Goal: Task Accomplishment & Management: Manage account settings

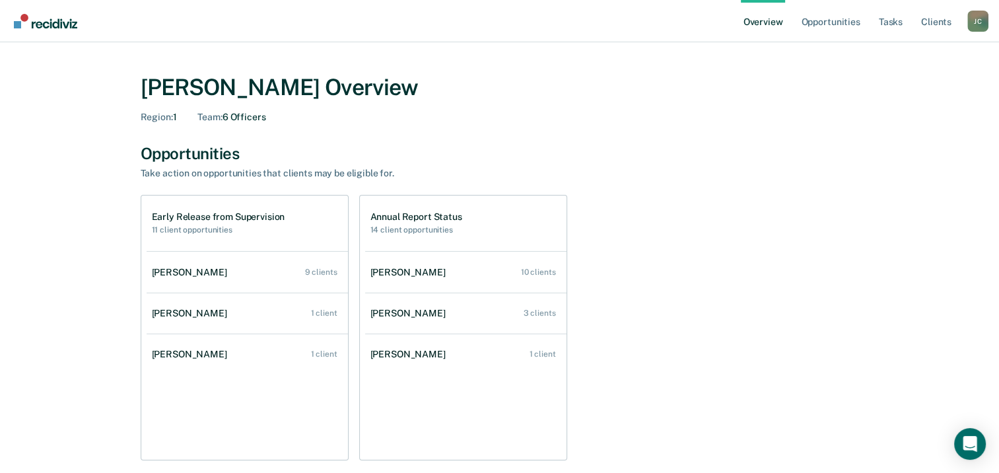
click at [168, 223] on div "Early Release from Supervision 11 client opportunities" at bounding box center [218, 222] width 133 height 23
click at [849, 20] on link "Opportunities" at bounding box center [830, 21] width 64 height 42
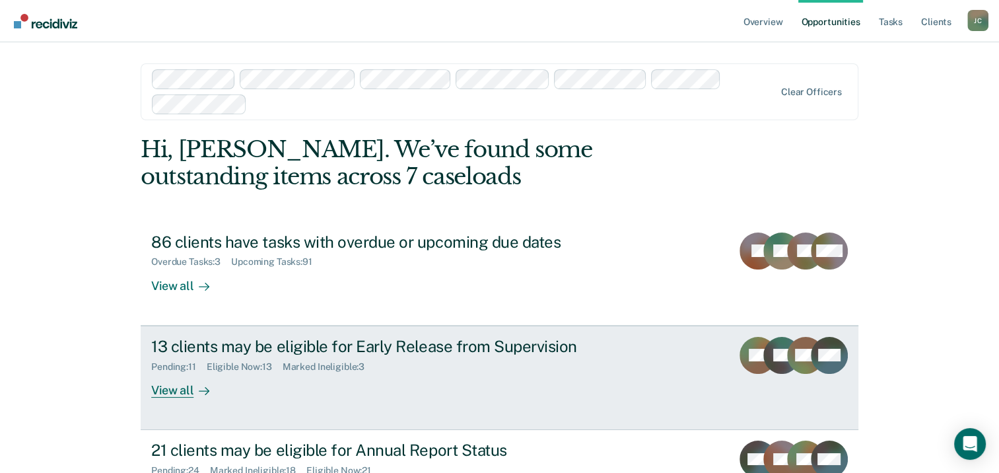
click at [320, 384] on div "13 clients may be eligible for Early Release from Supervision Pending : 11 Elig…" at bounding box center [398, 367] width 495 height 61
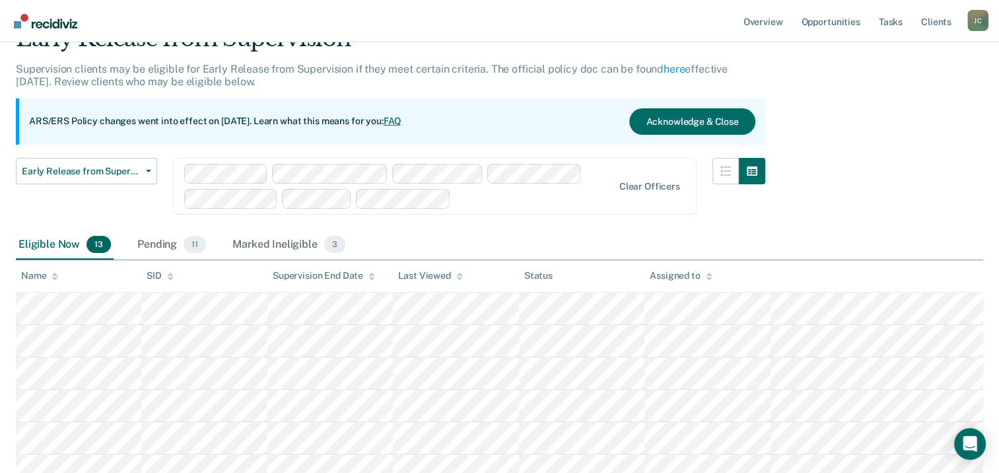
scroll to position [132, 0]
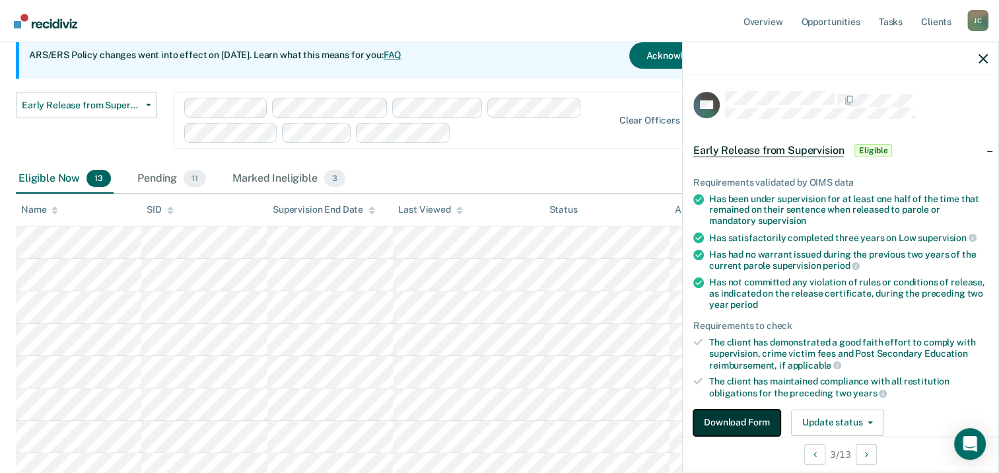
click at [763, 425] on button "Download Form" at bounding box center [736, 422] width 87 height 26
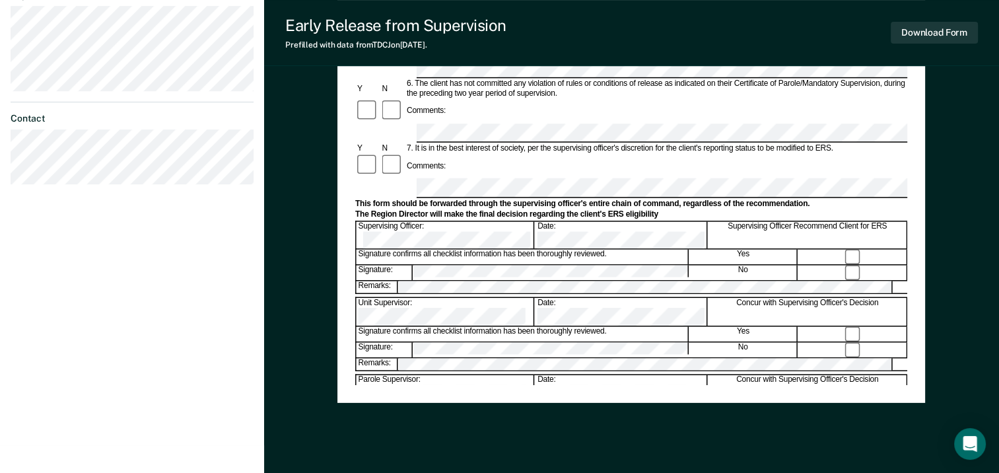
scroll to position [505, 0]
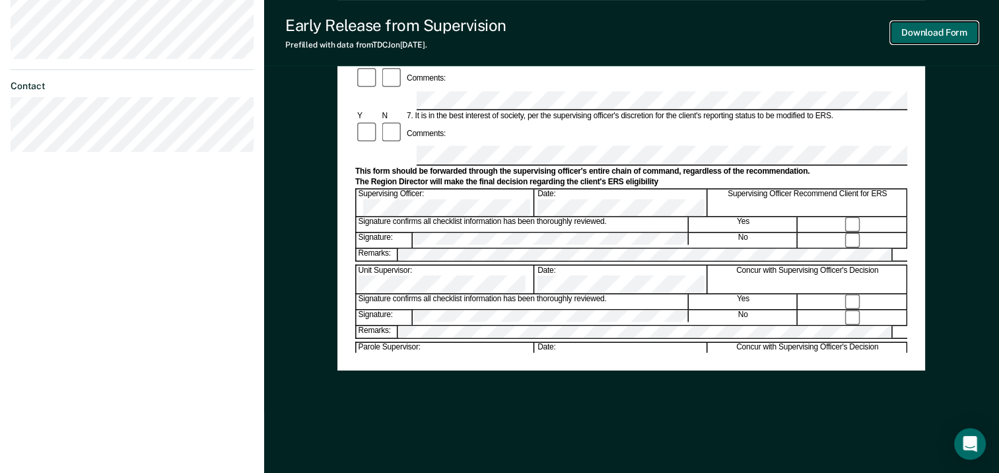
click at [948, 30] on button "Download Form" at bounding box center [934, 33] width 87 height 22
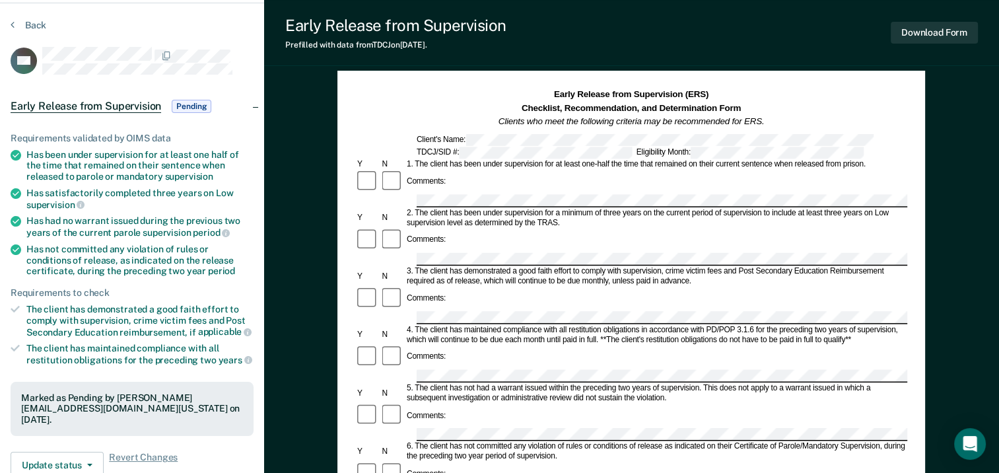
scroll to position [0, 0]
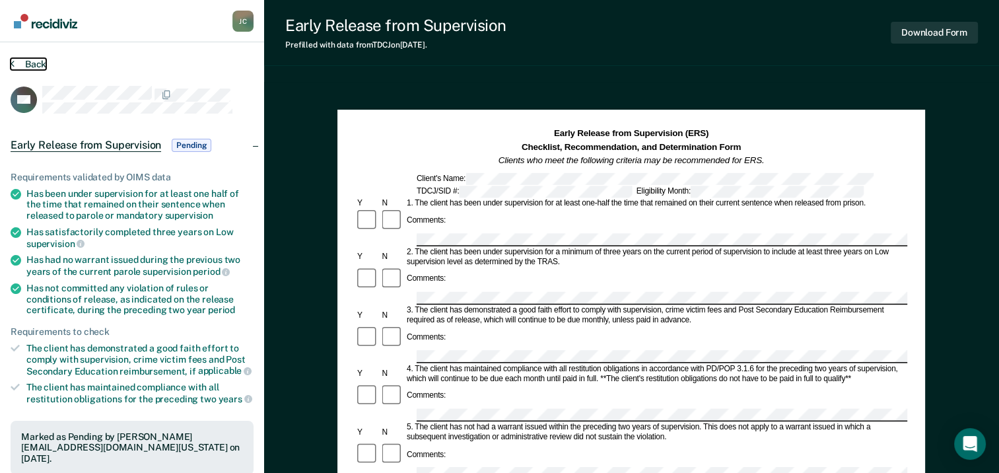
click at [42, 64] on button "Back" at bounding box center [29, 64] width 36 height 12
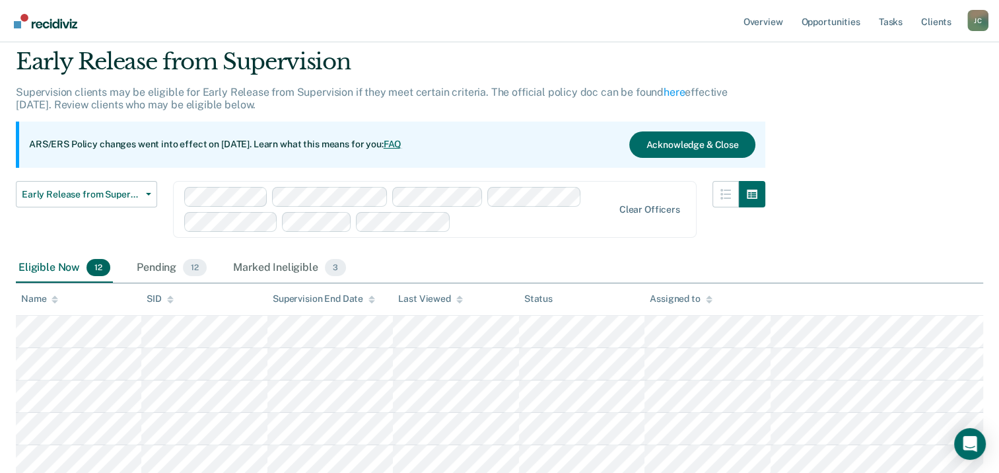
scroll to position [66, 0]
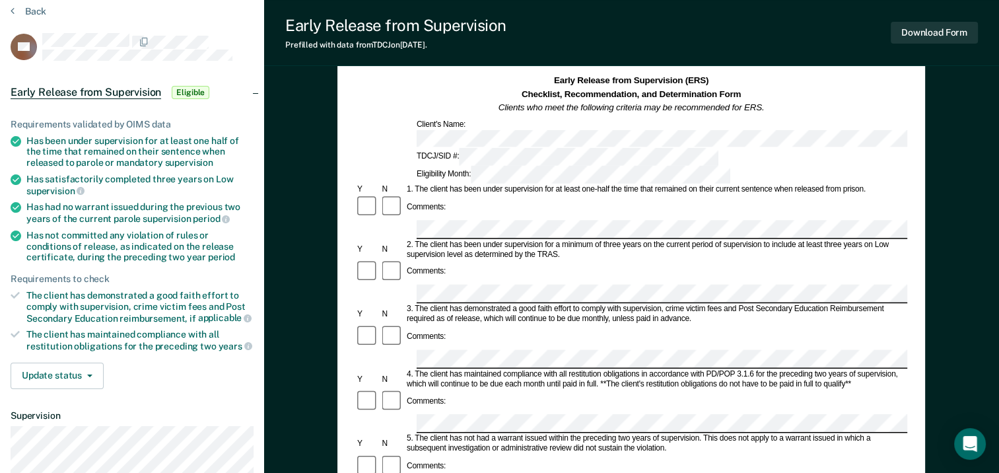
scroll to position [132, 0]
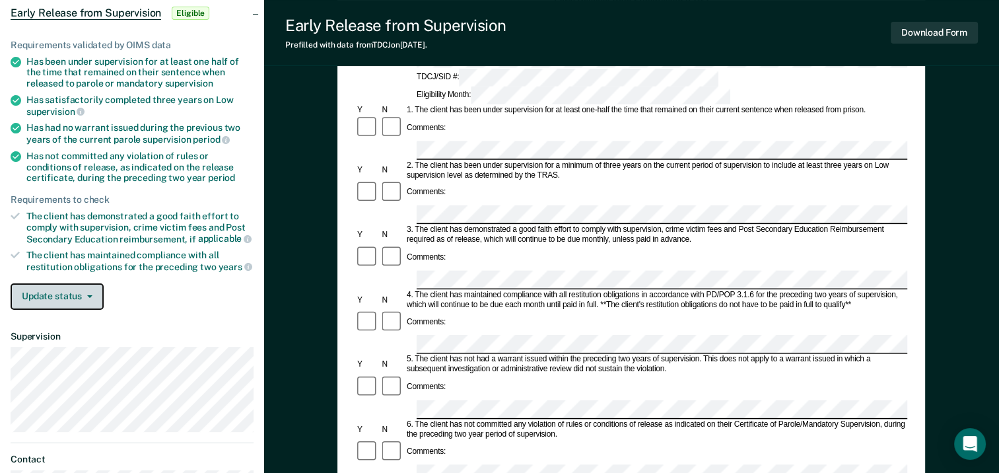
click at [70, 291] on button "Update status" at bounding box center [57, 296] width 93 height 26
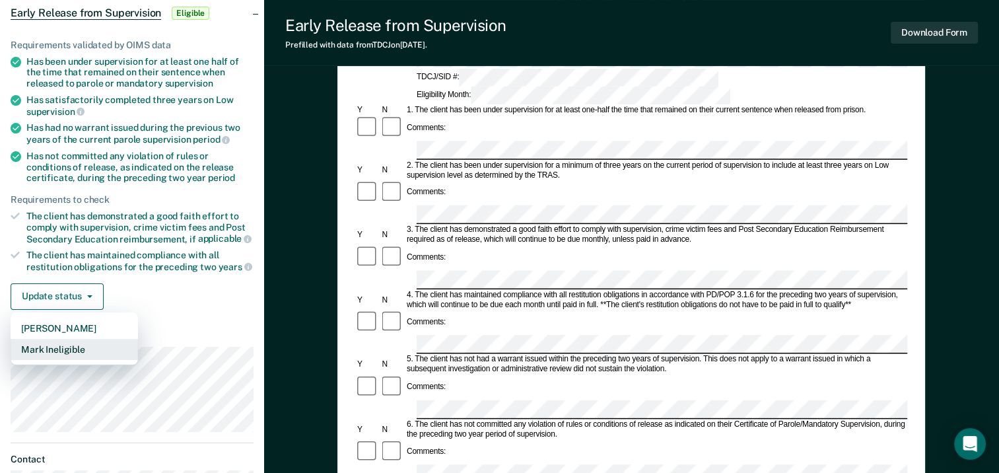
click at [71, 343] on button "Mark Ineligible" at bounding box center [74, 349] width 127 height 21
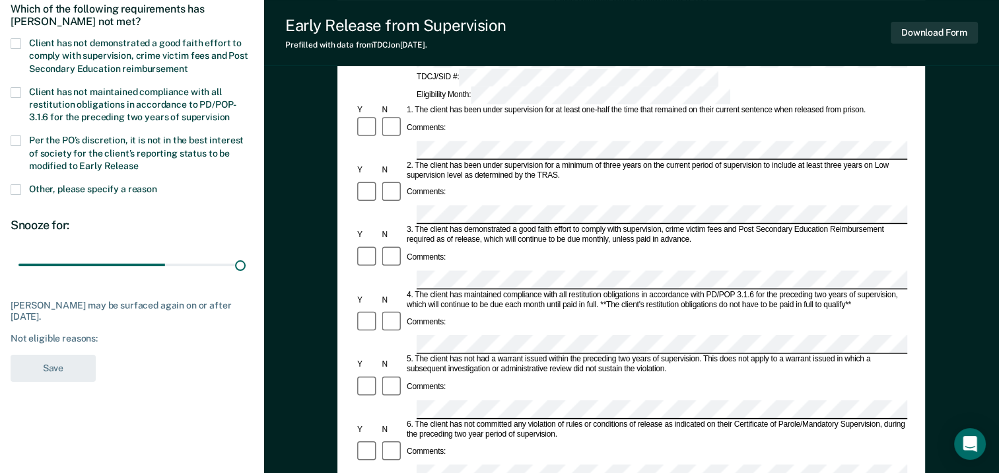
drag, startPoint x: 96, startPoint y: 263, endPoint x: 246, endPoint y: 268, distance: 149.3
type input "90"
click at [246, 268] on input "range" at bounding box center [131, 265] width 227 height 23
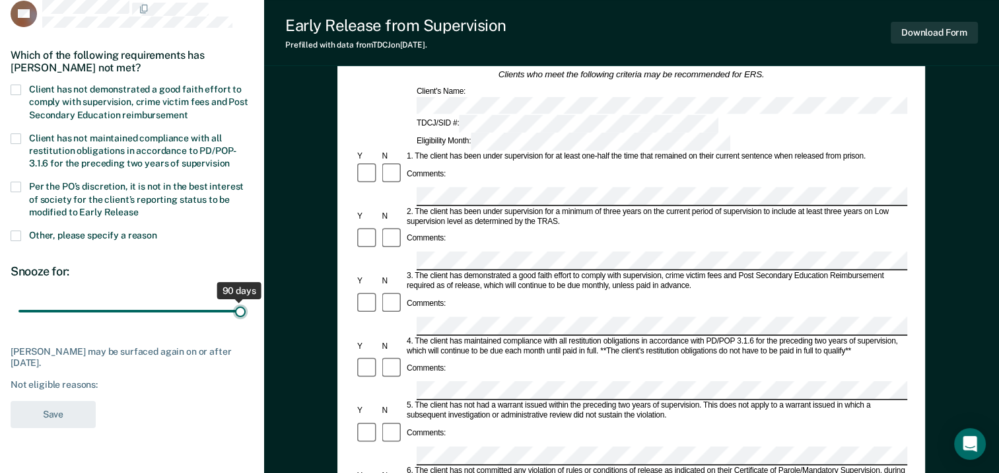
scroll to position [66, 0]
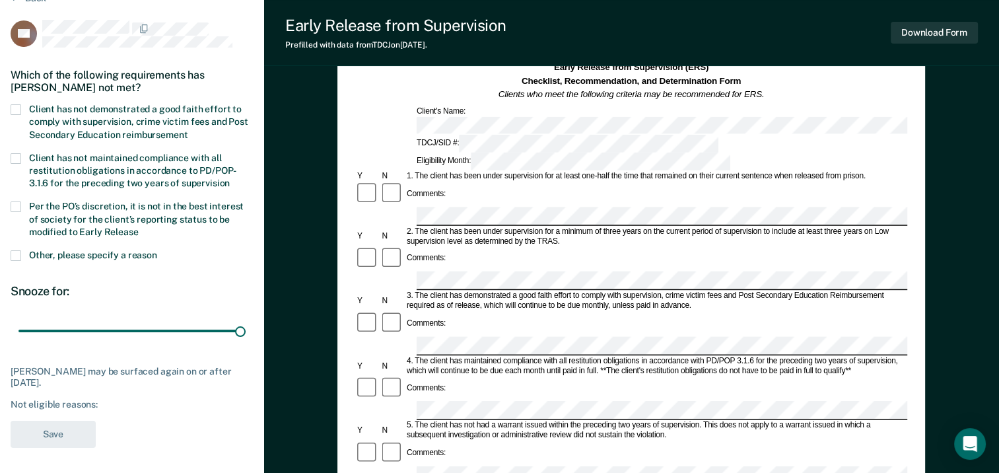
click at [15, 208] on span at bounding box center [16, 206] width 11 height 11
click at [139, 227] on input "Per the PO’s discretion, it is not in the best interest of society for the clie…" at bounding box center [139, 227] width 0 height 0
click at [66, 430] on button "Save" at bounding box center [53, 434] width 85 height 27
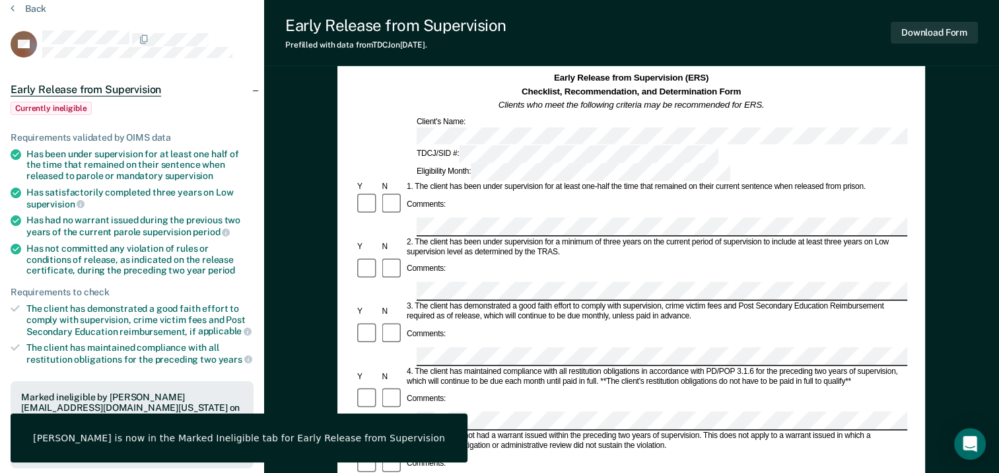
scroll to position [0, 0]
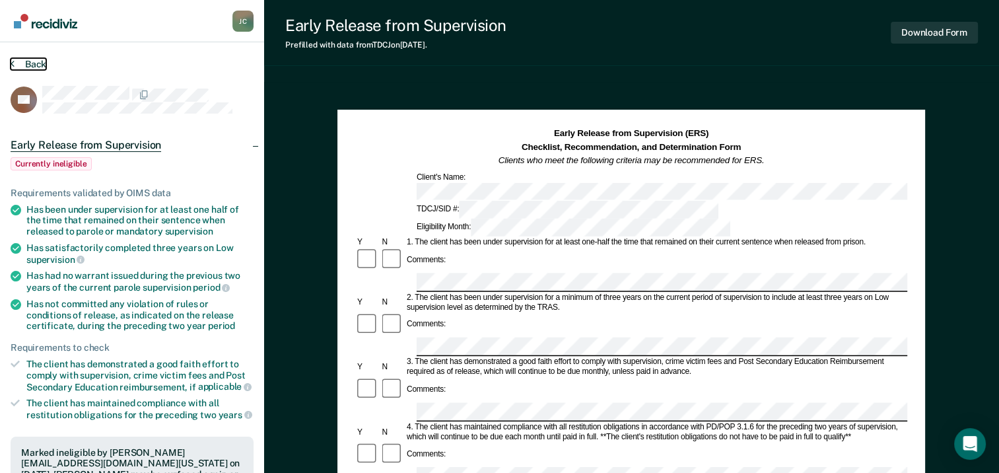
click at [25, 61] on button "Back" at bounding box center [29, 64] width 36 height 12
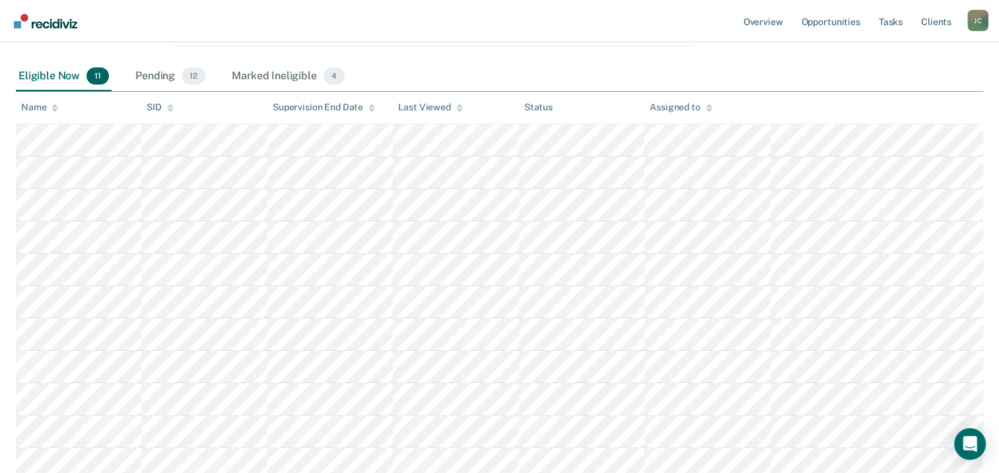
scroll to position [264, 0]
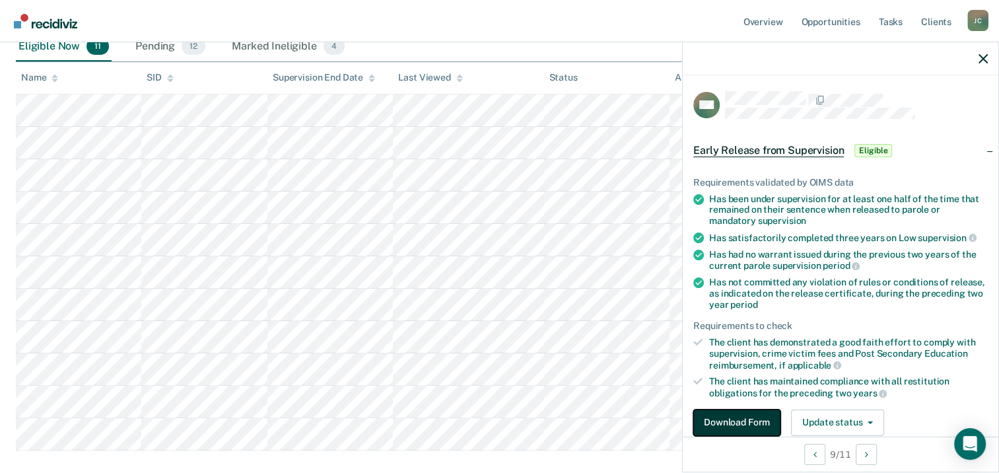
click at [732, 417] on button "Download Form" at bounding box center [736, 422] width 87 height 26
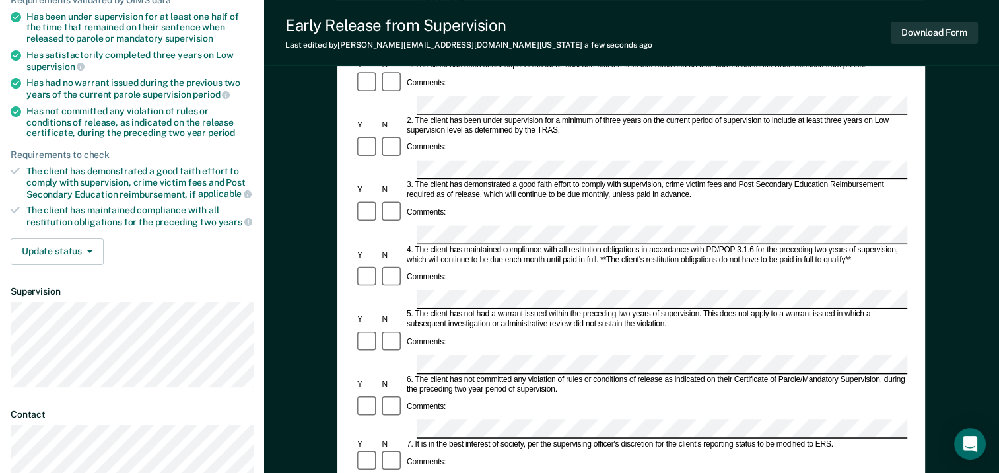
scroll to position [198, 0]
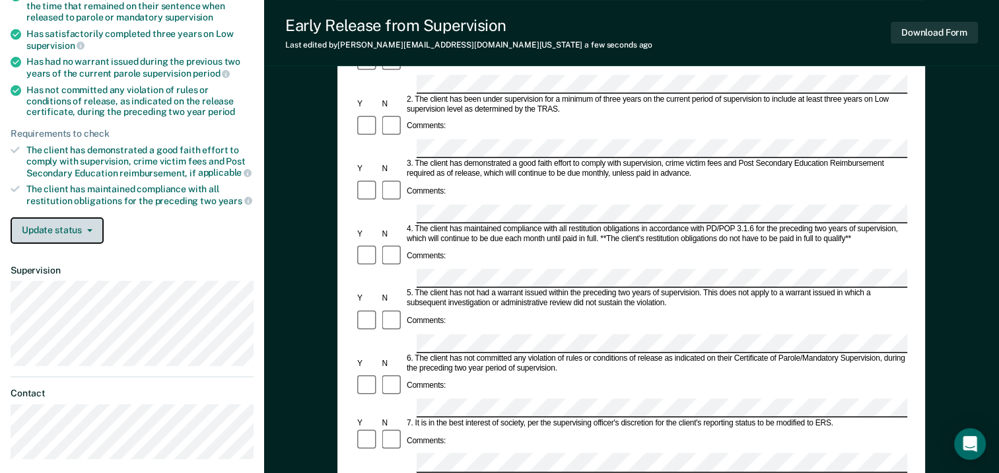
click at [65, 225] on button "Update status" at bounding box center [57, 230] width 93 height 26
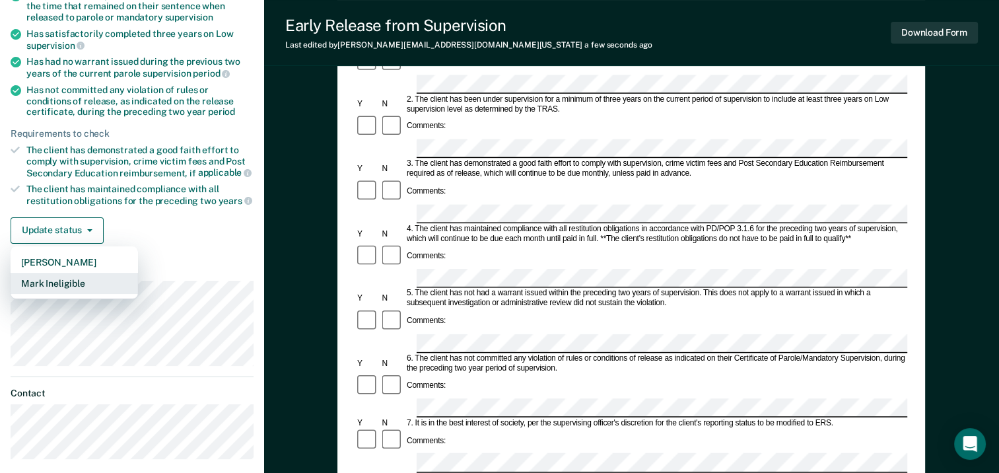
click at [68, 282] on button "Mark Ineligible" at bounding box center [74, 283] width 127 height 21
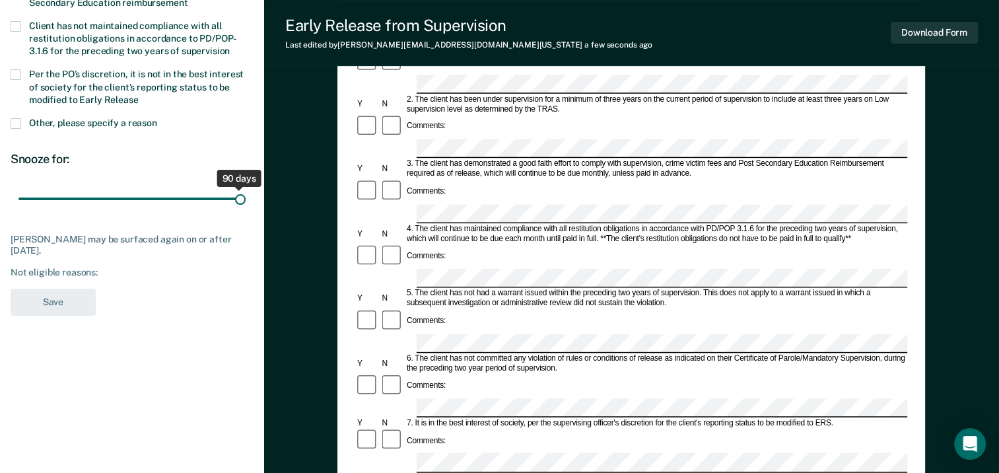
drag, startPoint x: 92, startPoint y: 196, endPoint x: 276, endPoint y: 195, distance: 183.6
type input "90"
click at [246, 195] on input "range" at bounding box center [131, 199] width 227 height 23
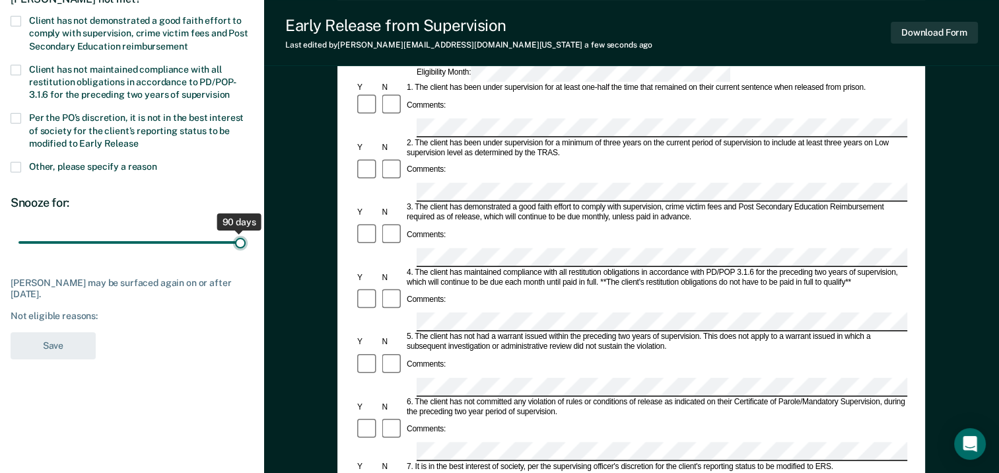
scroll to position [132, 0]
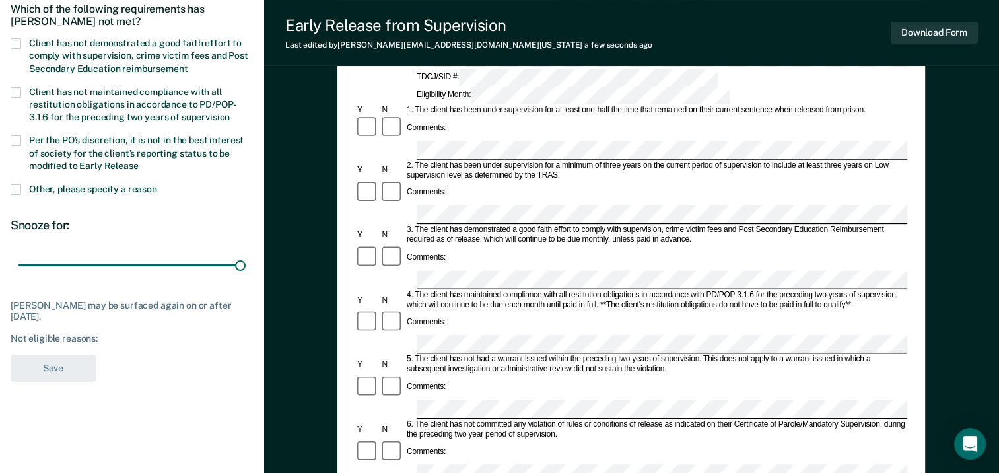
click at [14, 38] on span at bounding box center [16, 43] width 11 height 11
click at [188, 64] on input "Client has not demonstrated a good faith effort to comply with supervision, cri…" at bounding box center [188, 64] width 0 height 0
click at [40, 362] on button "Save" at bounding box center [53, 368] width 85 height 27
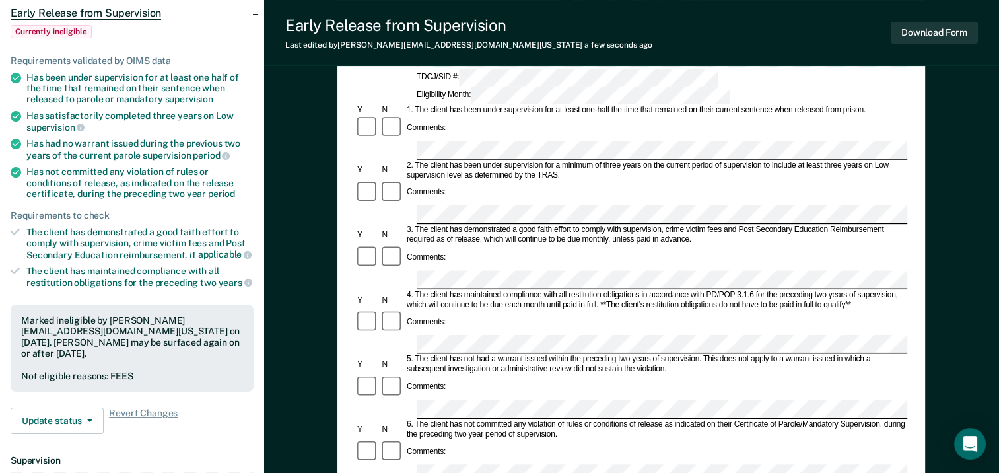
scroll to position [0, 0]
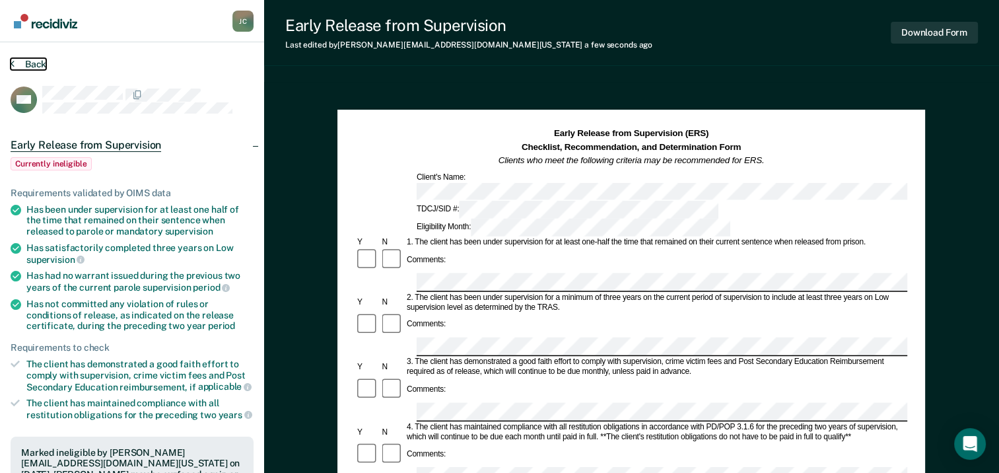
click at [43, 62] on button "Back" at bounding box center [29, 64] width 36 height 12
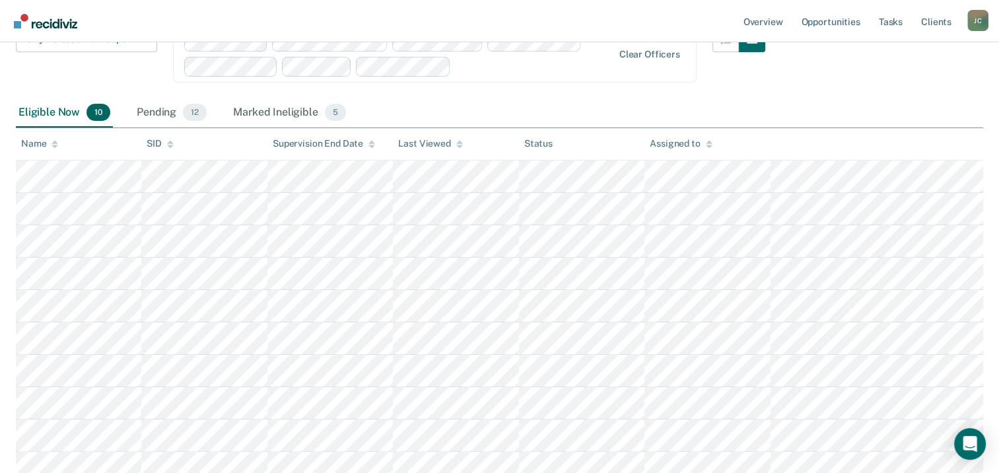
scroll to position [264, 0]
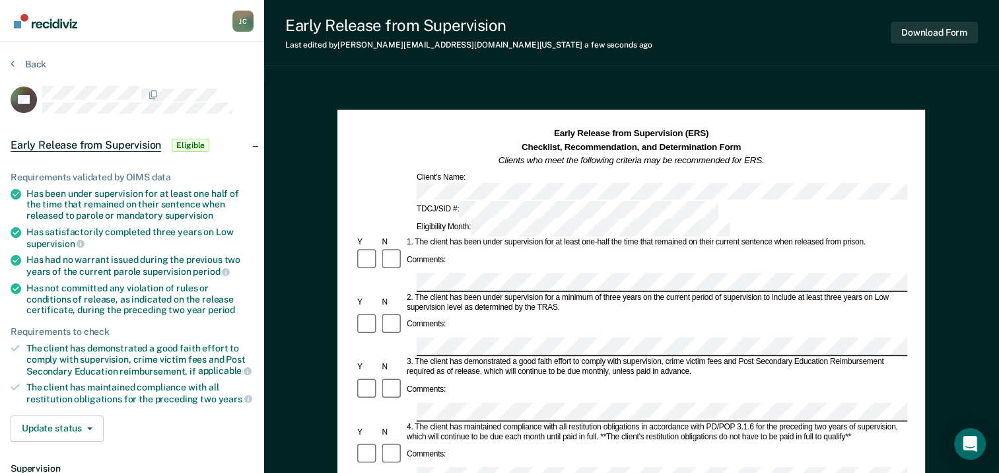
scroll to position [132, 0]
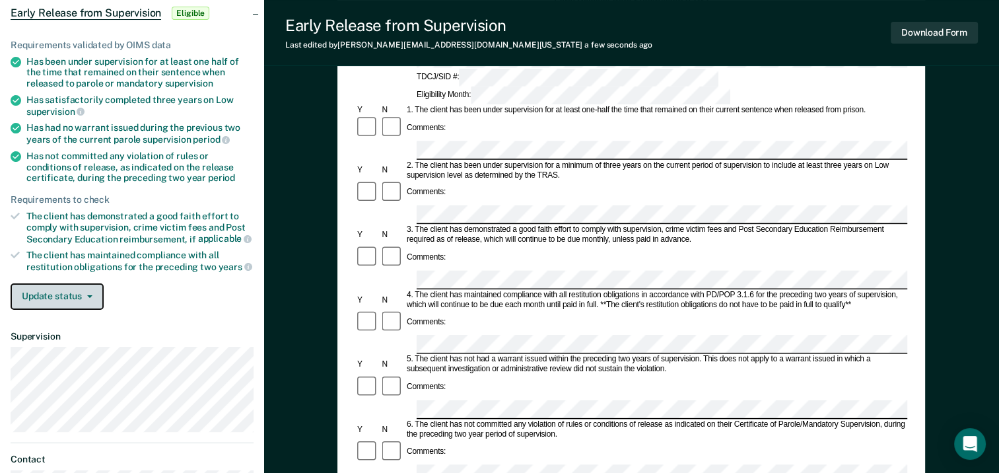
click at [83, 290] on button "Update status" at bounding box center [57, 296] width 93 height 26
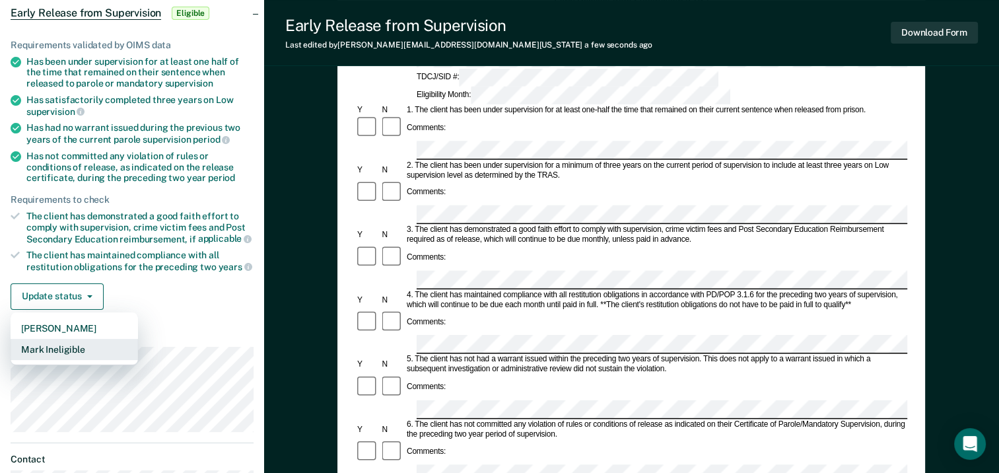
click at [79, 345] on button "Mark Ineligible" at bounding box center [74, 349] width 127 height 21
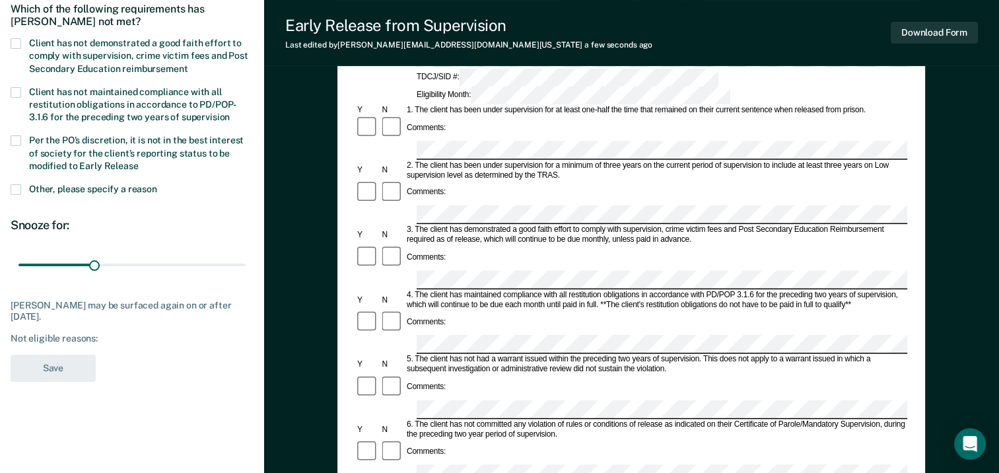
click at [17, 42] on span at bounding box center [16, 43] width 11 height 11
click at [188, 64] on input "Client has not demonstrated a good faith effort to comply with supervision, cri…" at bounding box center [188, 64] width 0 height 0
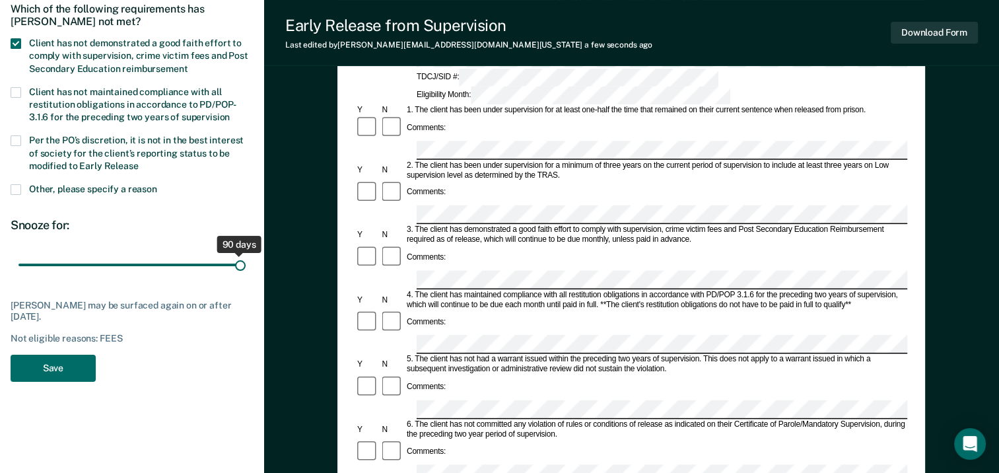
drag, startPoint x: 102, startPoint y: 263, endPoint x: 306, endPoint y: 277, distance: 203.9
type input "90"
click at [246, 277] on input "range" at bounding box center [131, 265] width 227 height 23
click at [54, 370] on button "Save" at bounding box center [53, 368] width 85 height 27
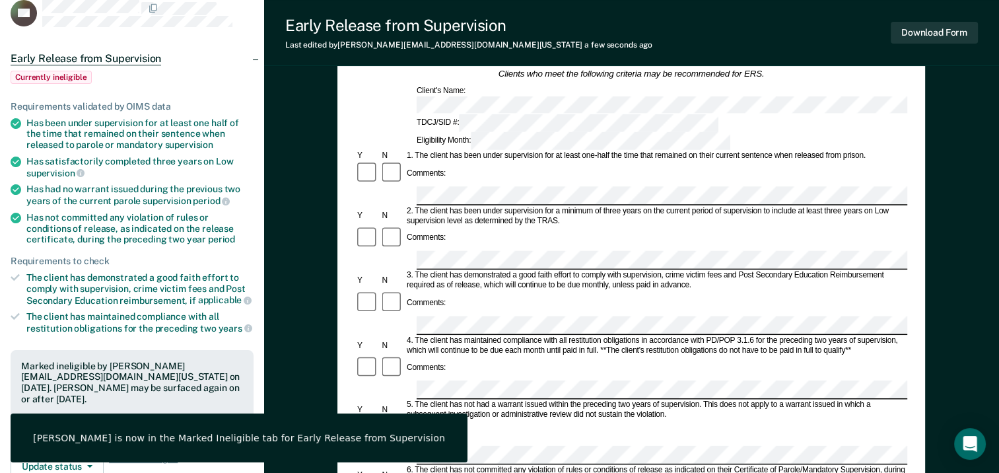
scroll to position [0, 0]
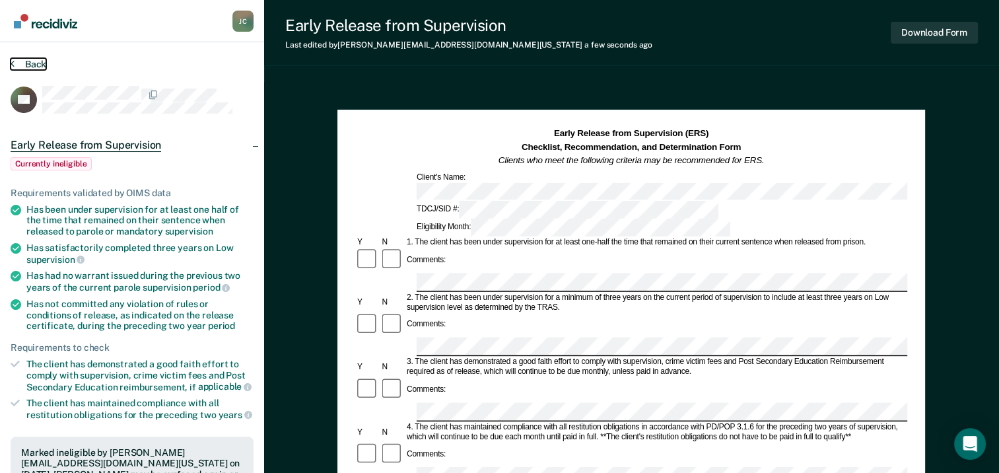
click at [25, 65] on button "Back" at bounding box center [29, 64] width 36 height 12
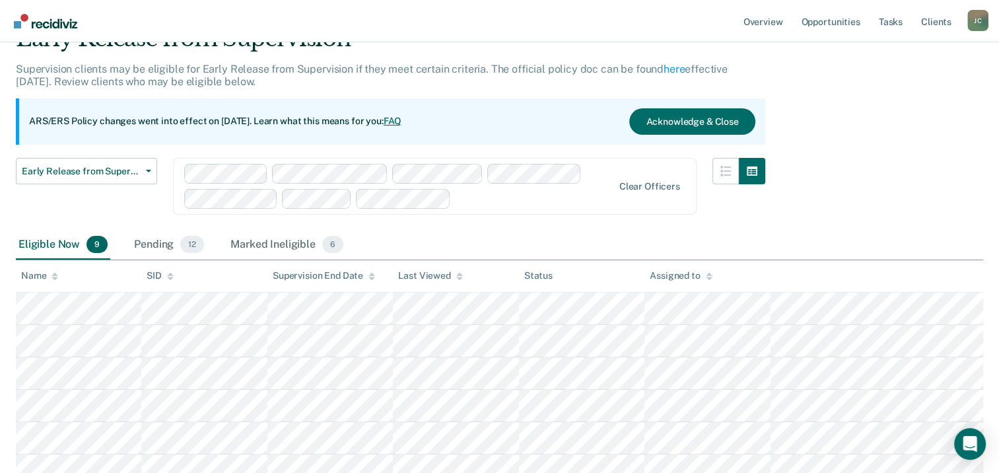
scroll to position [132, 0]
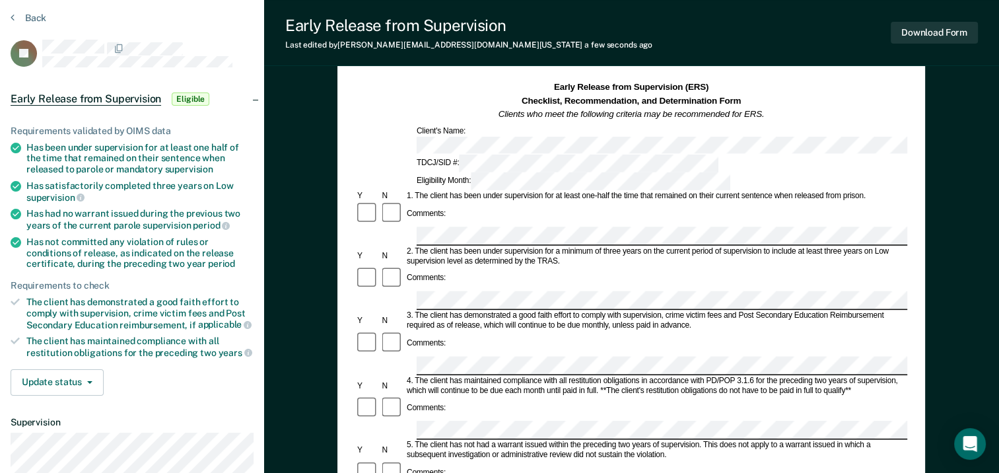
scroll to position [132, 0]
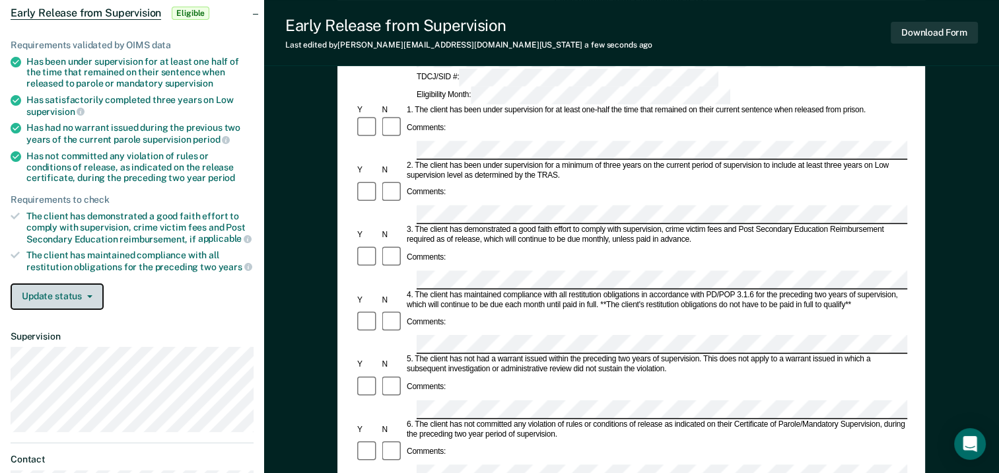
click at [85, 295] on span "button" at bounding box center [87, 296] width 11 height 3
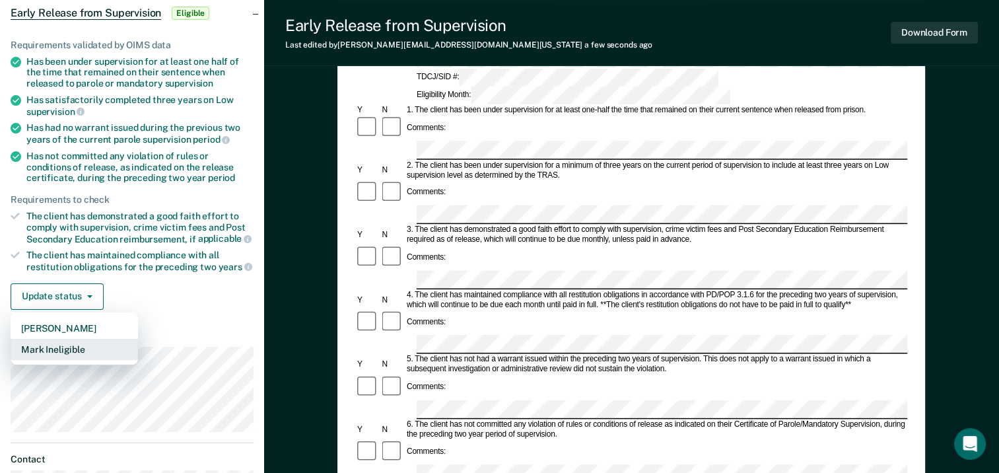
click at [87, 341] on button "Mark Ineligible" at bounding box center [74, 349] width 127 height 21
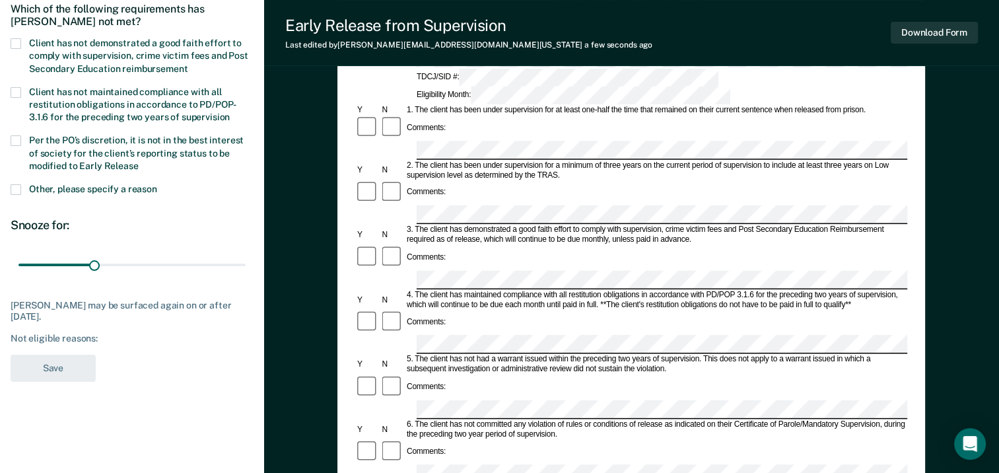
click at [15, 189] on span at bounding box center [16, 189] width 11 height 11
click at [157, 184] on input "Other, please specify a reason" at bounding box center [157, 184] width 0 height 0
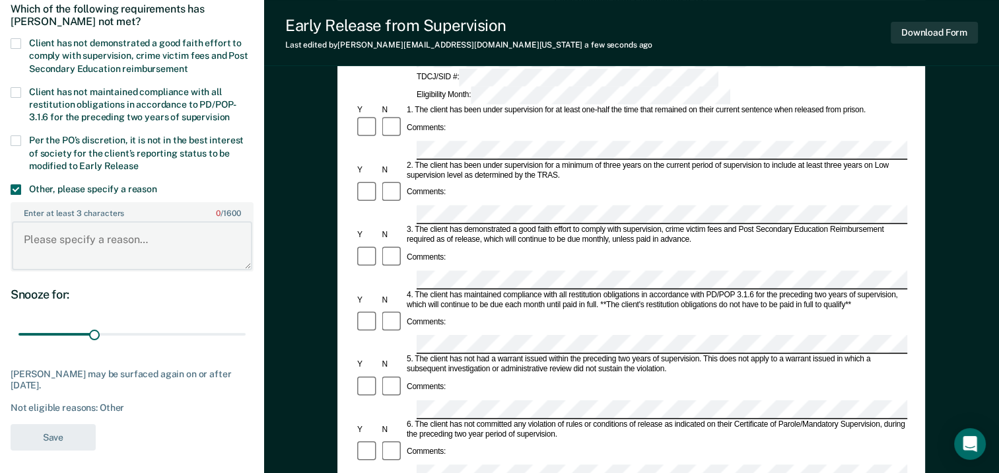
click at [69, 242] on textarea "Enter at least 3 characters 0 / 1600" at bounding box center [132, 245] width 240 height 49
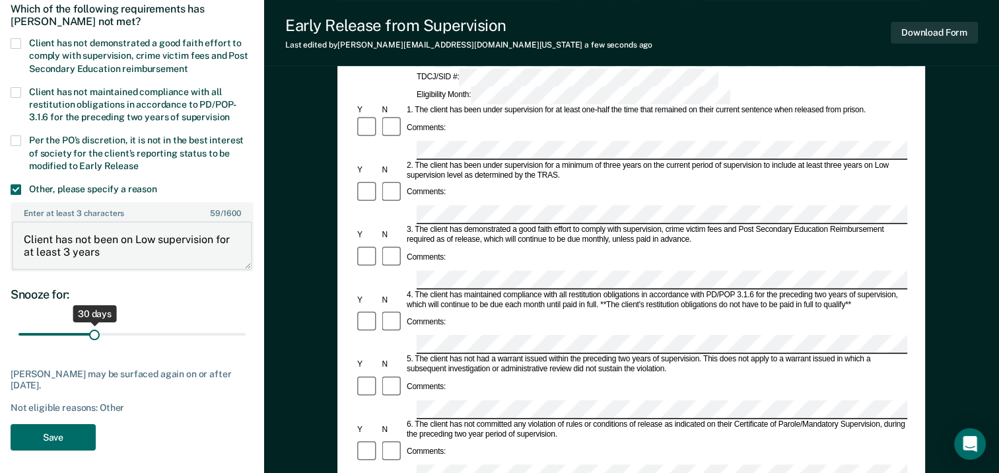
type textarea "Client has not been on Low supervision for at least 3 years"
drag, startPoint x: 96, startPoint y: 332, endPoint x: 227, endPoint y: 357, distance: 133.9
type input "90"
click at [246, 339] on input "range" at bounding box center [131, 333] width 227 height 23
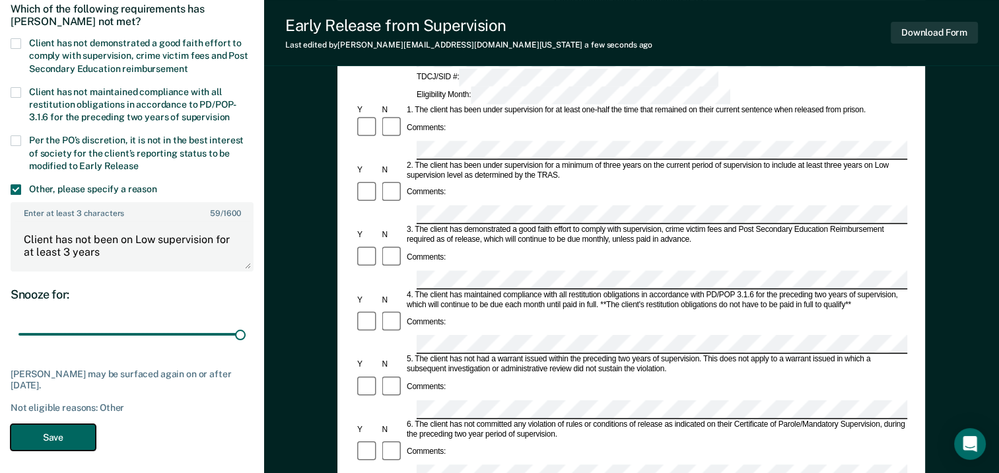
click at [48, 437] on button "Save" at bounding box center [53, 437] width 85 height 27
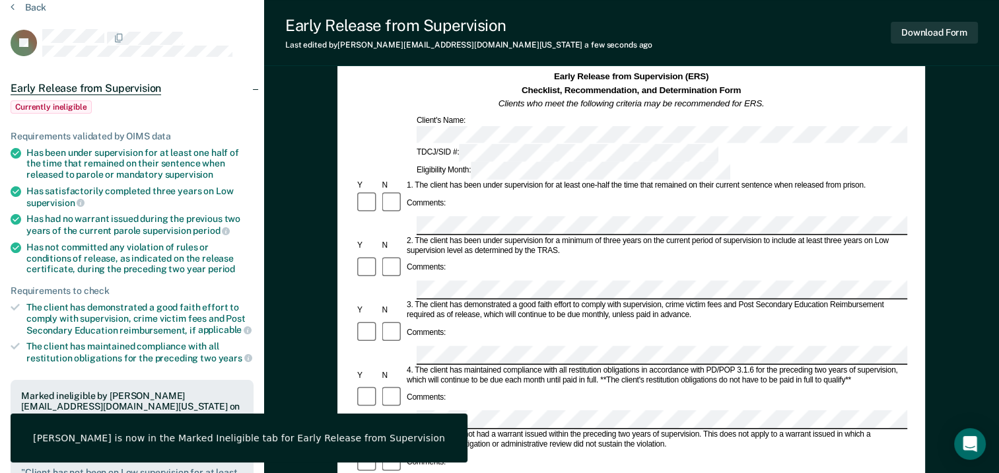
scroll to position [0, 0]
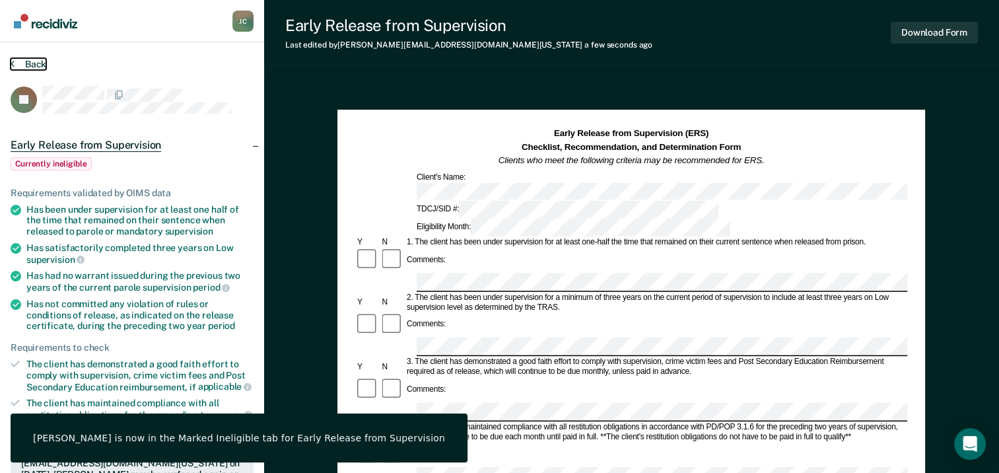
click at [32, 58] on button "Back" at bounding box center [29, 64] width 36 height 12
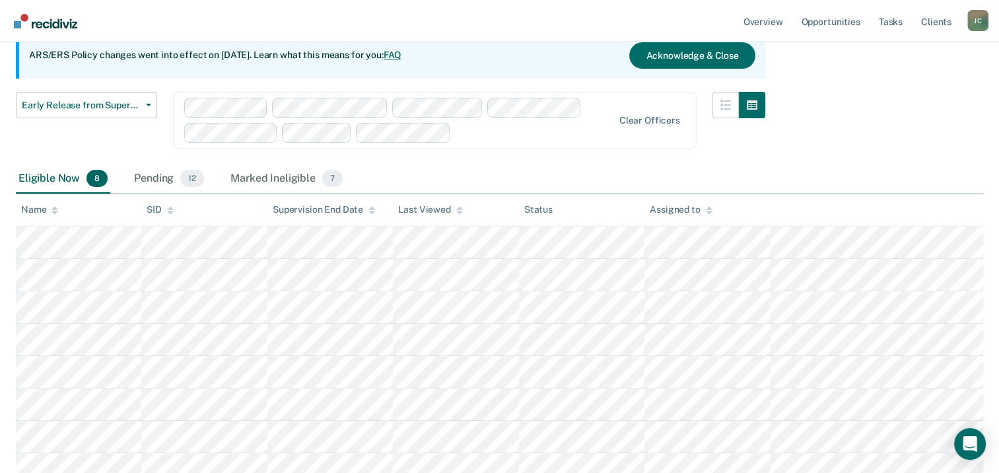
scroll to position [198, 0]
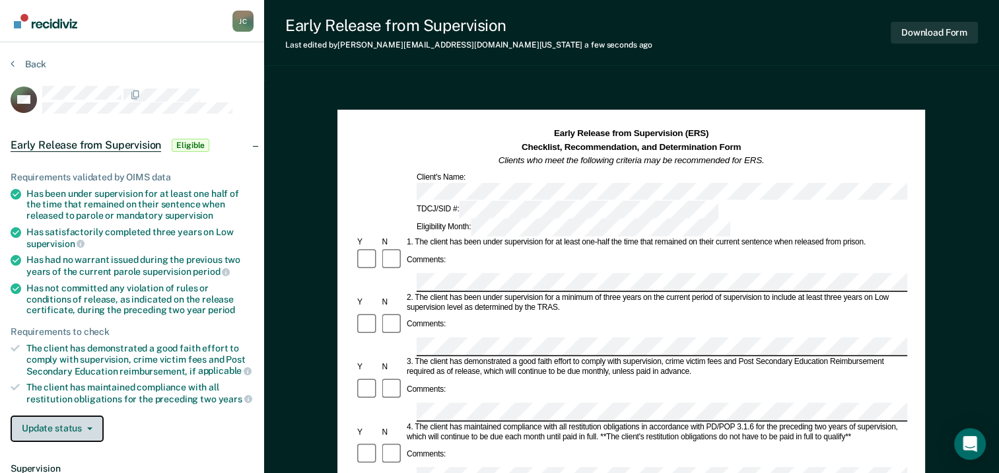
click at [67, 425] on button "Update status" at bounding box center [57, 428] width 93 height 26
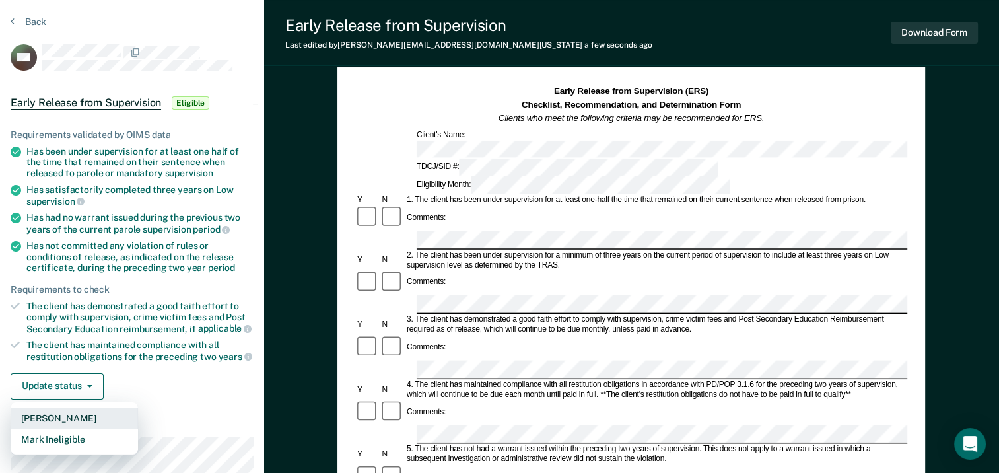
scroll to position [66, 0]
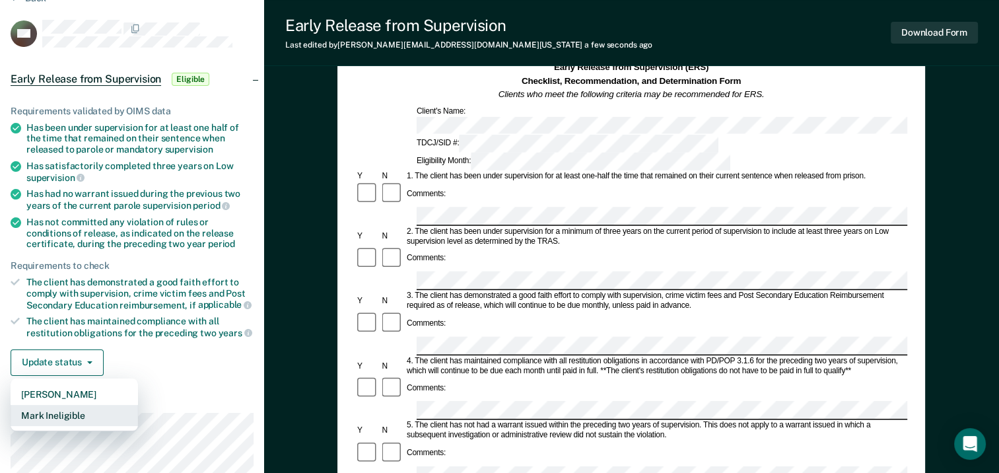
click at [79, 411] on button "Mark Ineligible" at bounding box center [74, 415] width 127 height 21
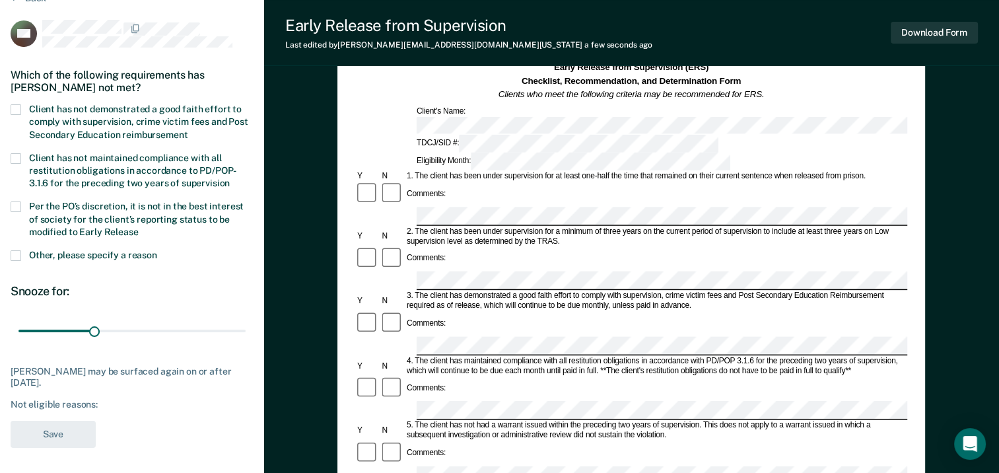
click at [12, 108] on span at bounding box center [16, 109] width 11 height 11
click at [188, 130] on input "Client has not demonstrated a good faith effort to comply with supervision, cri…" at bounding box center [188, 130] width 0 height 0
drag, startPoint x: 94, startPoint y: 333, endPoint x: 272, endPoint y: 349, distance: 179.0
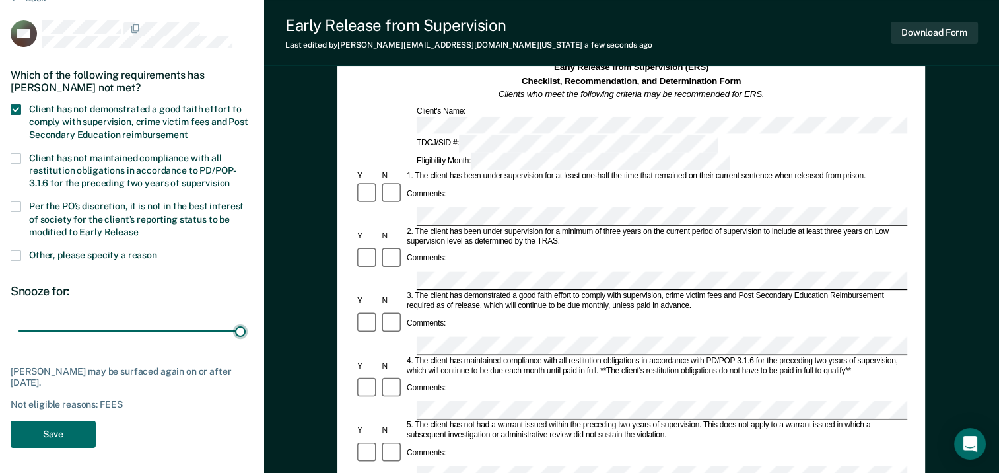
type input "90"
click at [246, 332] on input "range" at bounding box center [131, 331] width 227 height 23
click at [65, 430] on button "Save" at bounding box center [53, 434] width 85 height 27
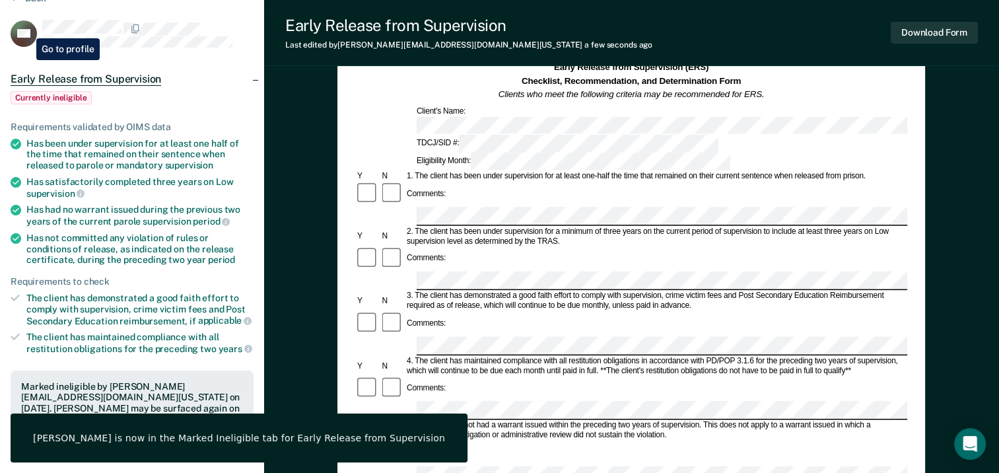
scroll to position [0, 0]
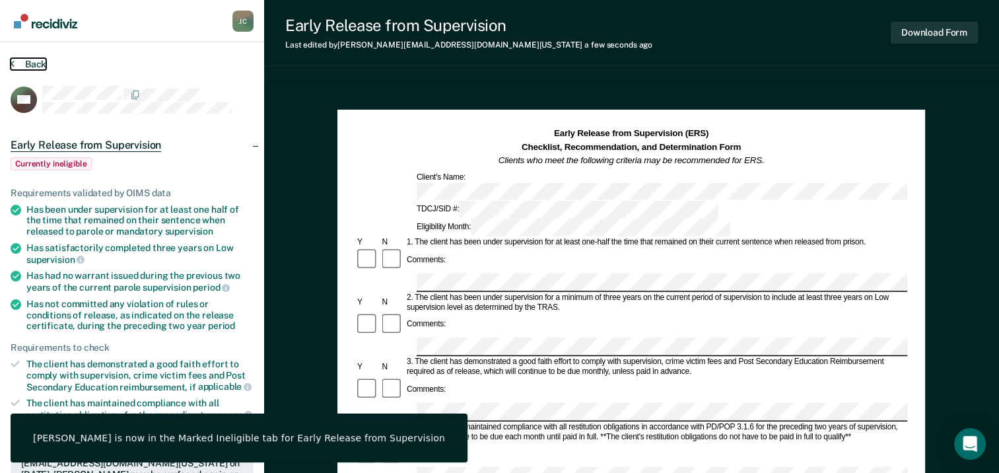
click at [28, 66] on button "Back" at bounding box center [29, 64] width 36 height 12
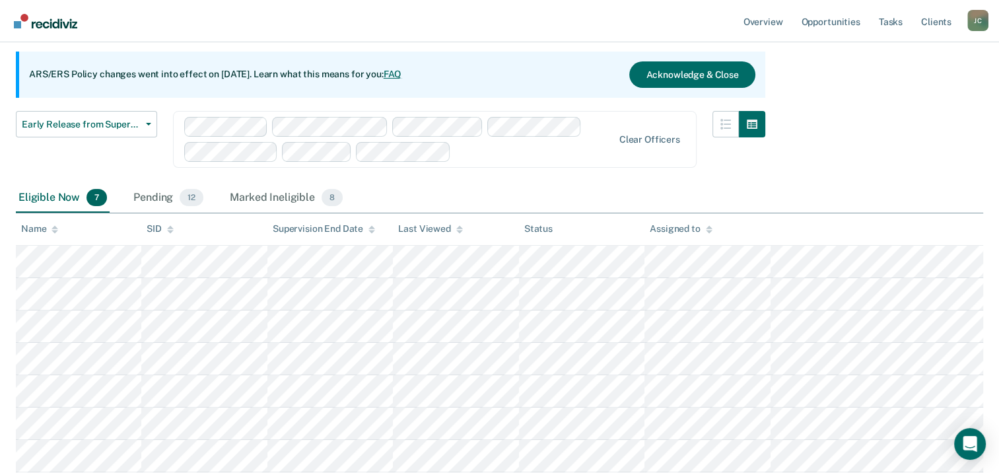
scroll to position [132, 0]
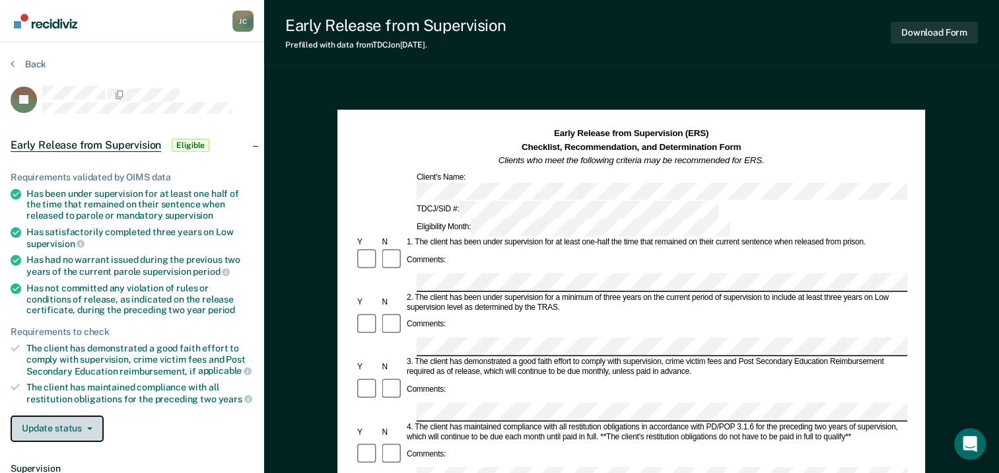
click at [50, 422] on button "Update status" at bounding box center [57, 428] width 93 height 26
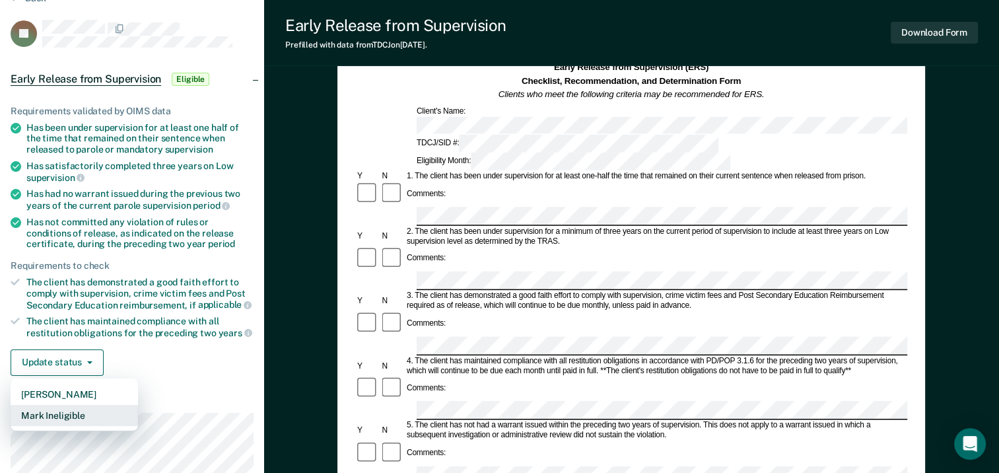
click at [65, 411] on button "Mark Ineligible" at bounding box center [74, 415] width 127 height 21
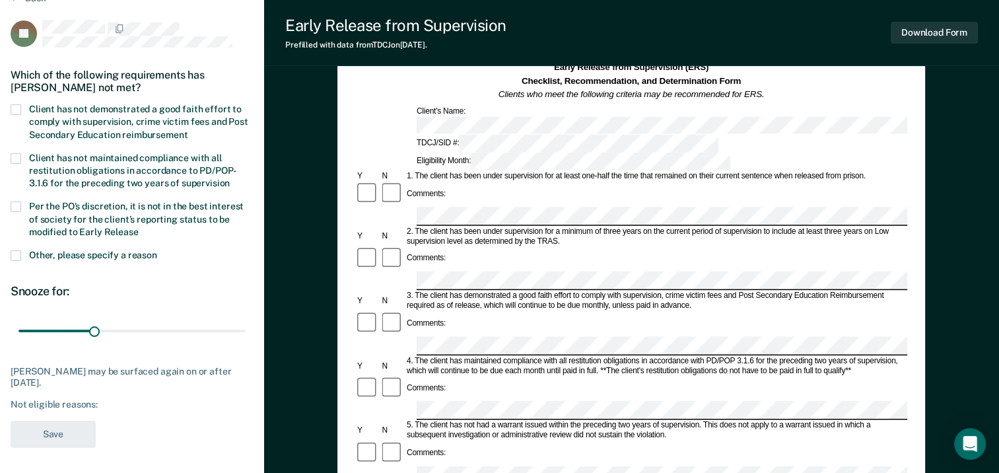
click at [13, 255] on span at bounding box center [16, 255] width 11 height 11
click at [157, 250] on input "Other, please specify a reason" at bounding box center [157, 250] width 0 height 0
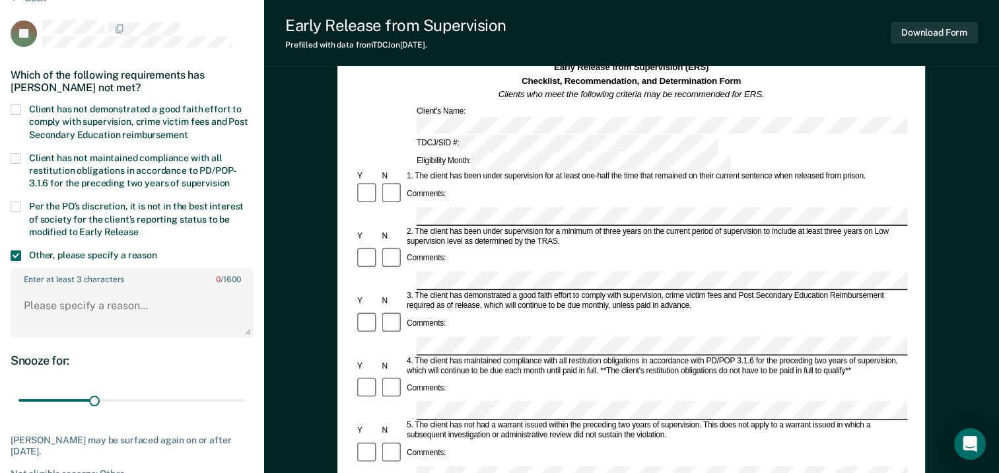
click at [22, 208] on label "Per the PO’s discretion, it is not in the best interest of society for the clie…" at bounding box center [132, 220] width 243 height 38
click at [139, 227] on input "Per the PO’s discretion, it is not in the best interest of society for the clie…" at bounding box center [139, 227] width 0 height 0
click at [15, 254] on span at bounding box center [16, 255] width 11 height 11
click at [157, 250] on input "Other, please specify a reason" at bounding box center [157, 250] width 0 height 0
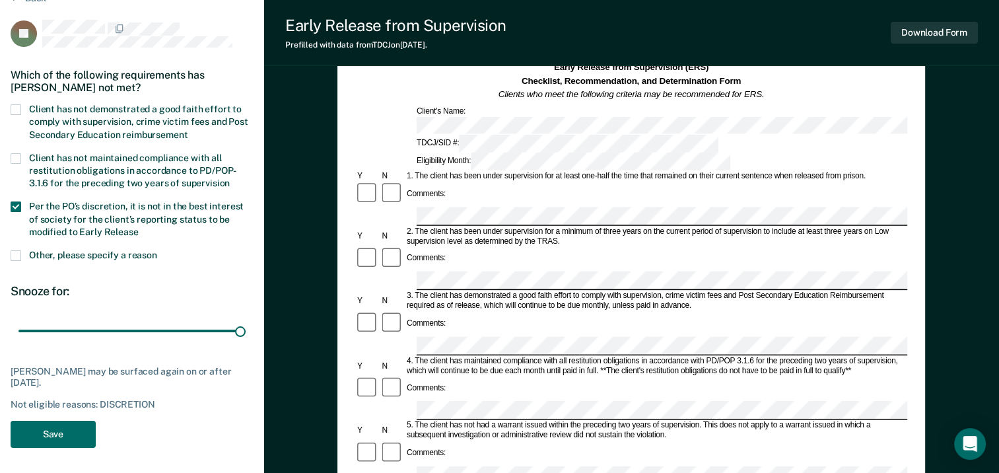
drag, startPoint x: 94, startPoint y: 328, endPoint x: 256, endPoint y: 343, distance: 163.2
type input "90"
click at [246, 334] on input "range" at bounding box center [131, 331] width 227 height 23
click at [55, 424] on button "Save" at bounding box center [53, 434] width 85 height 27
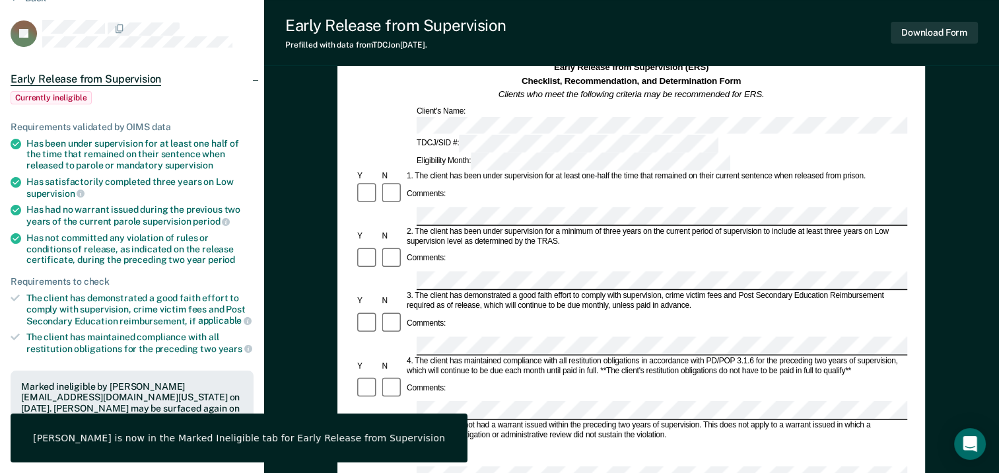
scroll to position [0, 0]
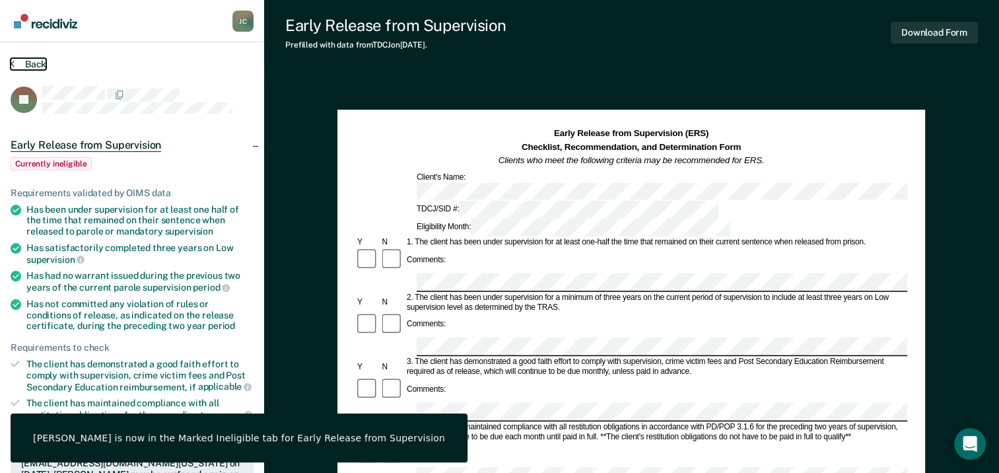
click at [23, 65] on button "Back" at bounding box center [29, 64] width 36 height 12
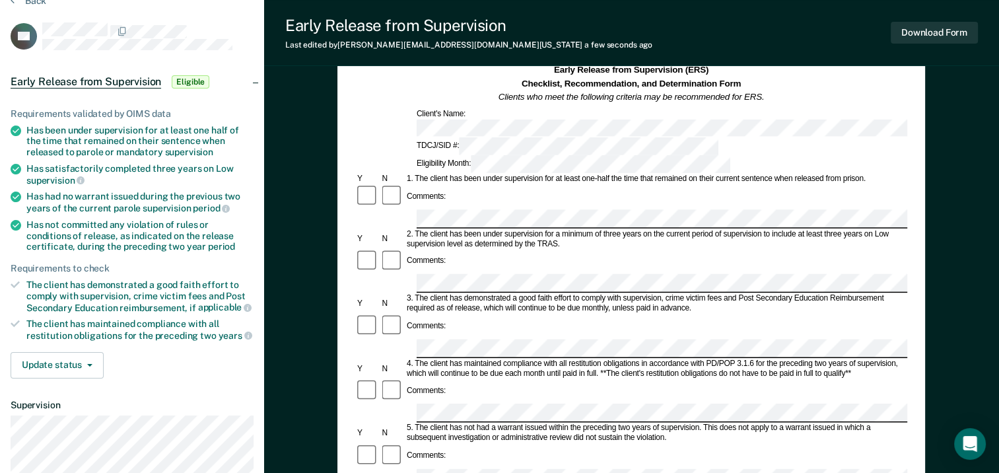
scroll to position [132, 0]
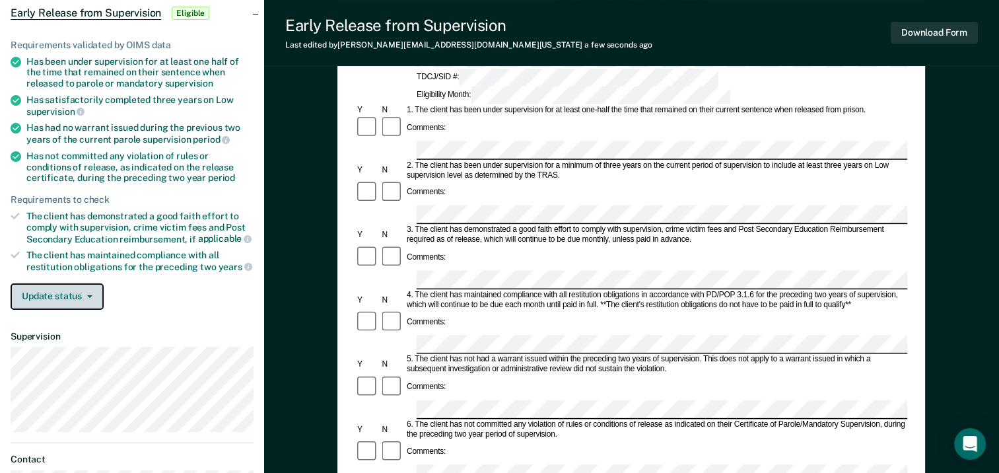
click at [87, 295] on icon "button" at bounding box center [89, 296] width 5 height 3
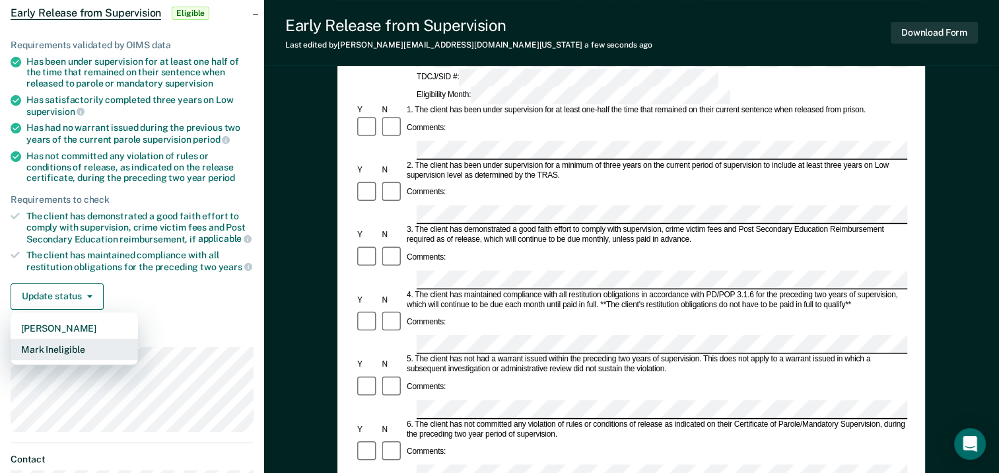
click at [85, 339] on button "Mark Ineligible" at bounding box center [74, 349] width 127 height 21
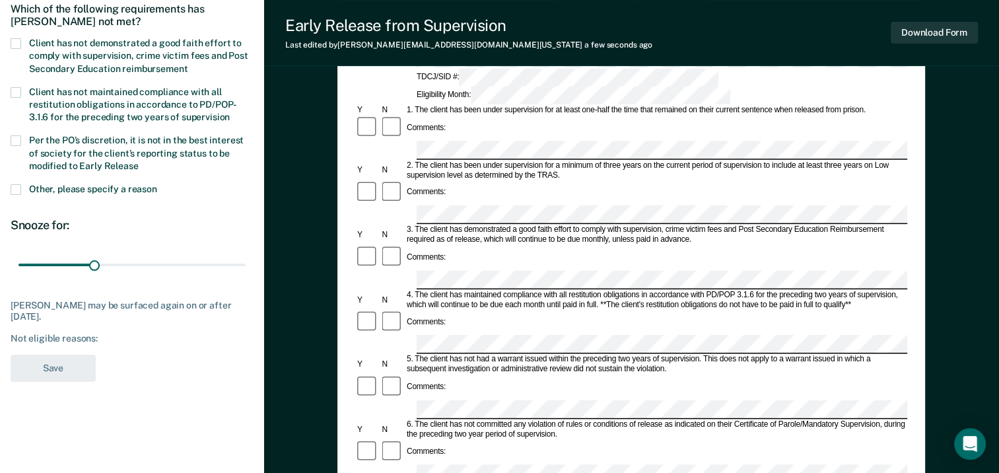
click at [16, 45] on span at bounding box center [16, 43] width 11 height 11
click at [188, 64] on input "Client has not demonstrated a good faith effort to comply with supervision, cri…" at bounding box center [188, 64] width 0 height 0
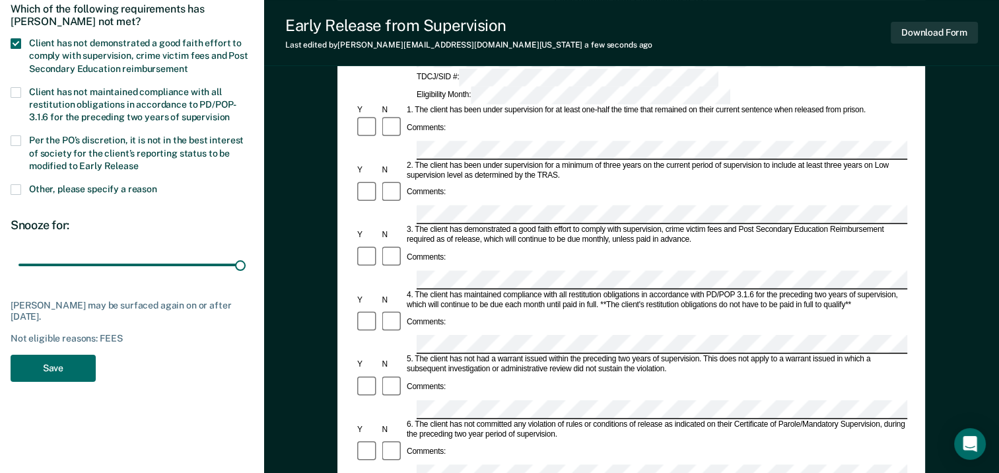
drag, startPoint x: 91, startPoint y: 262, endPoint x: 289, endPoint y: 298, distance: 200.8
type input "90"
click at [246, 277] on input "range" at bounding box center [131, 265] width 227 height 23
click at [79, 367] on button "Save" at bounding box center [53, 368] width 85 height 27
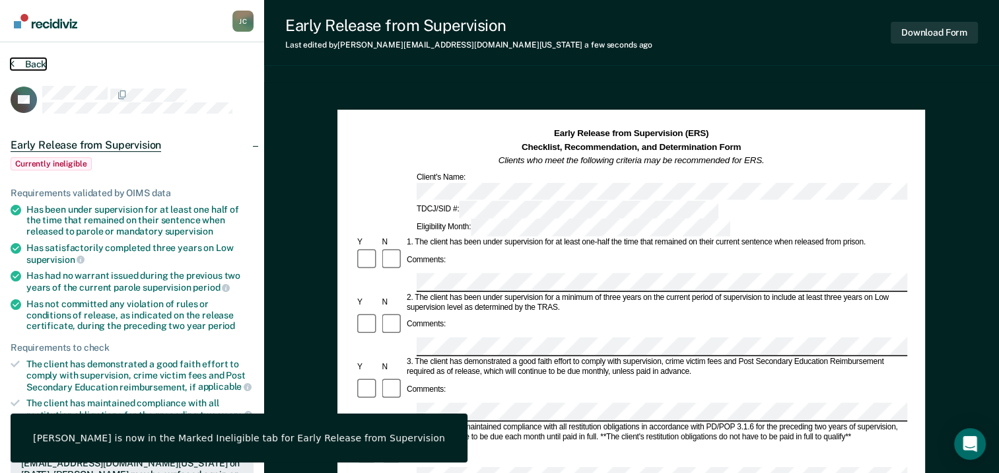
click at [34, 66] on button "Back" at bounding box center [29, 64] width 36 height 12
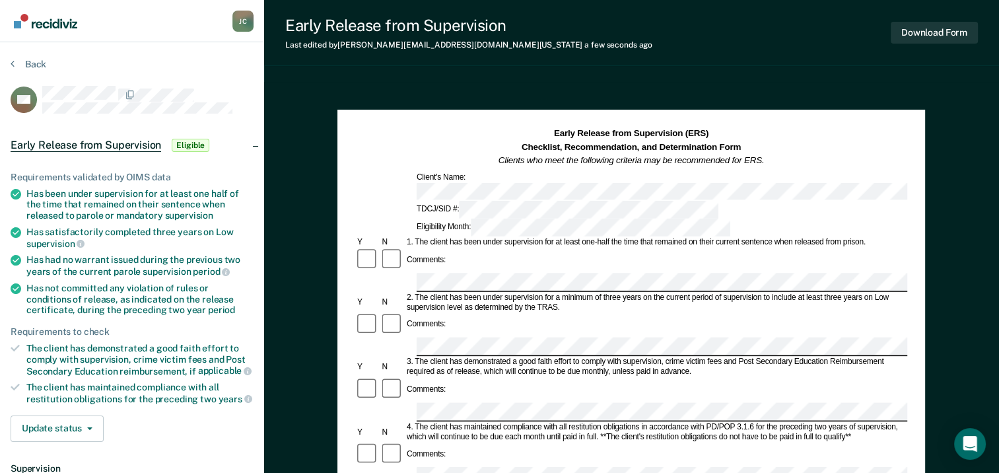
scroll to position [66, 0]
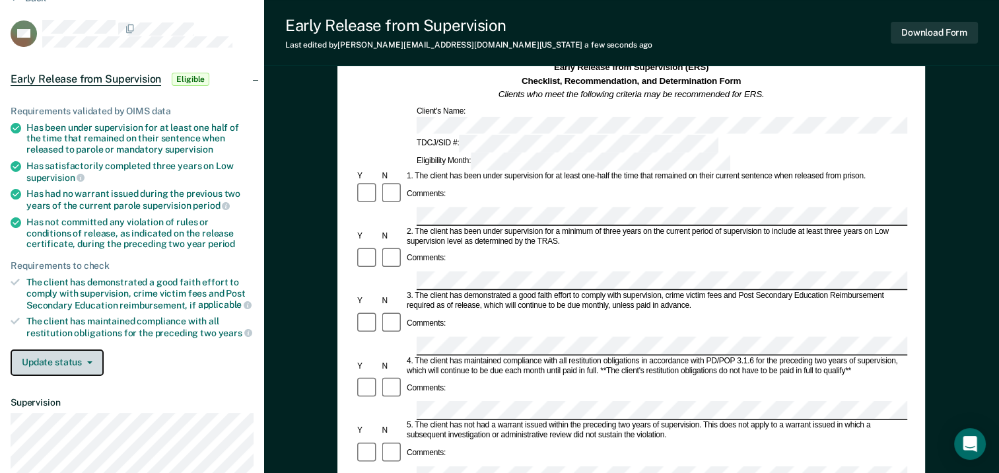
click at [85, 361] on span "button" at bounding box center [87, 362] width 11 height 3
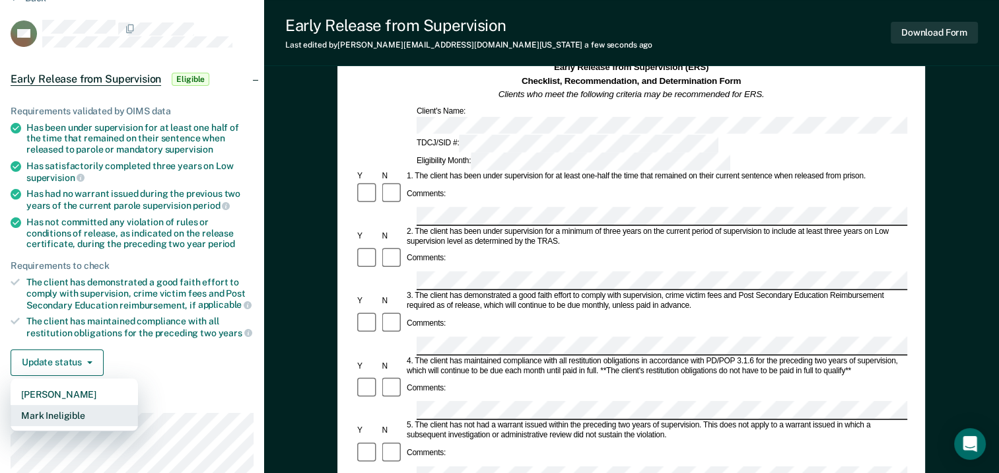
click at [85, 405] on button "Mark Ineligible" at bounding box center [74, 415] width 127 height 21
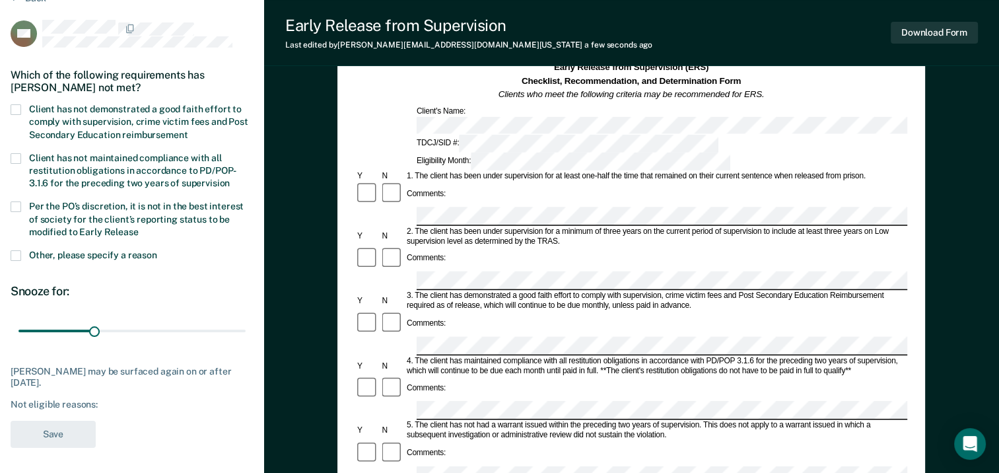
click at [20, 109] on span at bounding box center [16, 109] width 11 height 11
click at [188, 130] on input "Client has not demonstrated a good faith effort to comply with supervision, cri…" at bounding box center [188, 130] width 0 height 0
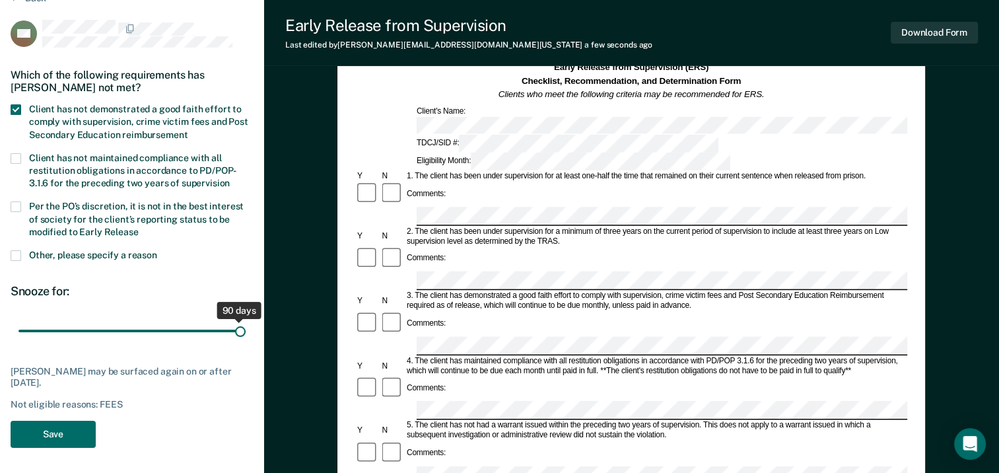
drag, startPoint x: 95, startPoint y: 328, endPoint x: 301, endPoint y: 329, distance: 206.0
type input "90"
click at [246, 329] on input "range" at bounding box center [131, 331] width 227 height 23
click at [71, 432] on button "Save" at bounding box center [53, 434] width 85 height 27
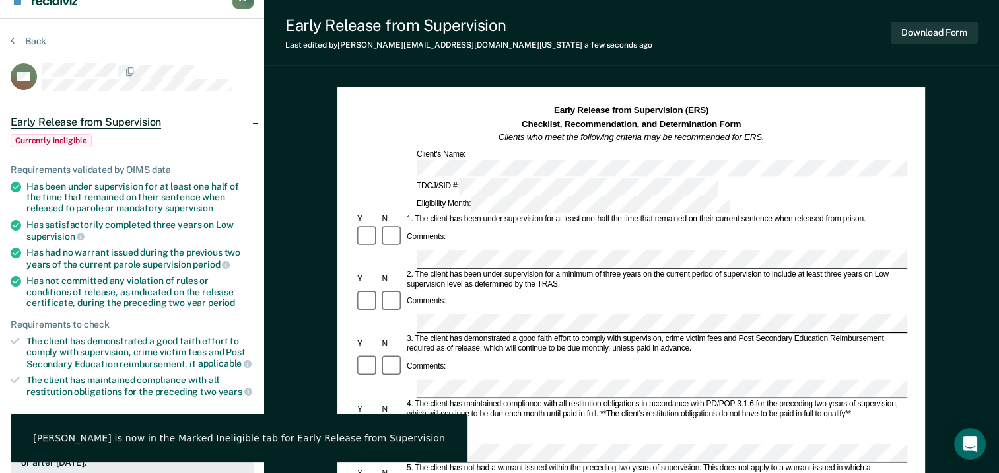
scroll to position [0, 0]
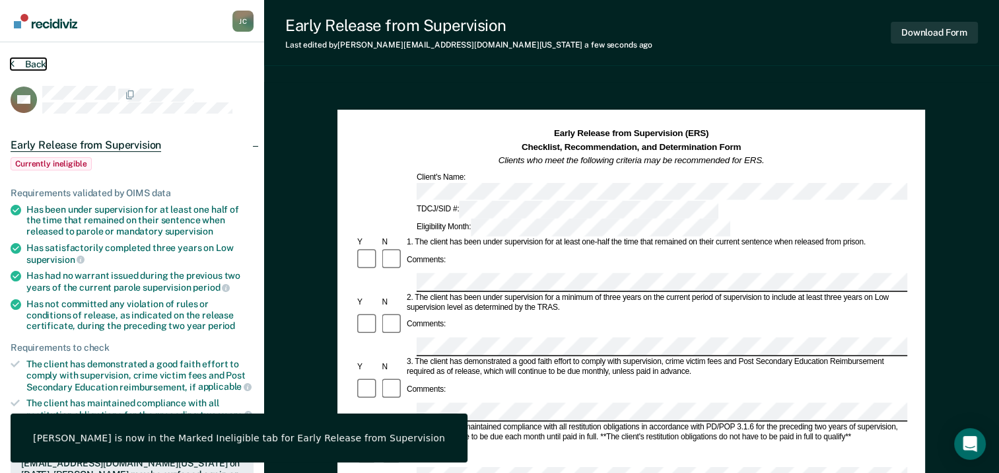
click at [13, 62] on icon at bounding box center [13, 63] width 4 height 11
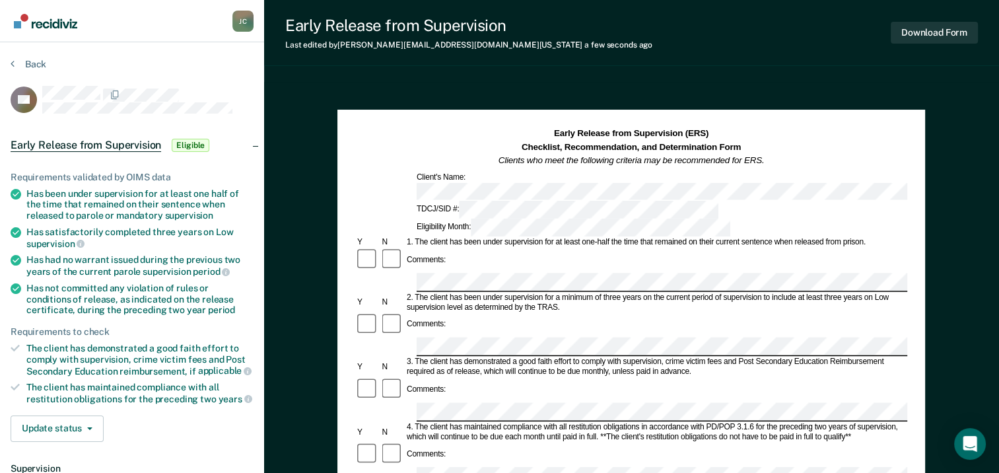
scroll to position [66, 0]
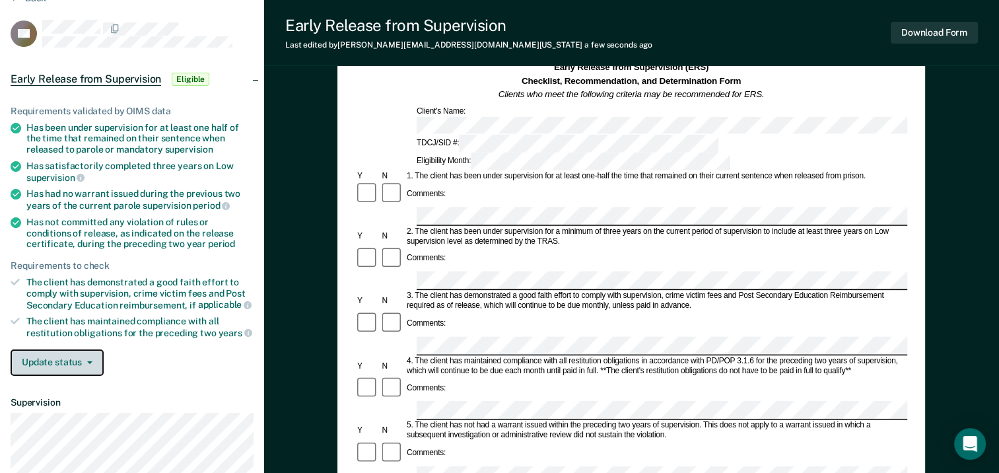
click at [58, 357] on button "Update status" at bounding box center [57, 362] width 93 height 26
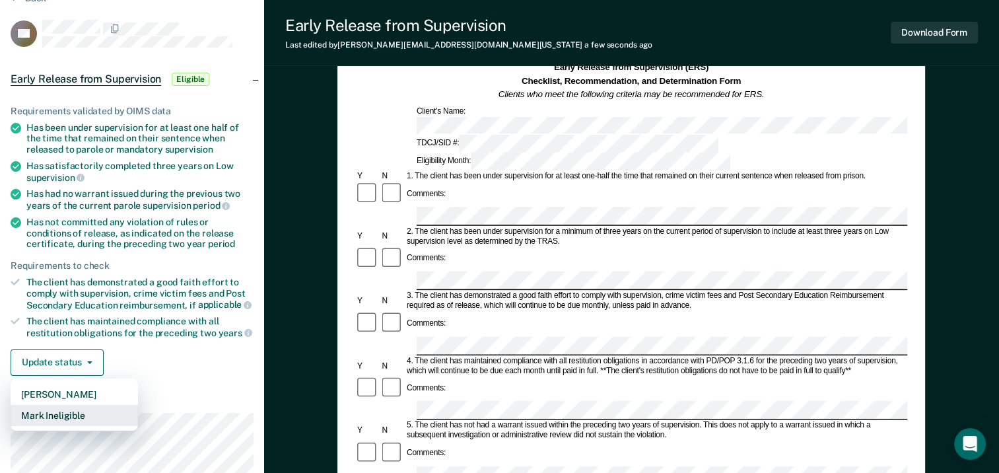
click at [67, 407] on button "Mark Ineligible" at bounding box center [74, 415] width 127 height 21
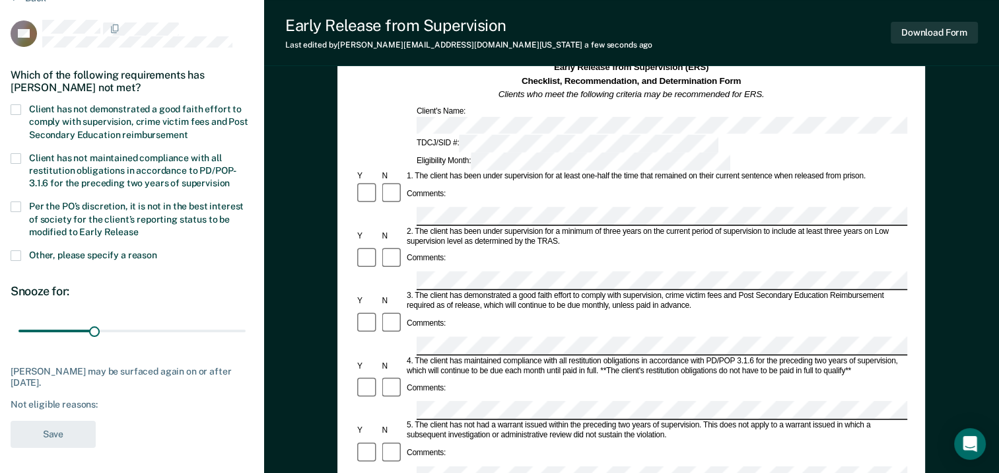
click at [14, 108] on span at bounding box center [16, 109] width 11 height 11
click at [188, 130] on input "Client has not demonstrated a good faith effort to comply with supervision, cri…" at bounding box center [188, 130] width 0 height 0
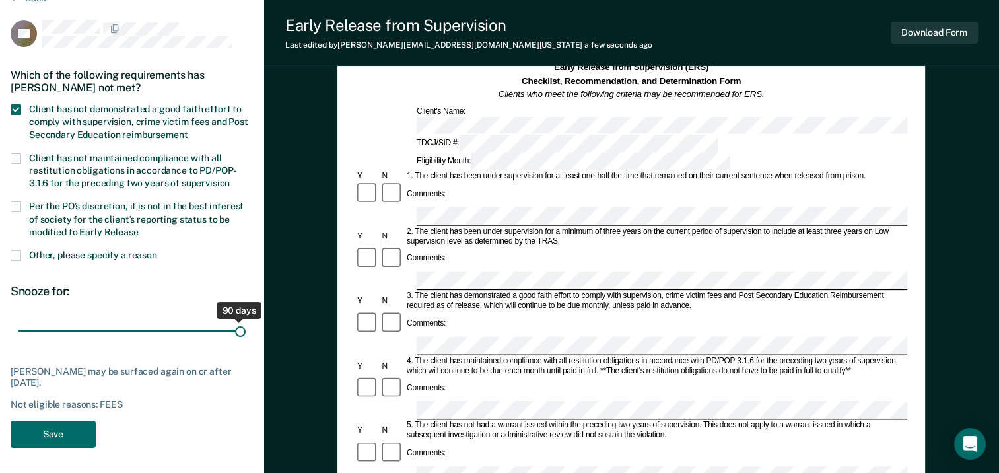
drag, startPoint x: 98, startPoint y: 324, endPoint x: 335, endPoint y: 339, distance: 238.3
type input "90"
click at [246, 339] on input "range" at bounding box center [131, 331] width 227 height 23
click at [63, 433] on button "Save" at bounding box center [53, 434] width 85 height 27
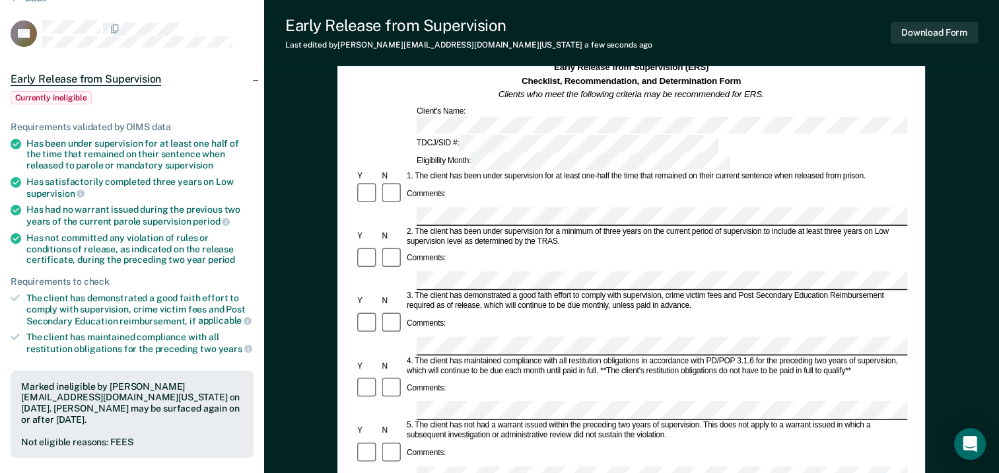
scroll to position [0, 0]
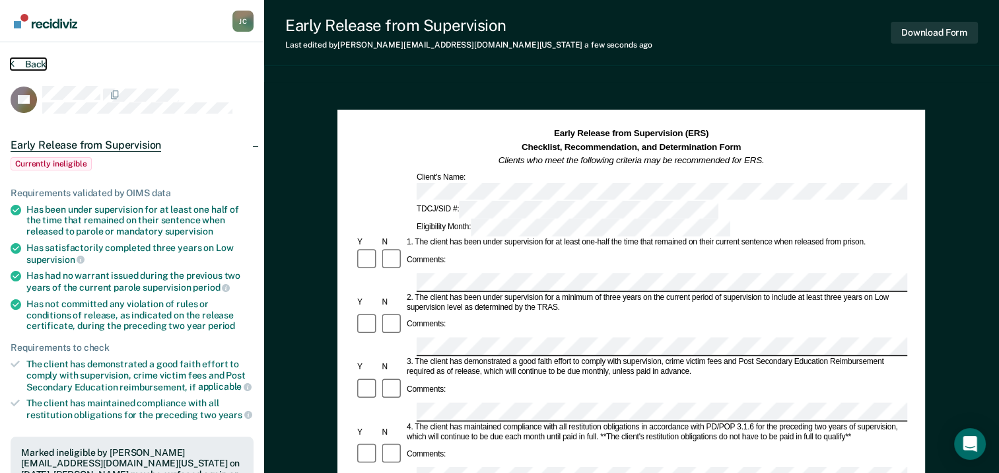
click at [32, 62] on button "Back" at bounding box center [29, 64] width 36 height 12
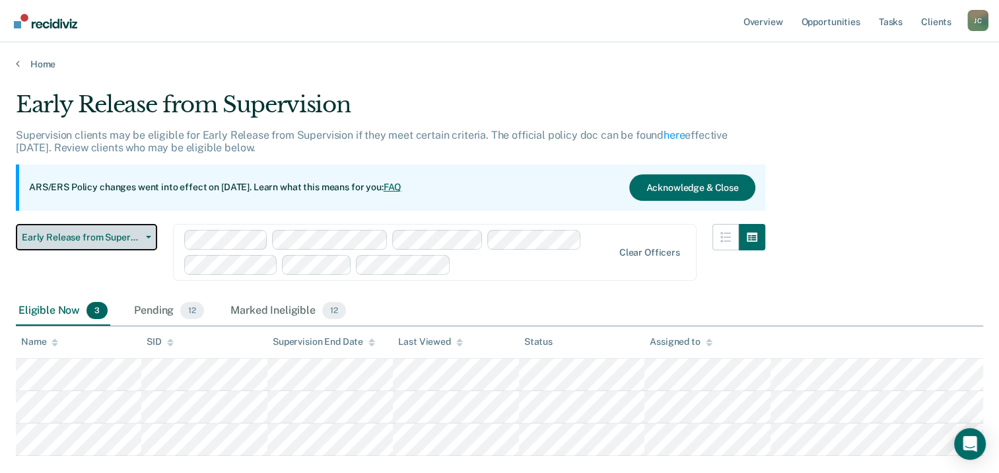
click at [123, 235] on span "Early Release from Supervision" at bounding box center [81, 237] width 119 height 11
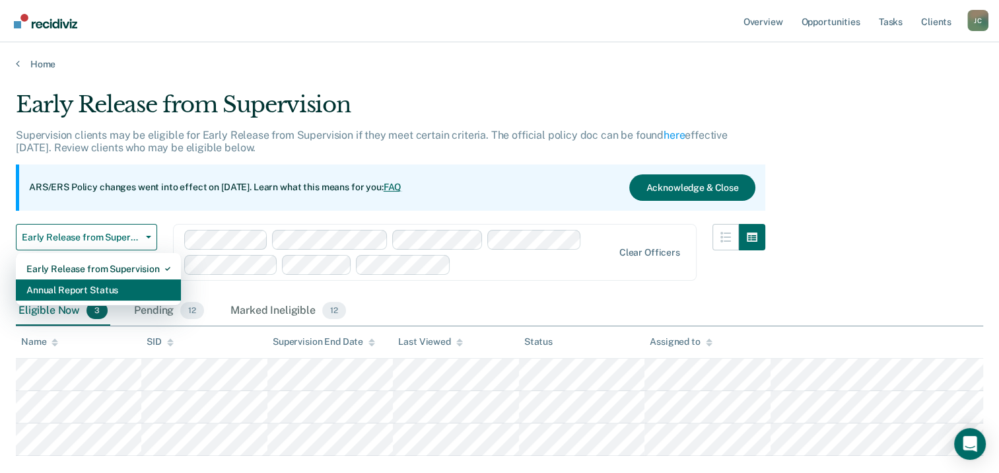
click at [125, 287] on div "Annual Report Status" at bounding box center [98, 289] width 144 height 21
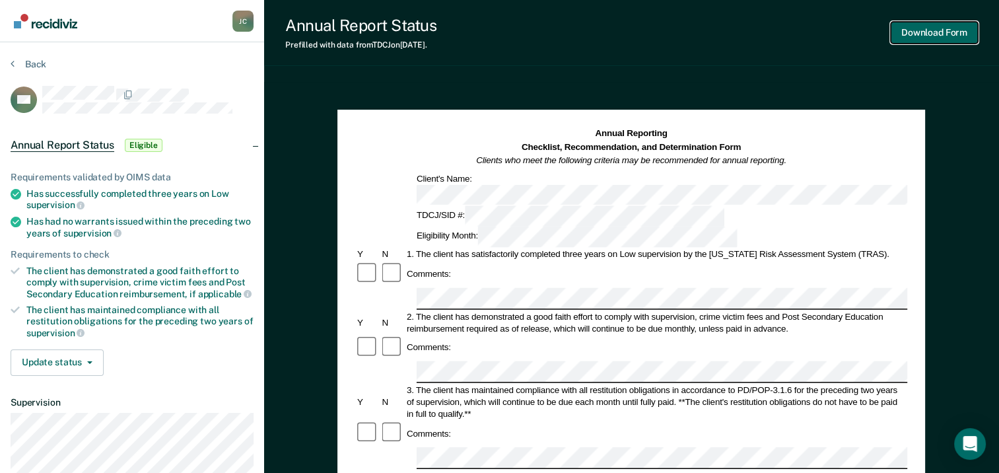
click at [962, 32] on button "Download Form" at bounding box center [934, 33] width 87 height 22
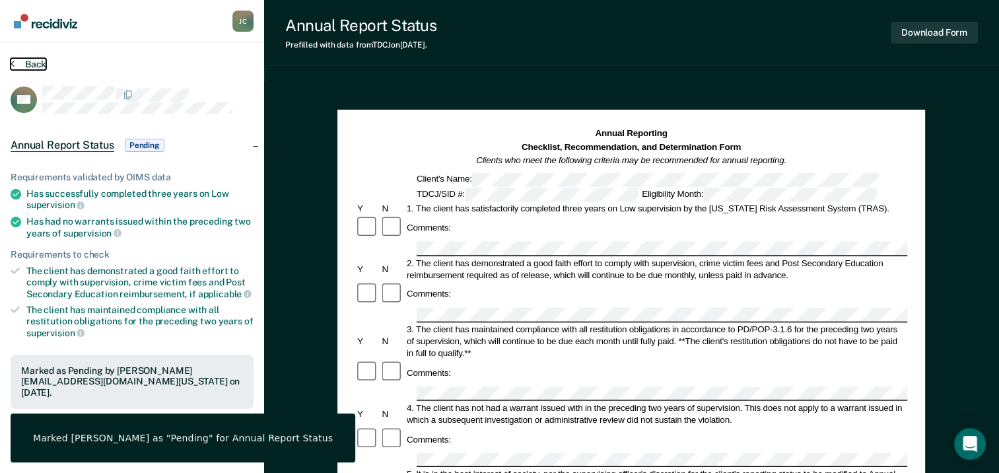
click at [32, 61] on button "Back" at bounding box center [29, 64] width 36 height 12
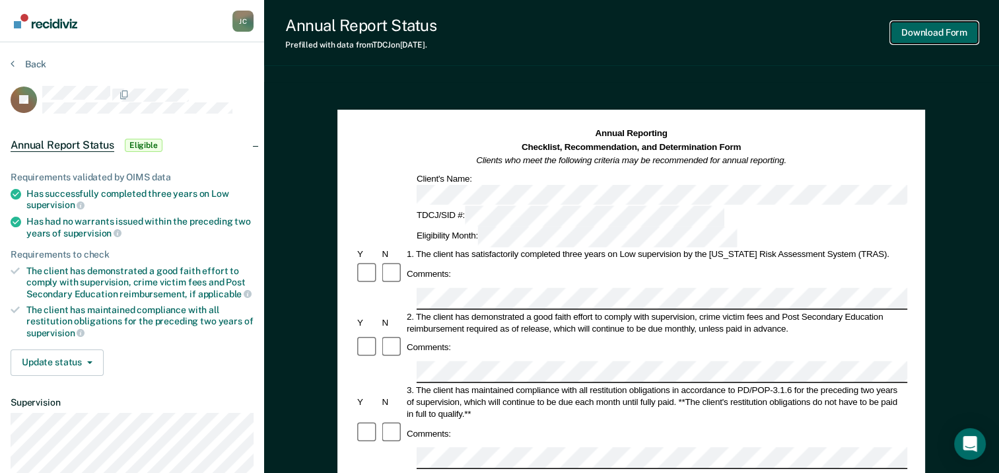
click at [941, 33] on button "Download Form" at bounding box center [934, 33] width 87 height 22
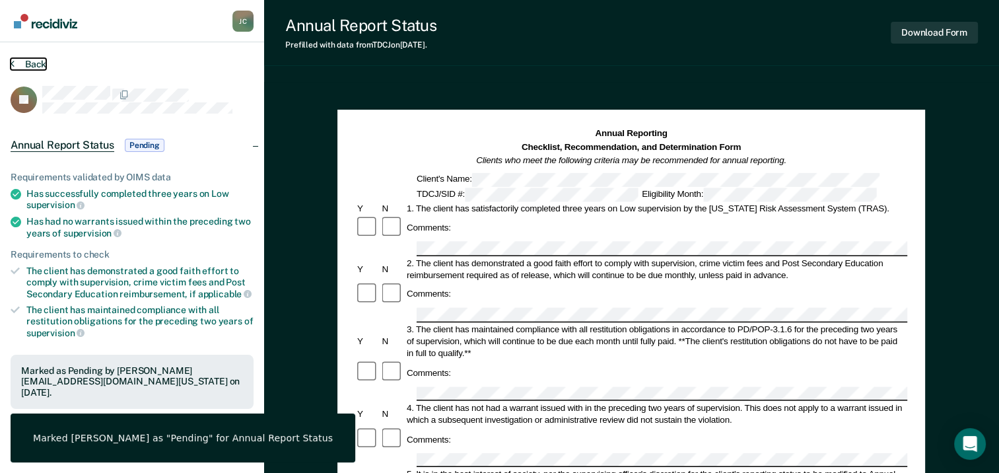
click at [20, 63] on button "Back" at bounding box center [29, 64] width 36 height 12
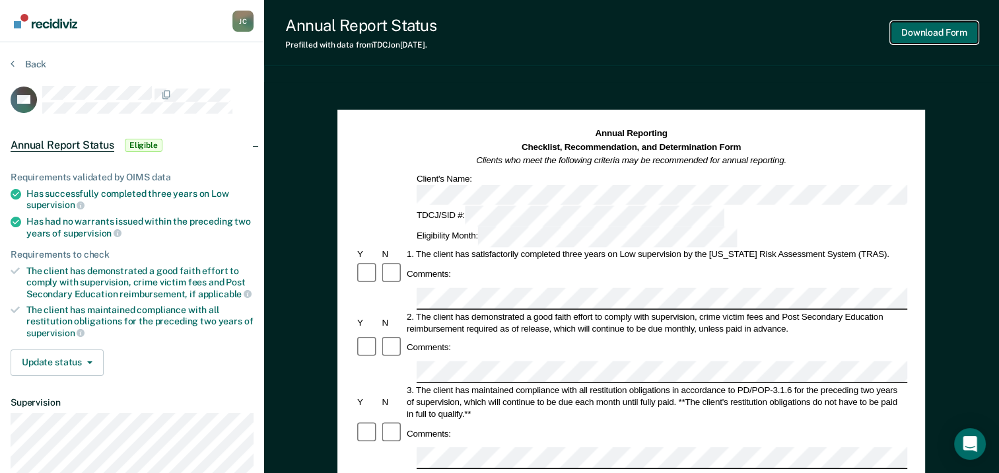
click at [913, 32] on button "Download Form" at bounding box center [934, 33] width 87 height 22
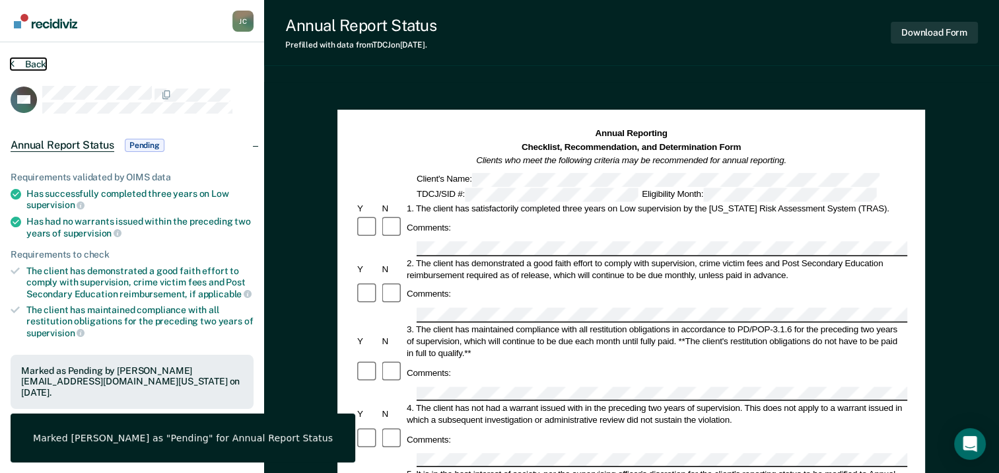
click at [40, 67] on button "Back" at bounding box center [29, 64] width 36 height 12
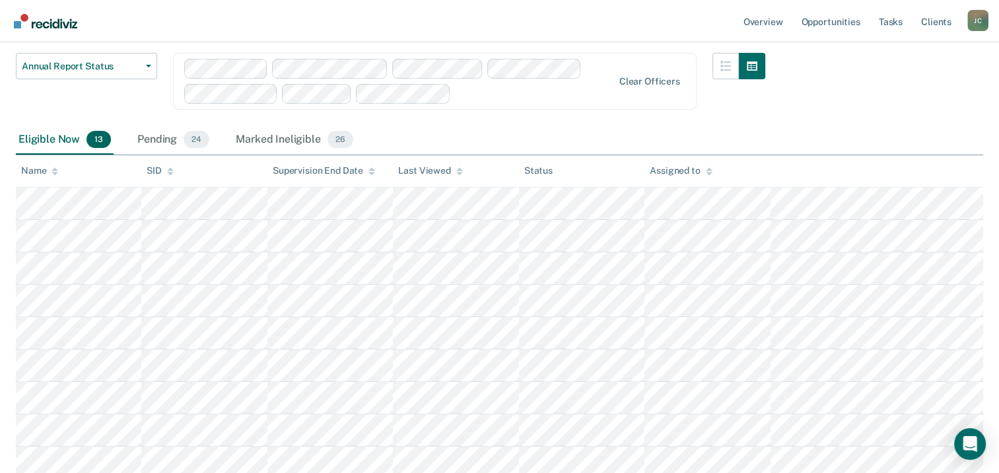
scroll to position [132, 0]
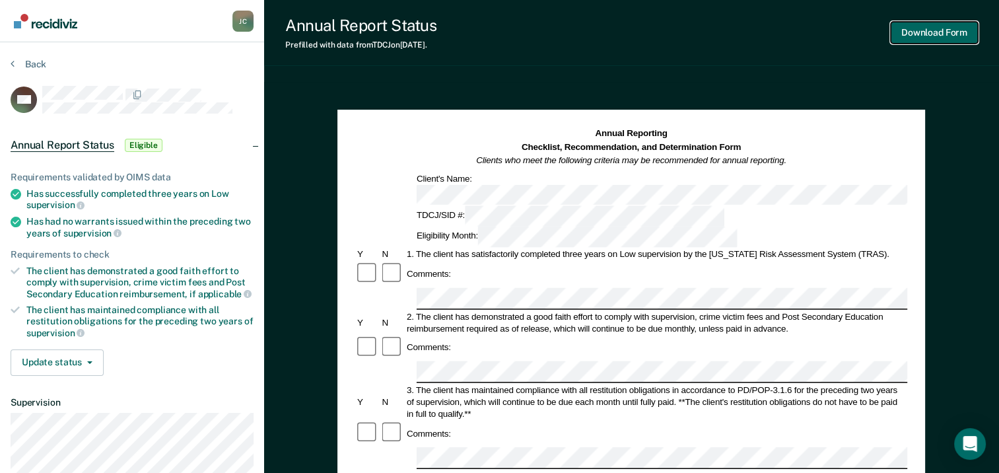
click at [963, 40] on button "Download Form" at bounding box center [934, 33] width 87 height 22
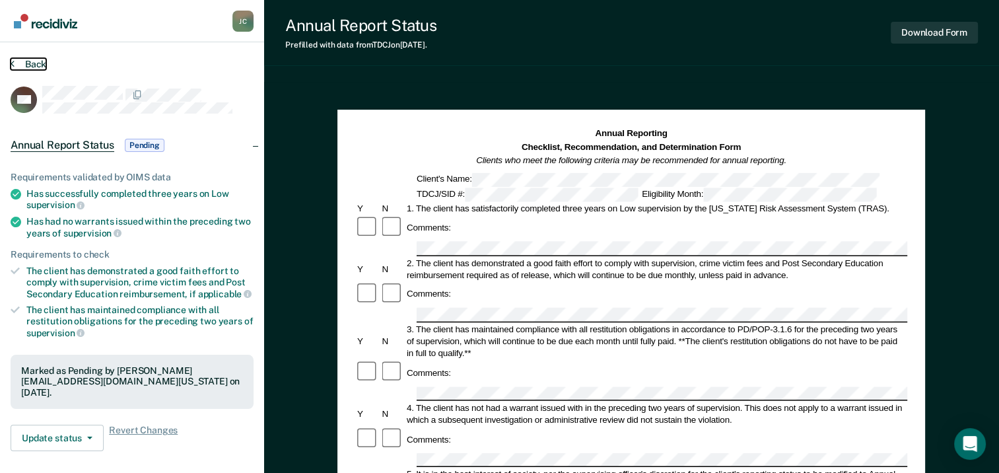
click at [40, 67] on button "Back" at bounding box center [29, 64] width 36 height 12
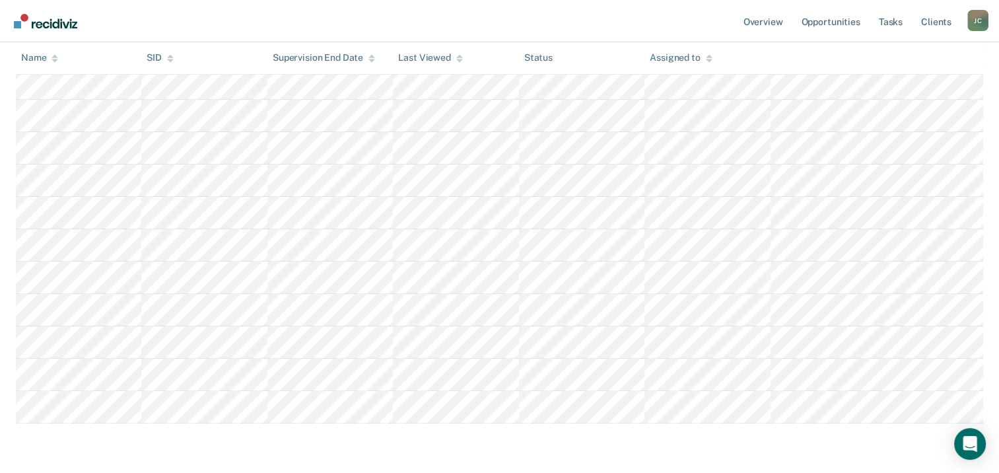
scroll to position [198, 0]
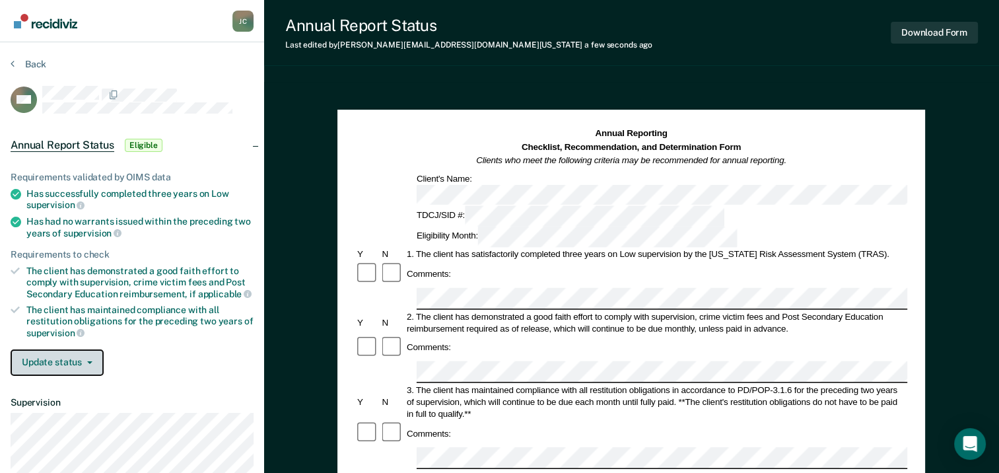
click at [74, 355] on button "Update status" at bounding box center [57, 362] width 93 height 26
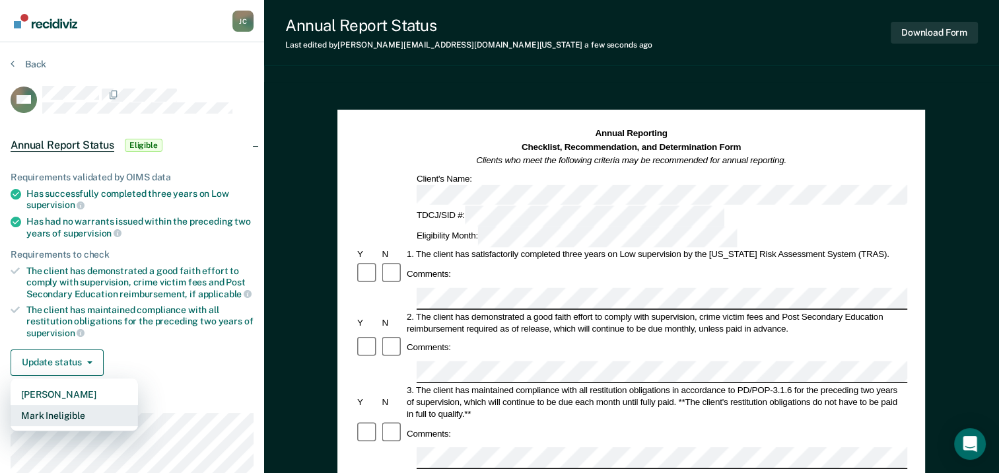
click at [76, 411] on button "Mark Ineligible" at bounding box center [74, 415] width 127 height 21
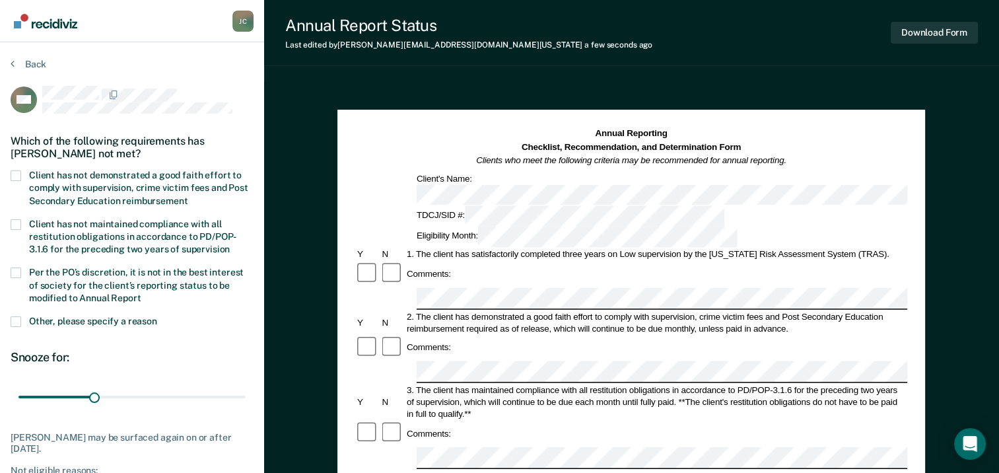
click at [20, 174] on span at bounding box center [16, 175] width 11 height 11
click at [188, 196] on input "Client has not demonstrated a good faith effort to comply with supervision, cri…" at bounding box center [188, 196] width 0 height 0
drag, startPoint x: 104, startPoint y: 396, endPoint x: 275, endPoint y: 394, distance: 171.7
type input "90"
click at [246, 394] on input "range" at bounding box center [131, 397] width 227 height 23
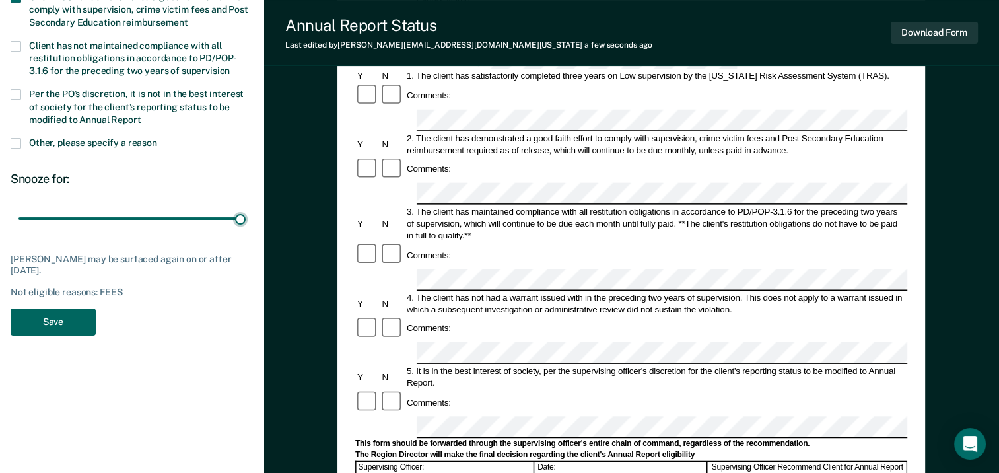
scroll to position [198, 0]
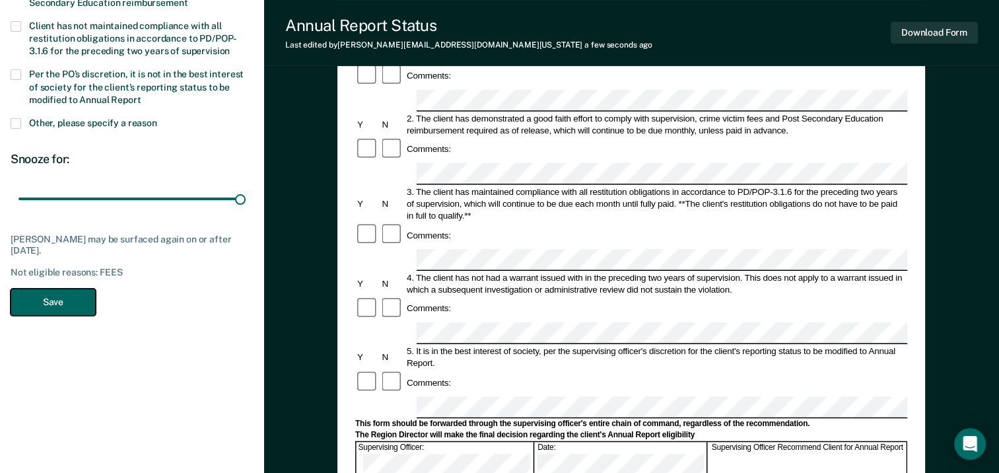
click at [60, 299] on button "Save" at bounding box center [53, 302] width 85 height 27
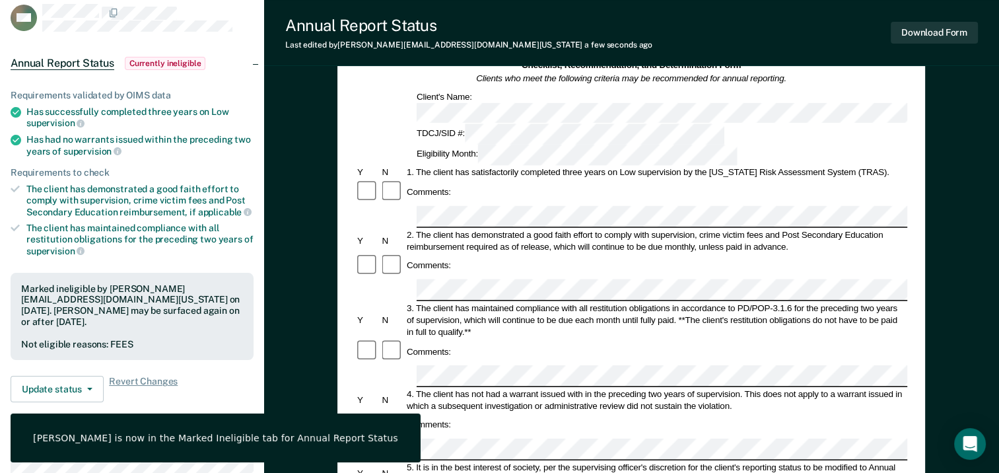
scroll to position [0, 0]
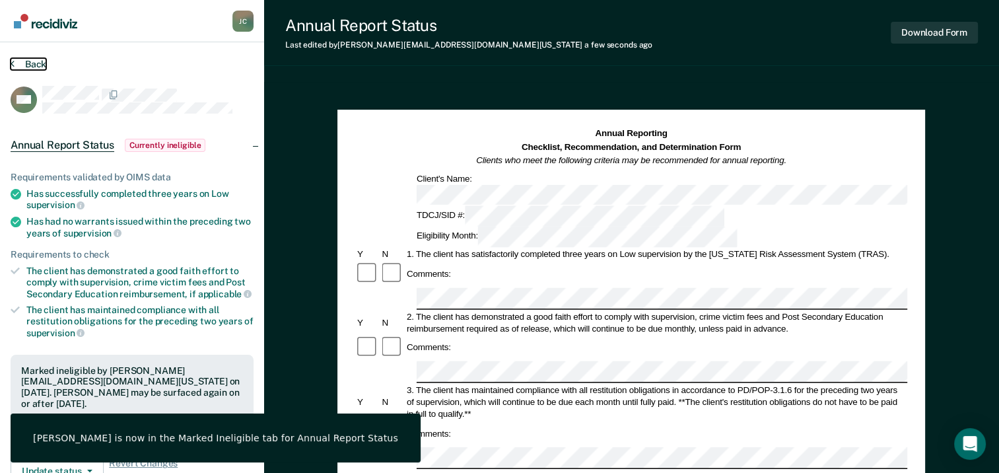
click at [35, 65] on button "Back" at bounding box center [29, 64] width 36 height 12
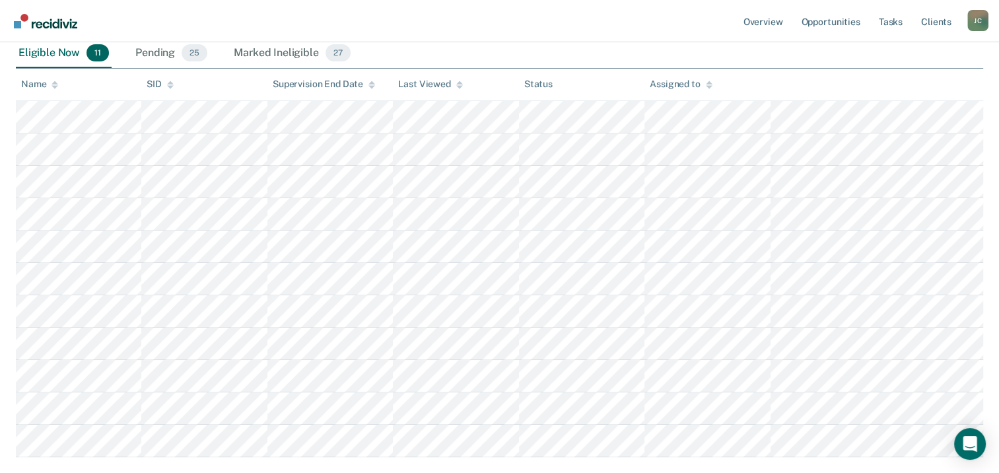
scroll to position [264, 0]
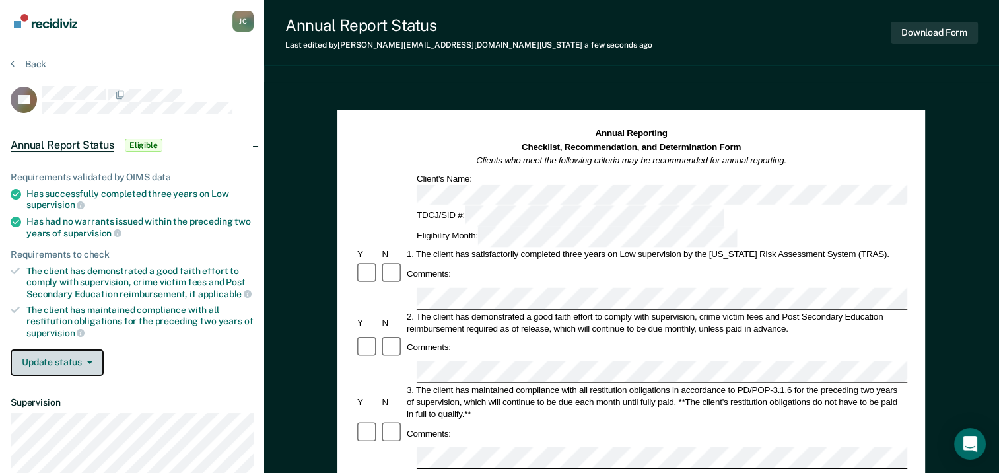
click at [92, 362] on button "Update status" at bounding box center [57, 362] width 93 height 26
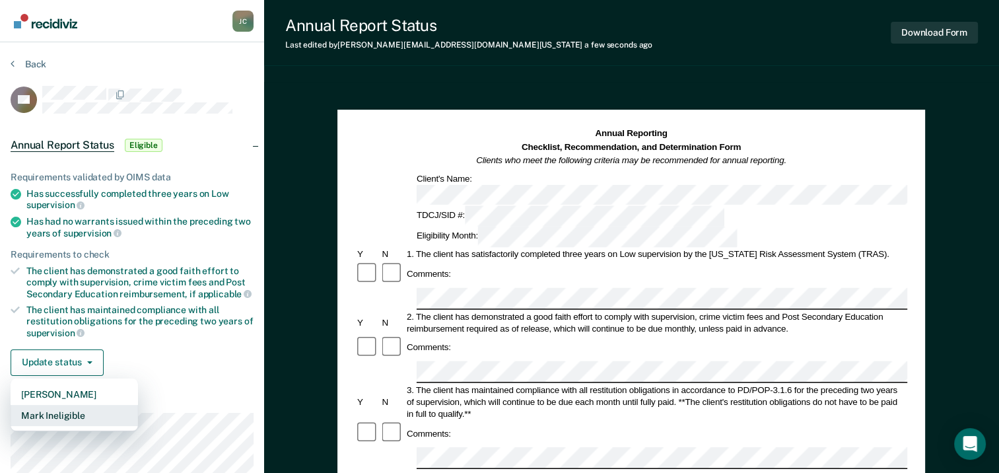
click at [92, 405] on button "Mark Ineligible" at bounding box center [74, 415] width 127 height 21
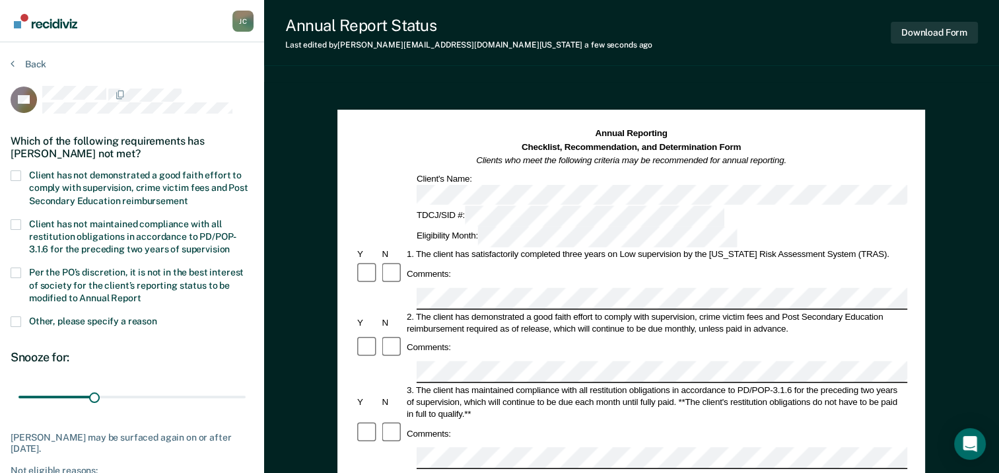
click at [11, 168] on div "Which of the following requirements has [PERSON_NAME] not met?" at bounding box center [132, 147] width 243 height 46
click at [16, 170] on span at bounding box center [16, 175] width 11 height 11
click at [188, 196] on input "Client has not demonstrated a good faith effort to comply with supervision, cri…" at bounding box center [188, 196] width 0 height 0
drag, startPoint x: 92, startPoint y: 394, endPoint x: 261, endPoint y: 402, distance: 168.6
type input "90"
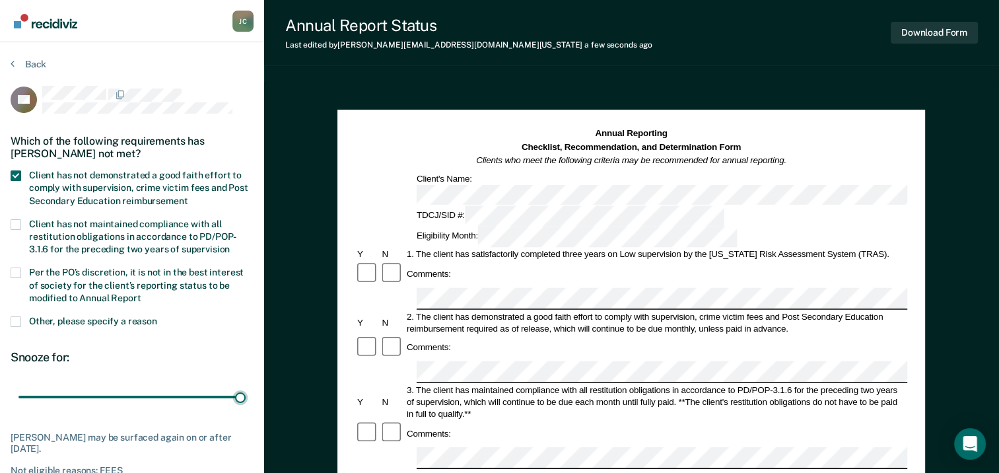
click at [246, 402] on input "range" at bounding box center [131, 397] width 227 height 23
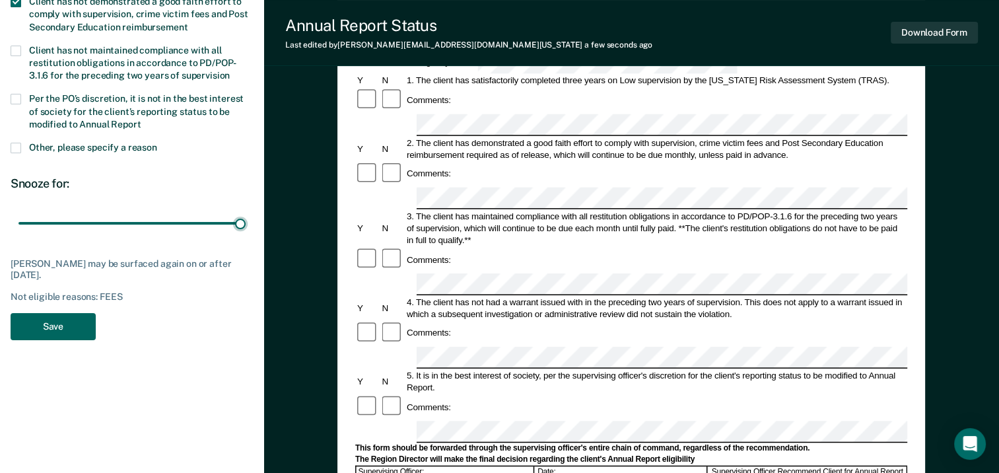
scroll to position [198, 0]
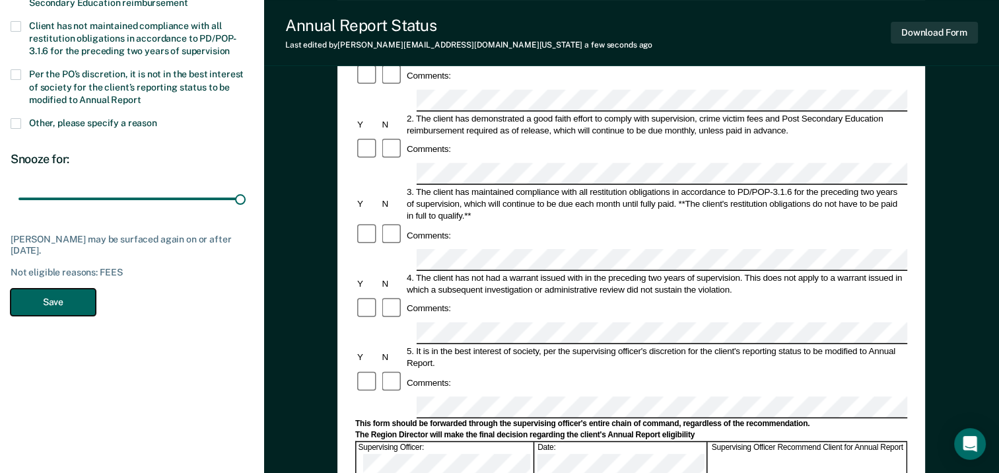
click at [66, 300] on button "Save" at bounding box center [53, 302] width 85 height 27
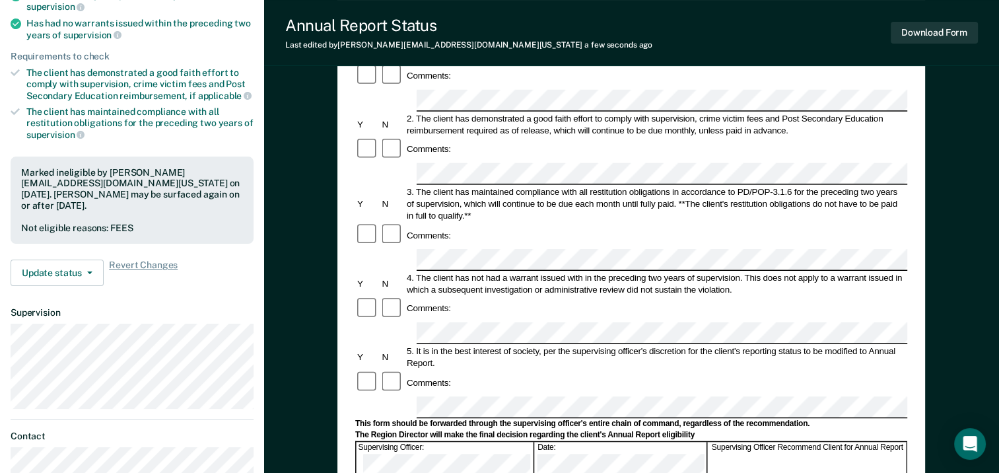
scroll to position [0, 0]
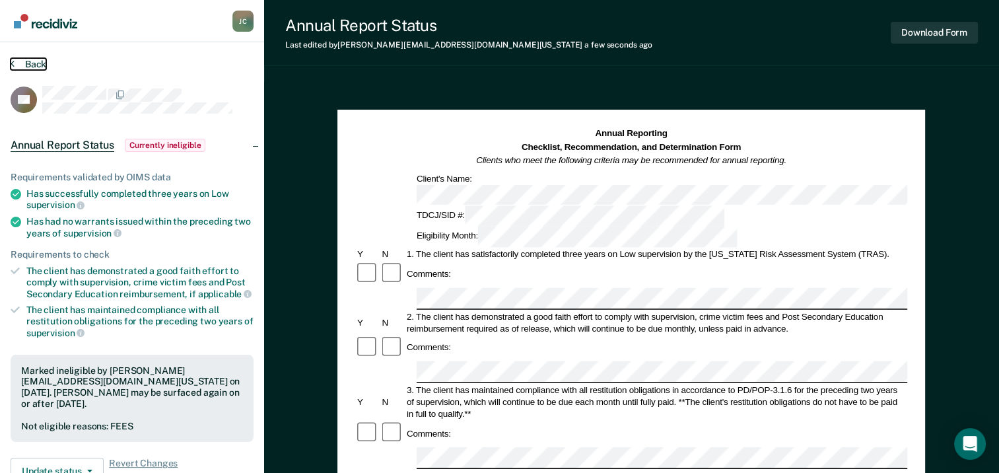
click at [38, 67] on button "Back" at bounding box center [29, 64] width 36 height 12
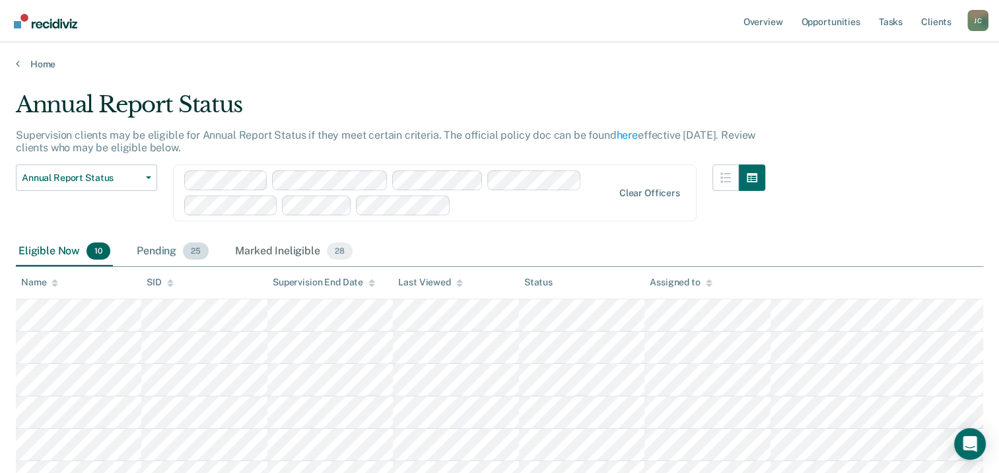
click at [160, 254] on div "Pending 25" at bounding box center [172, 251] width 77 height 29
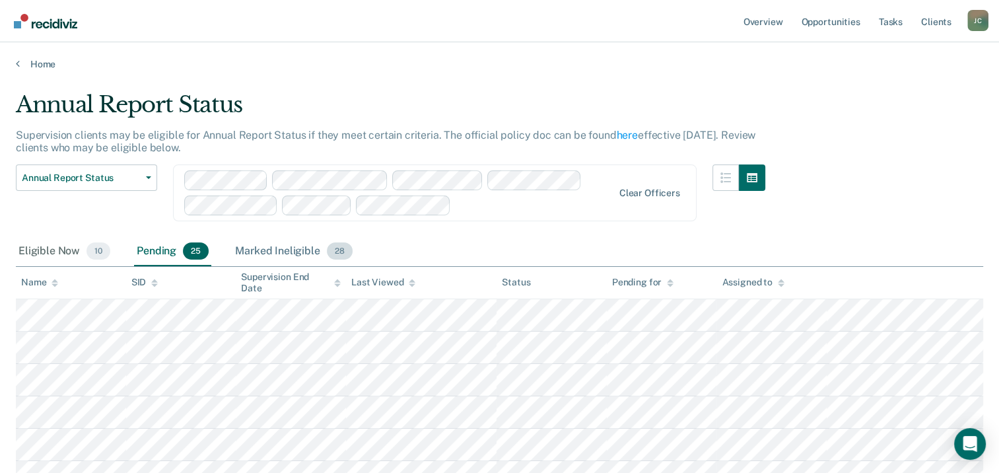
click at [277, 248] on div "Marked Ineligible 28" at bounding box center [293, 251] width 122 height 29
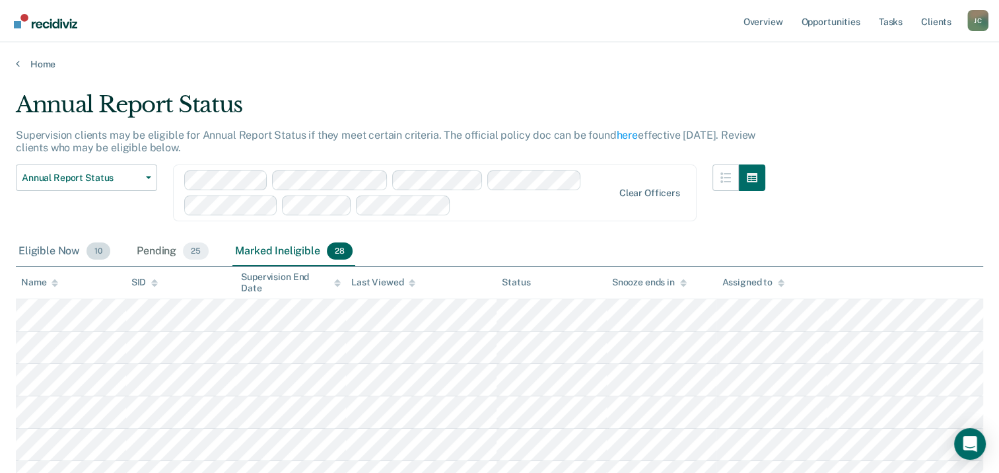
click at [58, 254] on div "Eligible Now 10" at bounding box center [64, 251] width 97 height 29
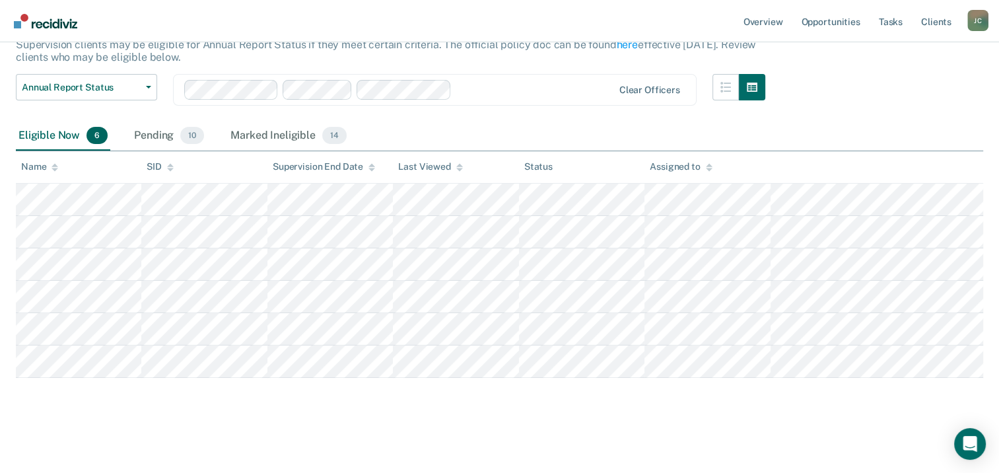
scroll to position [89, 0]
click at [163, 141] on div "Pending 7" at bounding box center [167, 137] width 72 height 29
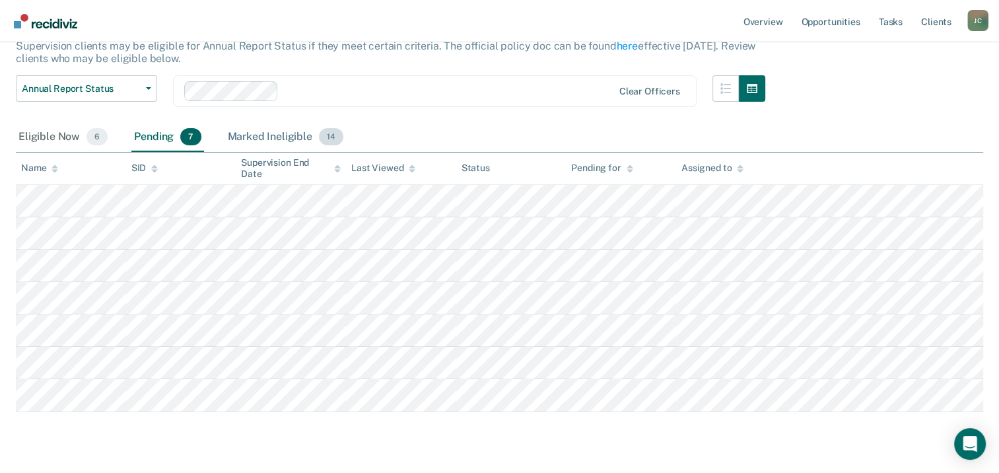
click at [240, 132] on div "Marked Ineligible 14" at bounding box center [285, 137] width 121 height 29
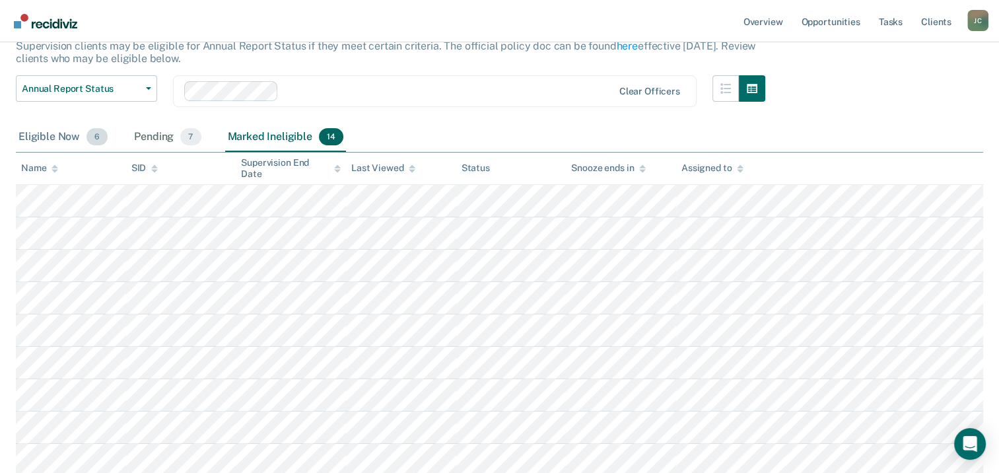
click at [59, 134] on div "Eligible Now 6" at bounding box center [63, 137] width 94 height 29
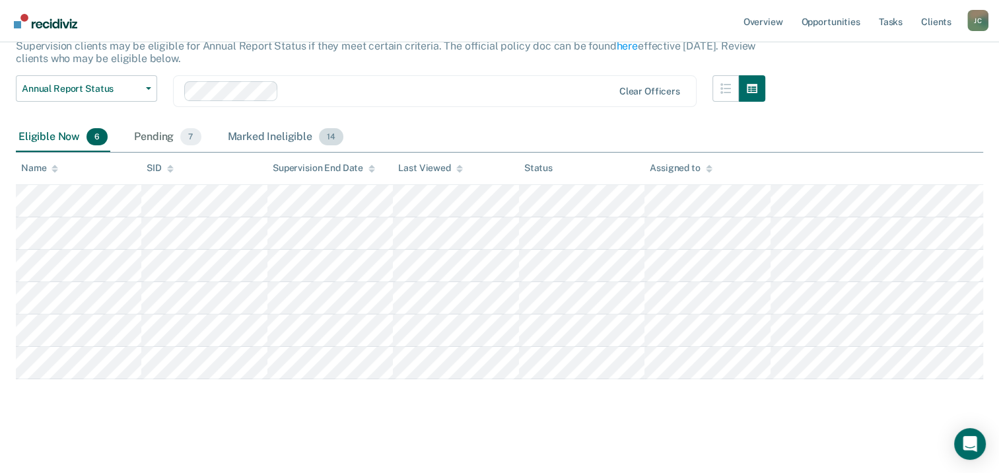
click at [249, 138] on div "Marked Ineligible 14" at bounding box center [285, 137] width 121 height 29
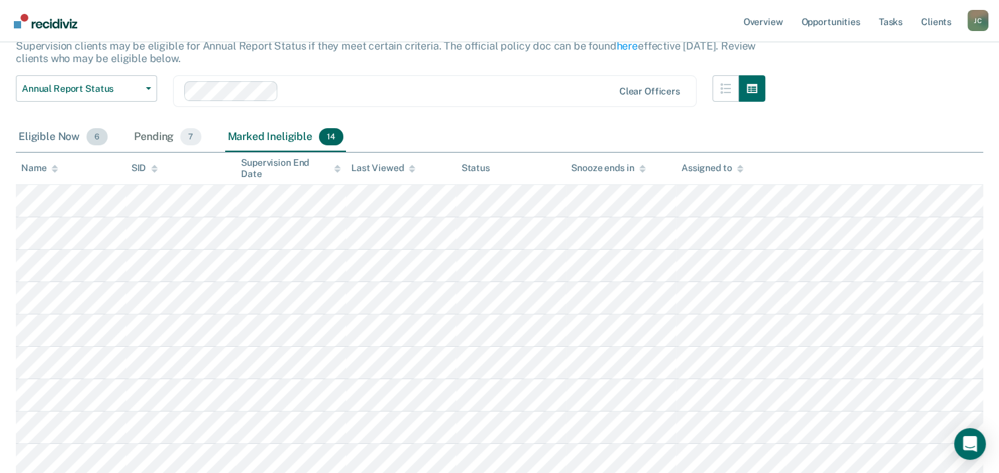
click at [53, 137] on div "Eligible Now 6" at bounding box center [63, 137] width 94 height 29
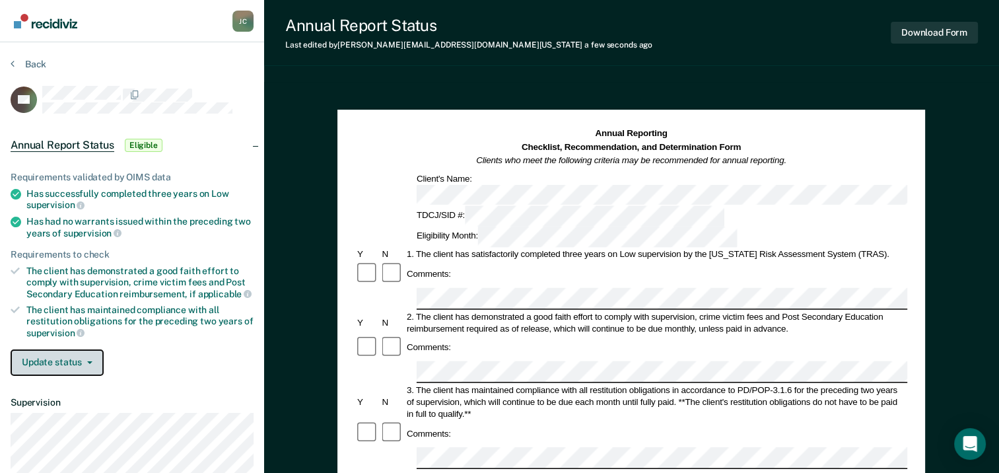
click at [57, 363] on button "Update status" at bounding box center [57, 362] width 93 height 26
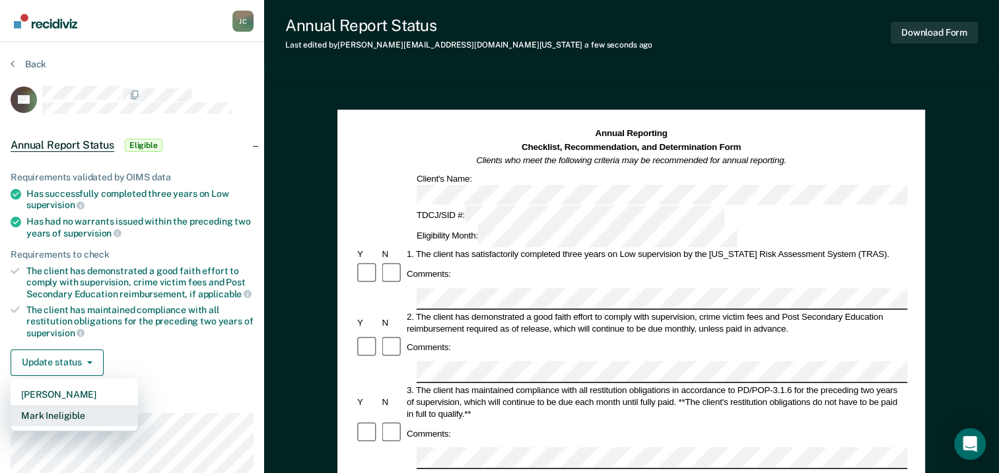
click at [58, 412] on button "Mark Ineligible" at bounding box center [74, 415] width 127 height 21
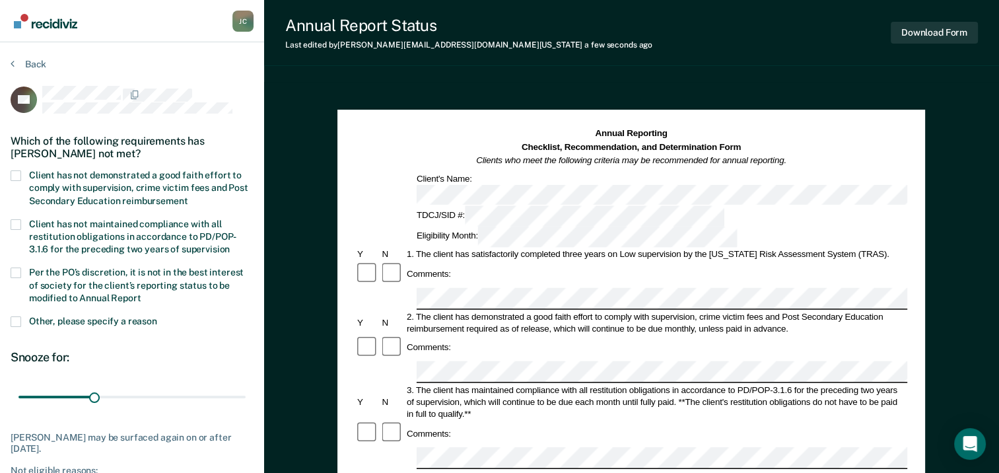
click at [13, 176] on span at bounding box center [16, 175] width 11 height 11
click at [188, 196] on input "Client has not demonstrated a good faith effort to comply with supervision, cri…" at bounding box center [188, 196] width 0 height 0
drag, startPoint x: 95, startPoint y: 395, endPoint x: 248, endPoint y: 408, distance: 153.8
type input "90"
click at [246, 408] on input "range" at bounding box center [131, 397] width 227 height 23
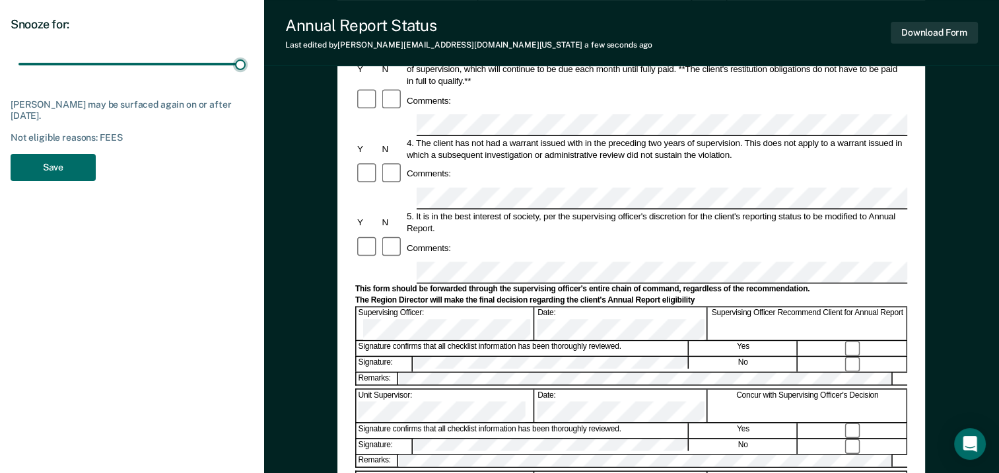
scroll to position [396, 0]
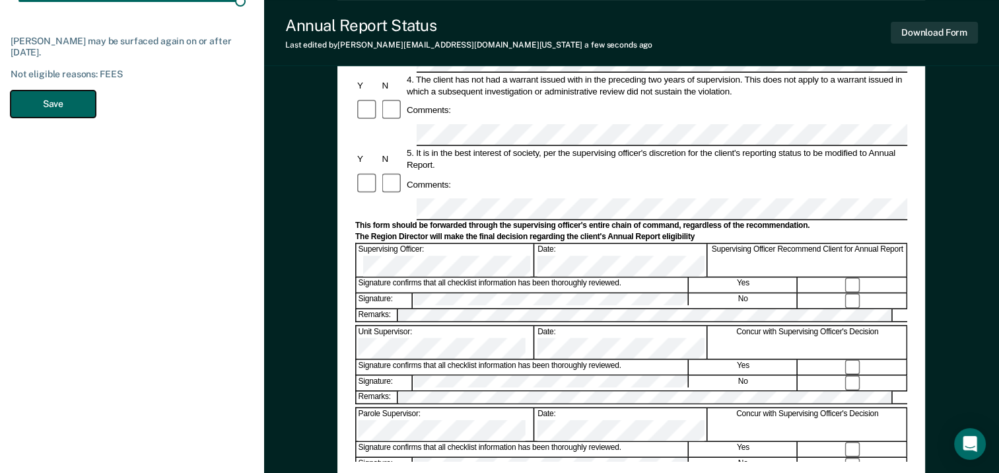
click at [71, 108] on button "Save" at bounding box center [53, 103] width 85 height 27
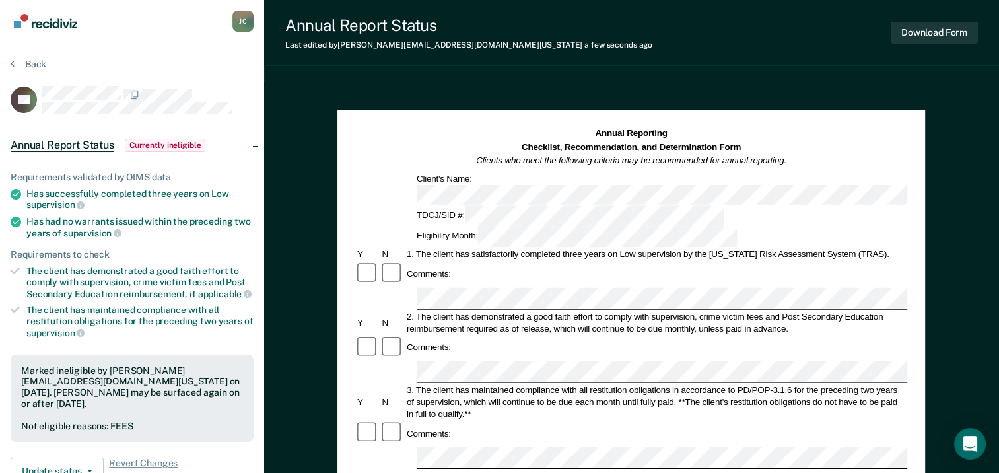
scroll to position [0, 0]
click at [43, 66] on button "Back" at bounding box center [29, 64] width 36 height 12
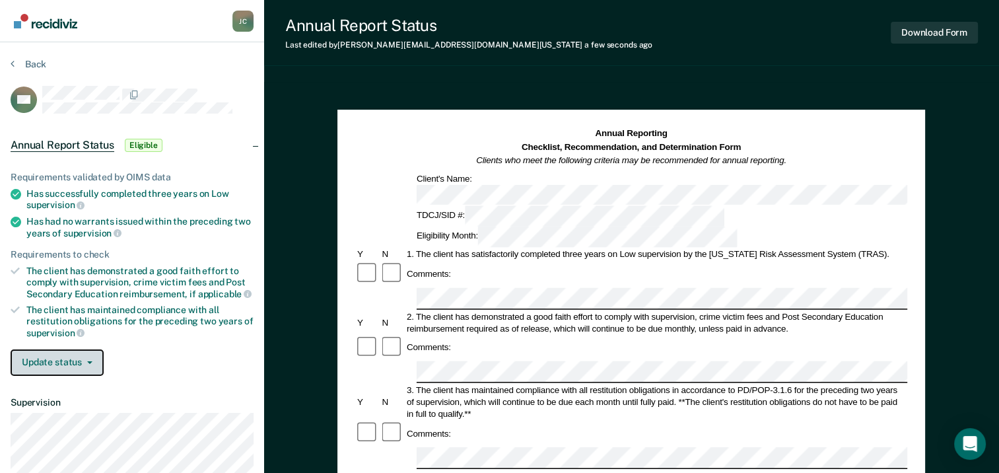
click at [85, 351] on button "Update status" at bounding box center [57, 362] width 93 height 26
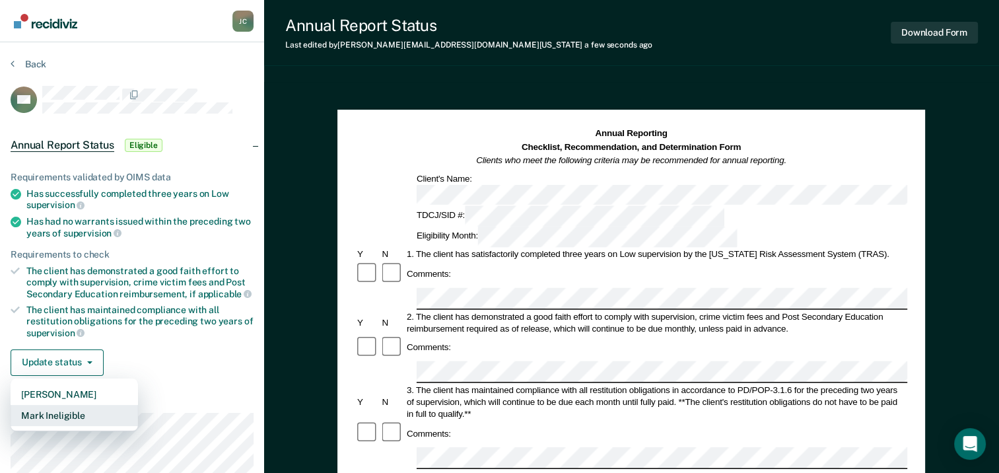
click at [89, 409] on button "Mark Ineligible" at bounding box center [74, 415] width 127 height 21
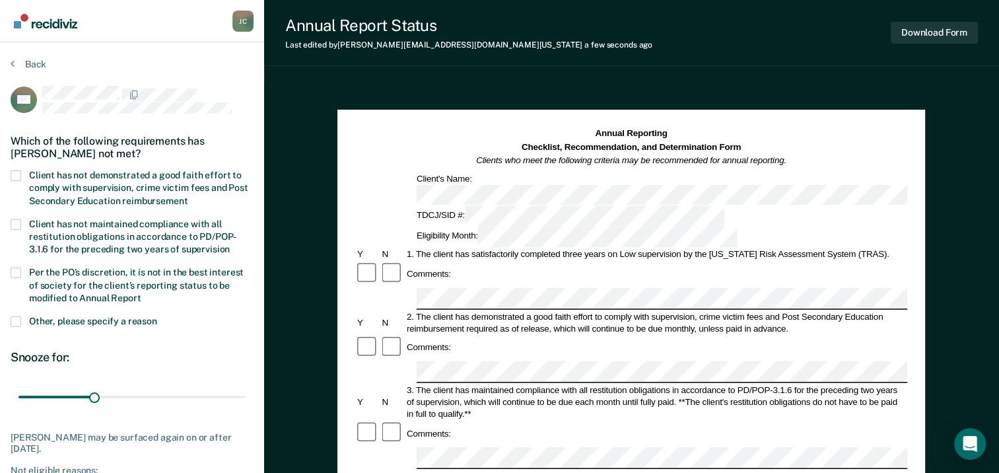
click at [19, 173] on span at bounding box center [16, 175] width 11 height 11
click at [188, 196] on input "Client has not demonstrated a good faith effort to comply with supervision, cri…" at bounding box center [188, 196] width 0 height 0
drag, startPoint x: 94, startPoint y: 396, endPoint x: 276, endPoint y: 417, distance: 183.5
type input "90"
click at [246, 409] on input "range" at bounding box center [131, 397] width 227 height 23
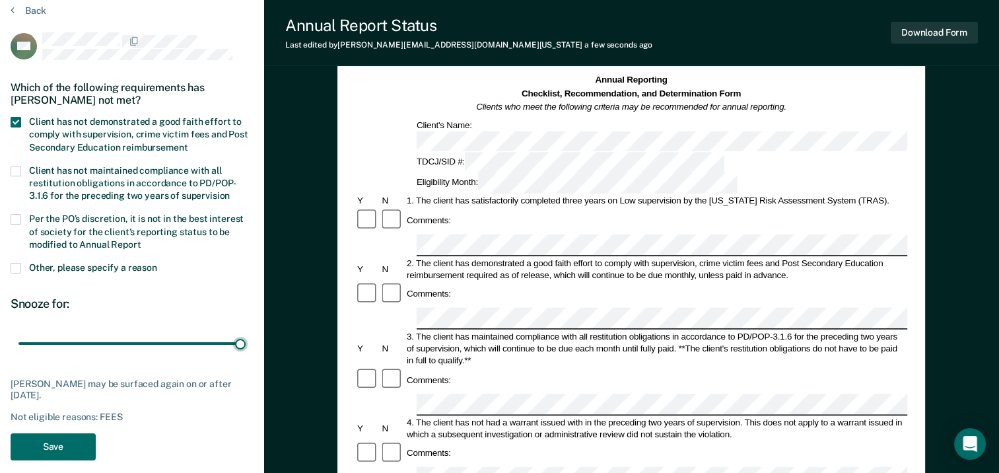
scroll to position [132, 0]
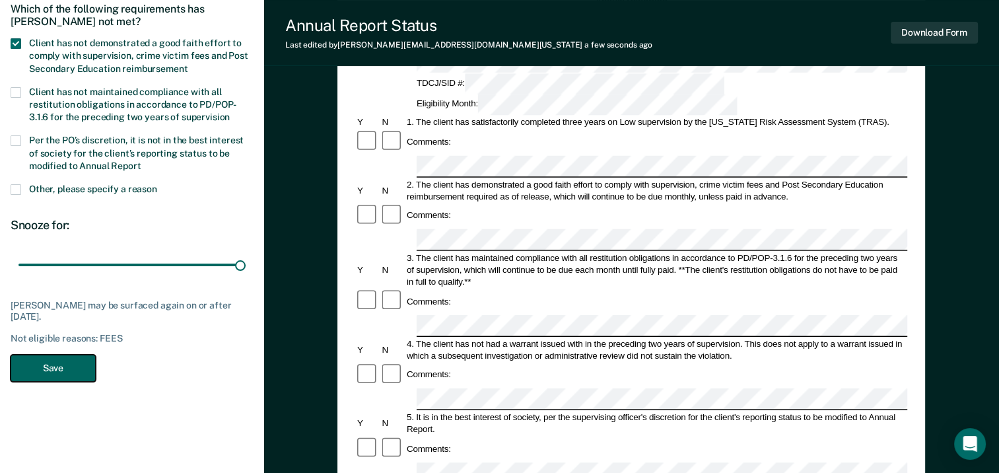
click at [70, 375] on button "Save" at bounding box center [53, 368] width 85 height 27
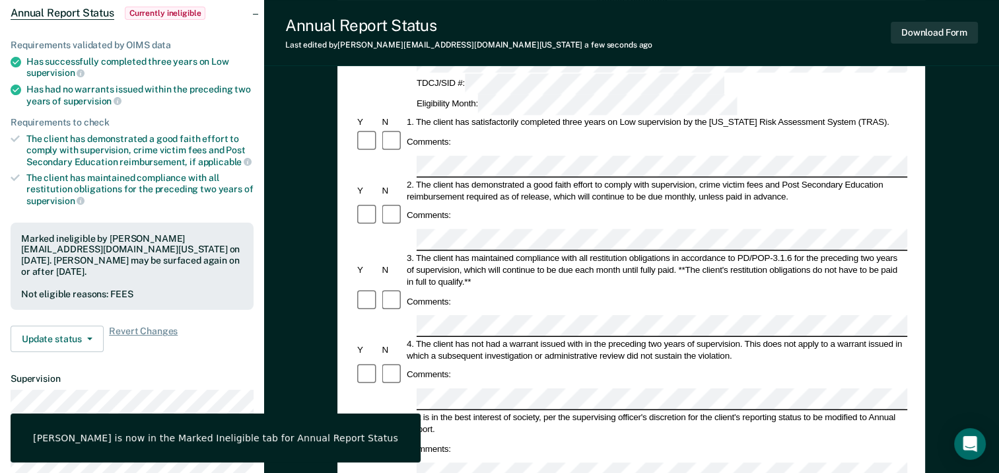
scroll to position [0, 0]
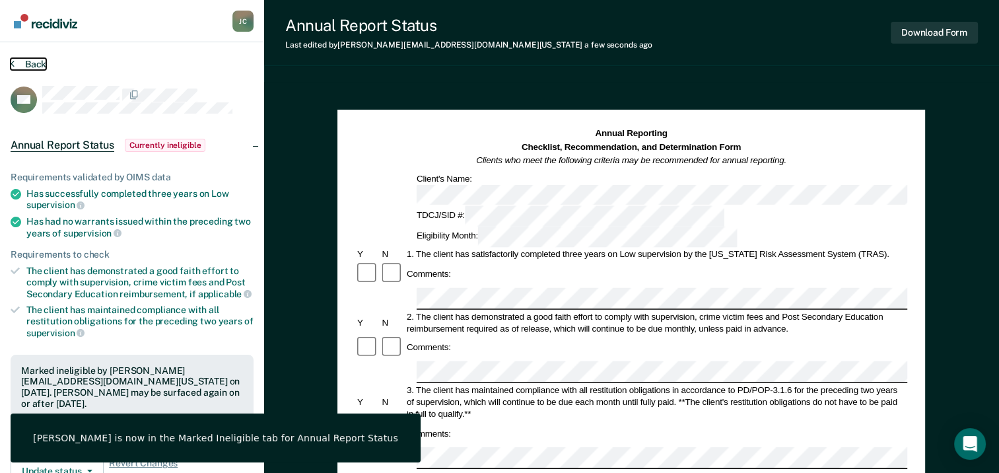
click at [34, 66] on button "Back" at bounding box center [29, 64] width 36 height 12
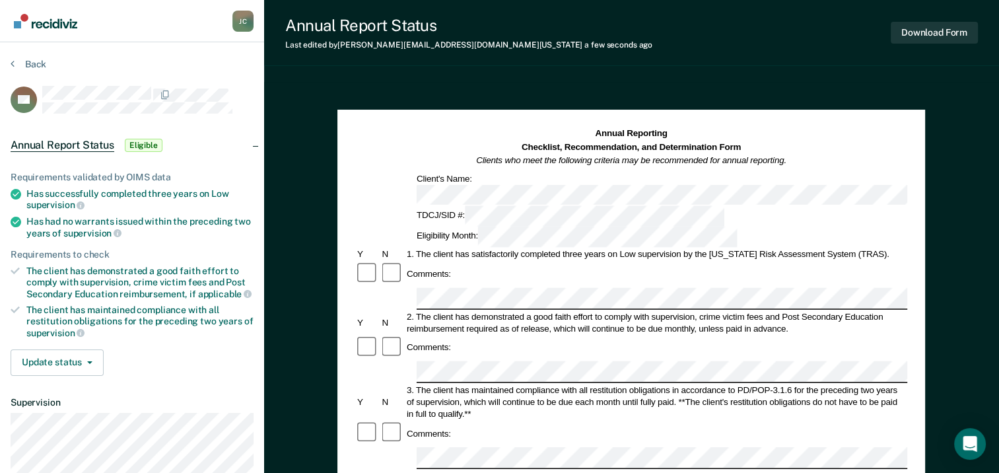
scroll to position [66, 0]
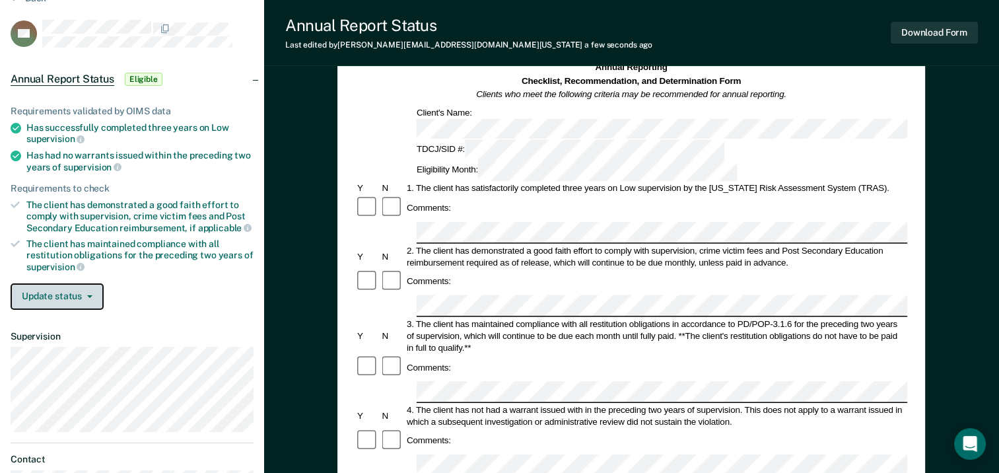
click at [61, 289] on button "Update status" at bounding box center [57, 296] width 93 height 26
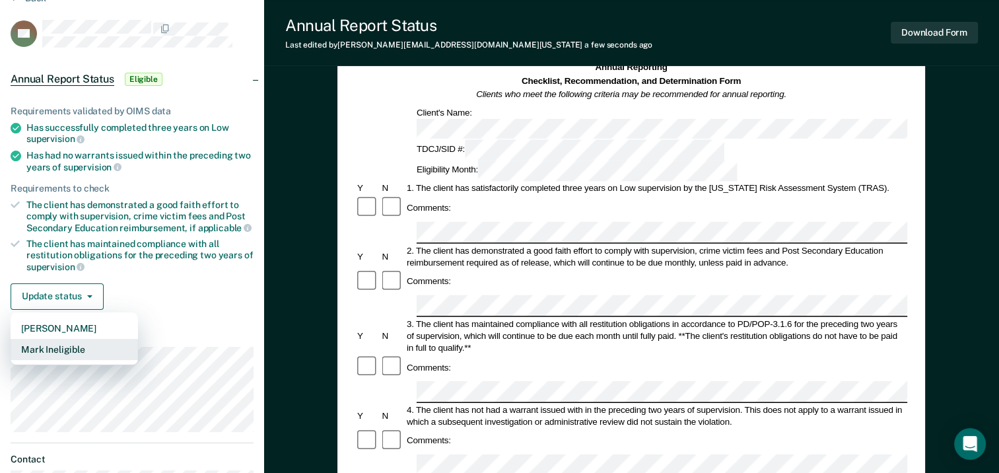
click at [62, 353] on button "Mark Ineligible" at bounding box center [74, 349] width 127 height 21
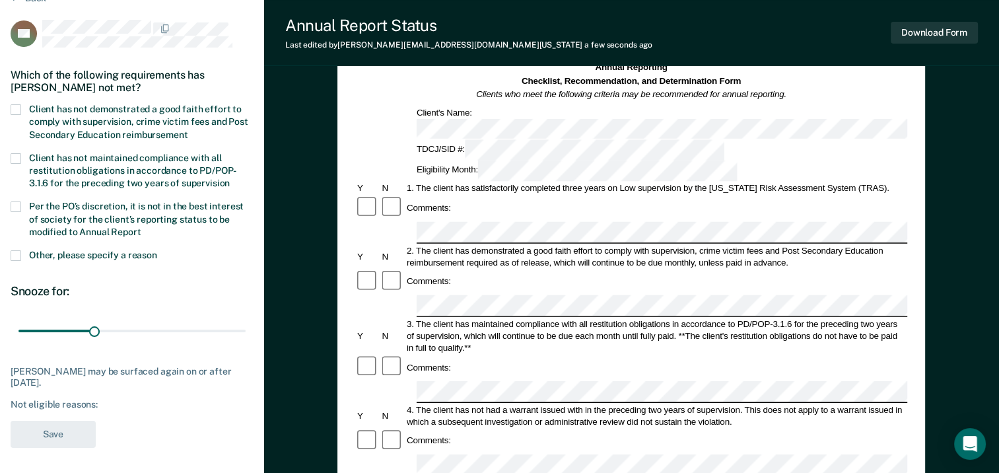
click at [16, 107] on span at bounding box center [16, 109] width 11 height 11
click at [188, 130] on input "Client has not demonstrated a good faith effort to comply with supervision, cri…" at bounding box center [188, 130] width 0 height 0
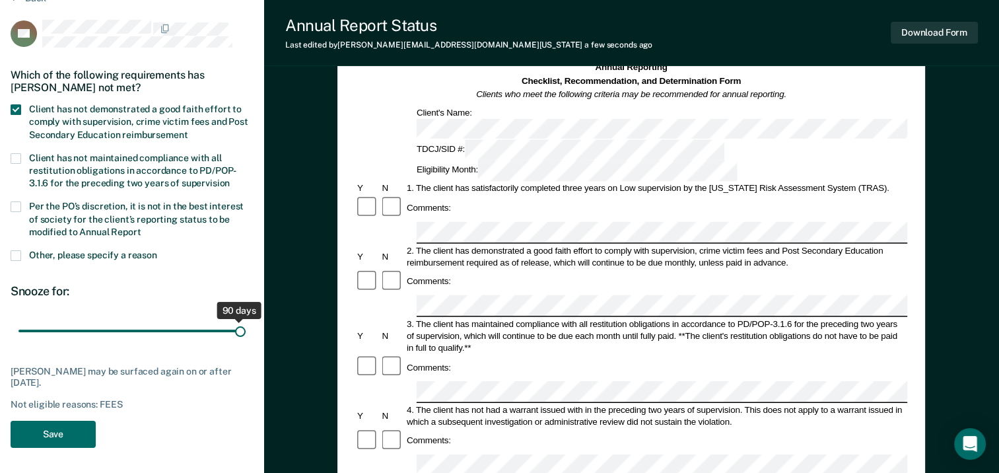
drag, startPoint x: 92, startPoint y: 330, endPoint x: 243, endPoint y: 336, distance: 150.7
type input "90"
click at [246, 334] on input "range" at bounding box center [131, 331] width 227 height 23
click at [62, 428] on button "Save" at bounding box center [53, 434] width 85 height 27
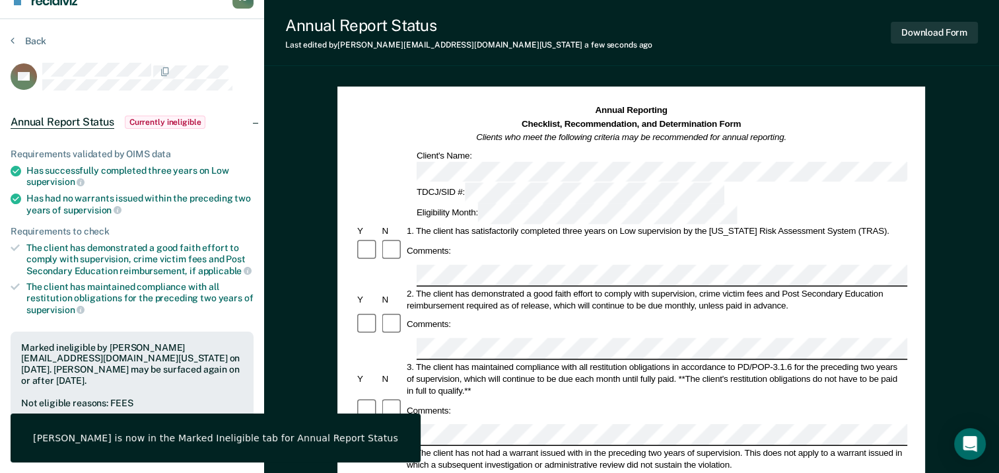
scroll to position [0, 0]
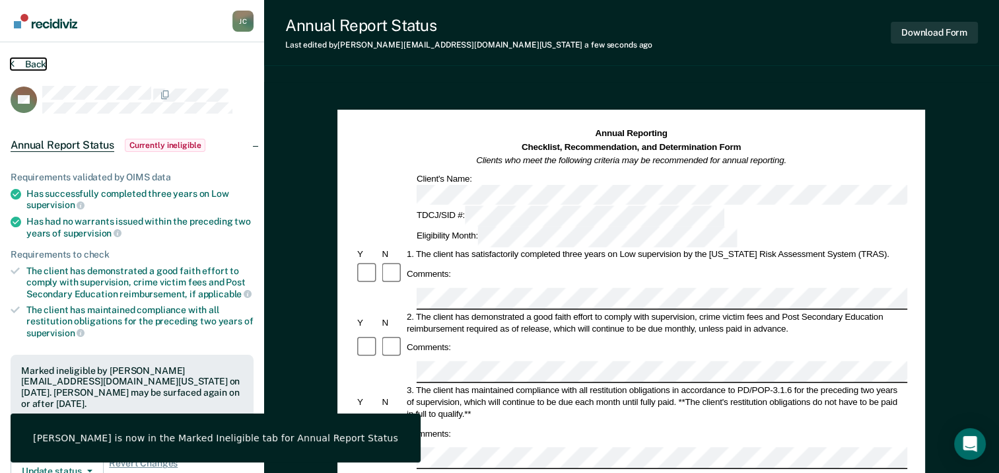
click at [24, 63] on button "Back" at bounding box center [29, 64] width 36 height 12
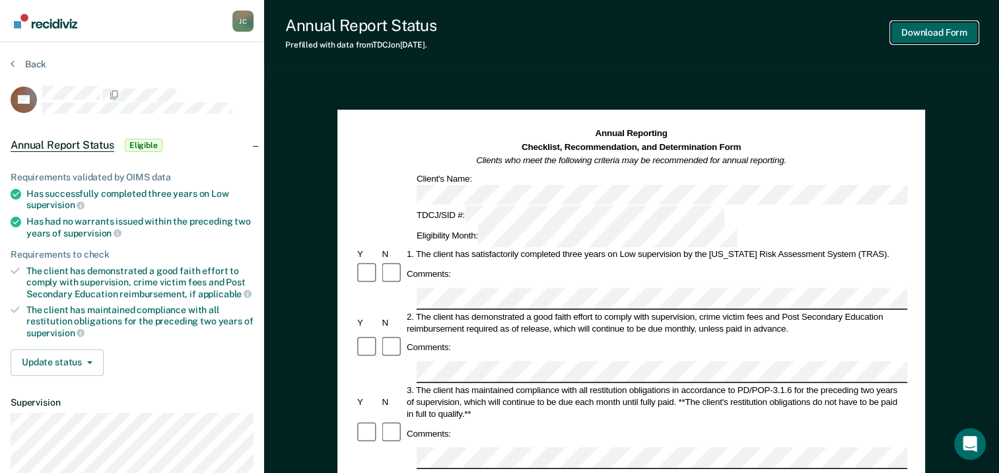
click at [925, 32] on button "Download Form" at bounding box center [934, 33] width 87 height 22
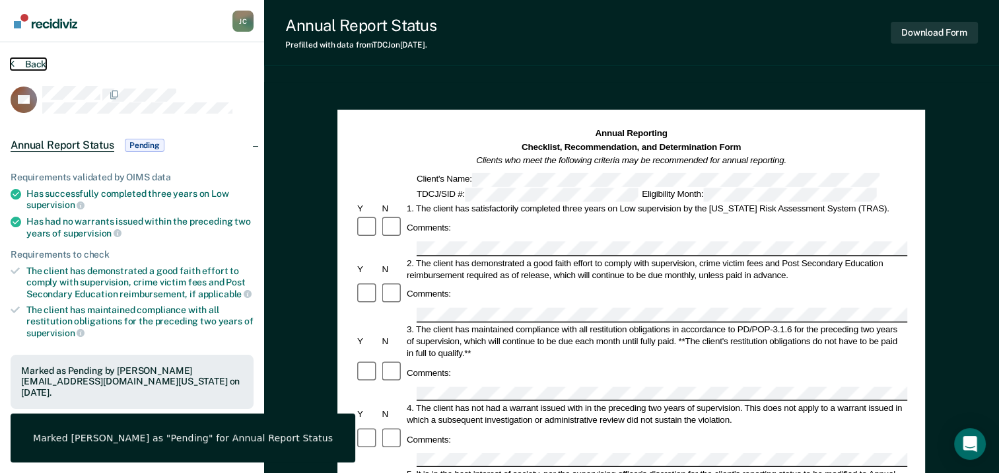
click at [34, 62] on button "Back" at bounding box center [29, 64] width 36 height 12
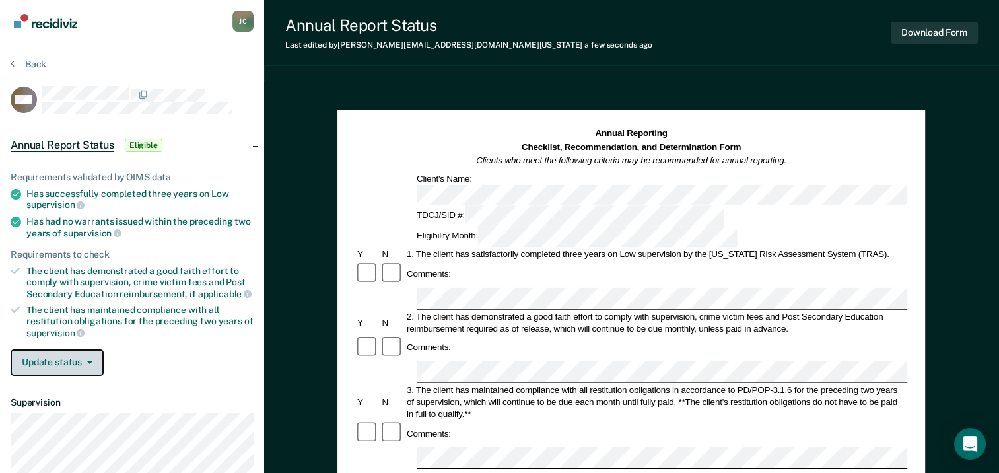
click at [52, 363] on button "Update status" at bounding box center [57, 362] width 93 height 26
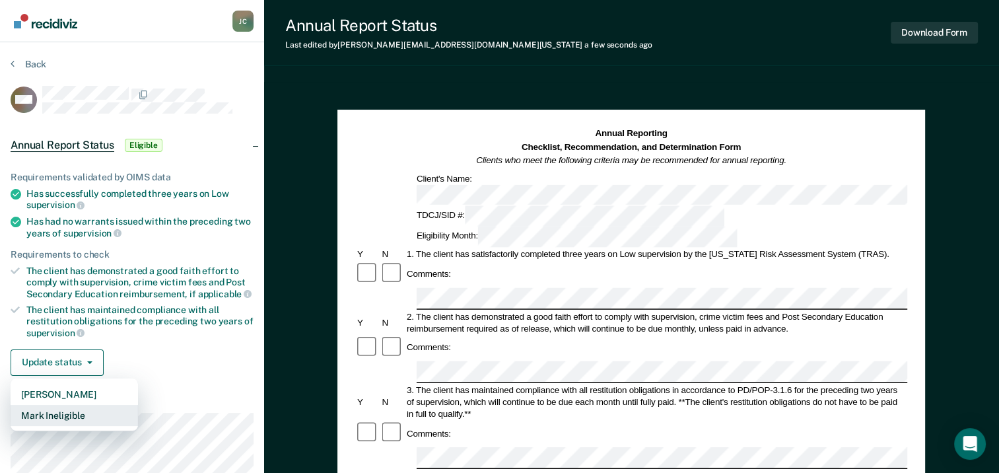
click at [53, 412] on button "Mark Ineligible" at bounding box center [74, 415] width 127 height 21
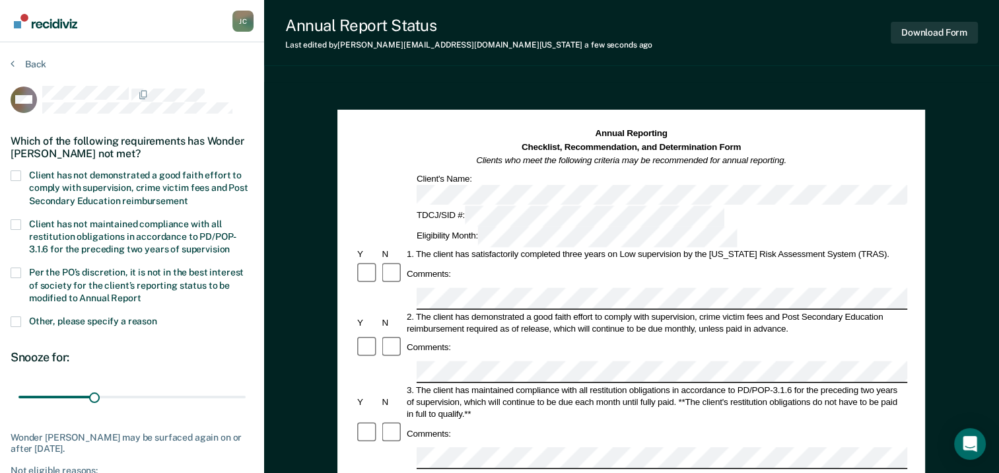
click at [18, 176] on span at bounding box center [16, 175] width 11 height 11
click at [188, 196] on input "Client has not demonstrated a good faith effort to comply with supervision, cri…" at bounding box center [188, 196] width 0 height 0
drag, startPoint x: 91, startPoint y: 396, endPoint x: 284, endPoint y: 391, distance: 192.9
type input "90"
click at [246, 391] on input "range" at bounding box center [131, 397] width 227 height 23
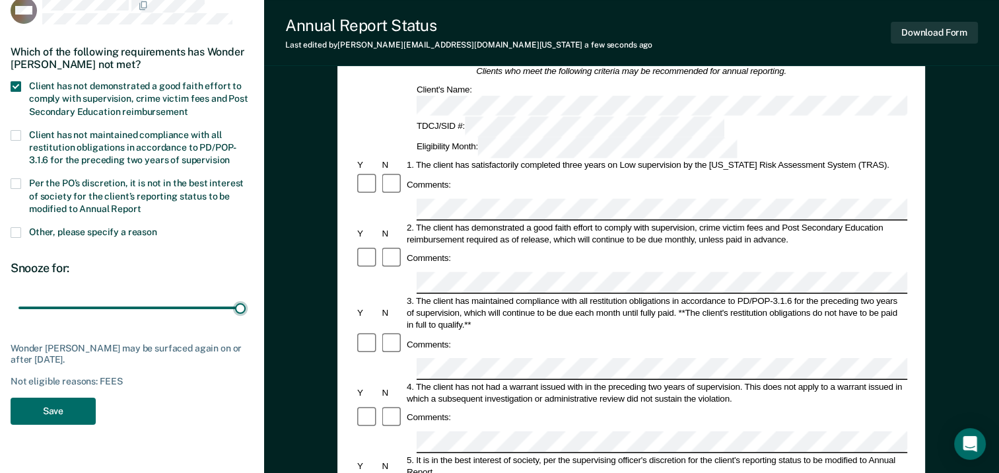
scroll to position [198, 0]
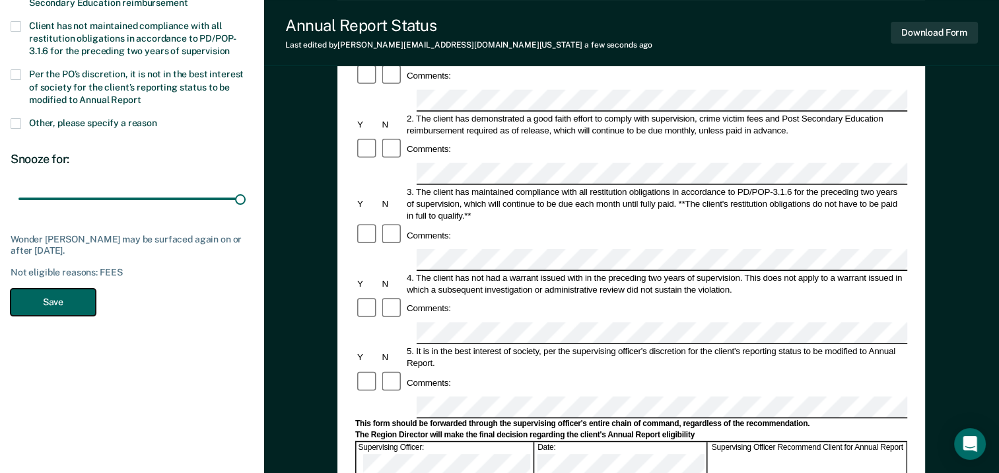
click at [73, 312] on button "Save" at bounding box center [53, 302] width 85 height 27
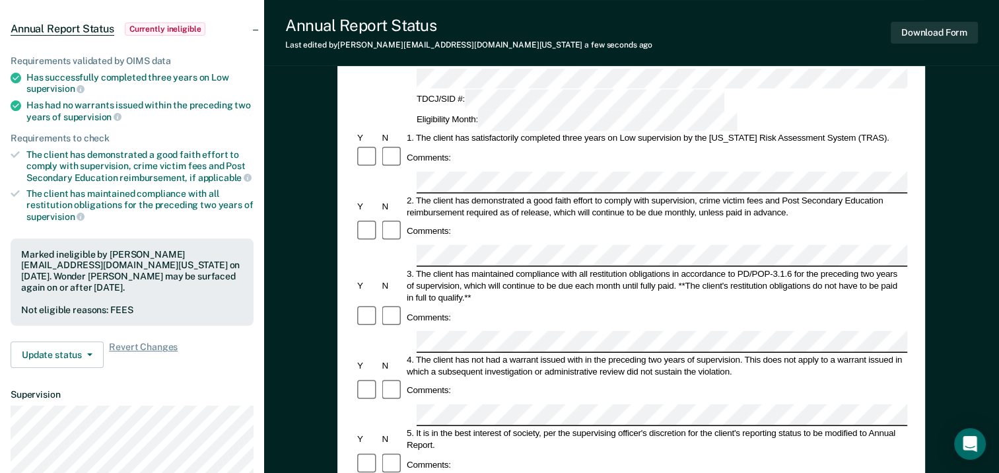
scroll to position [0, 0]
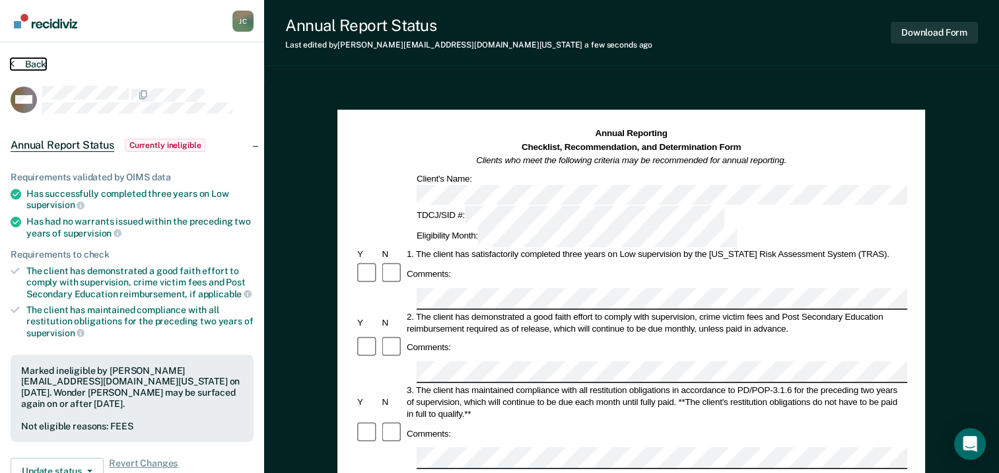
click at [35, 67] on button "Back" at bounding box center [29, 64] width 36 height 12
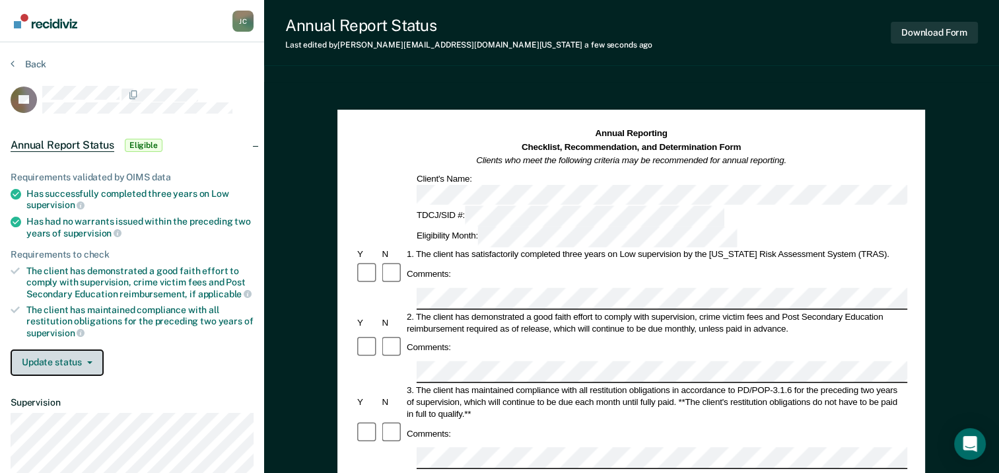
click at [42, 355] on button "Update status" at bounding box center [57, 362] width 93 height 26
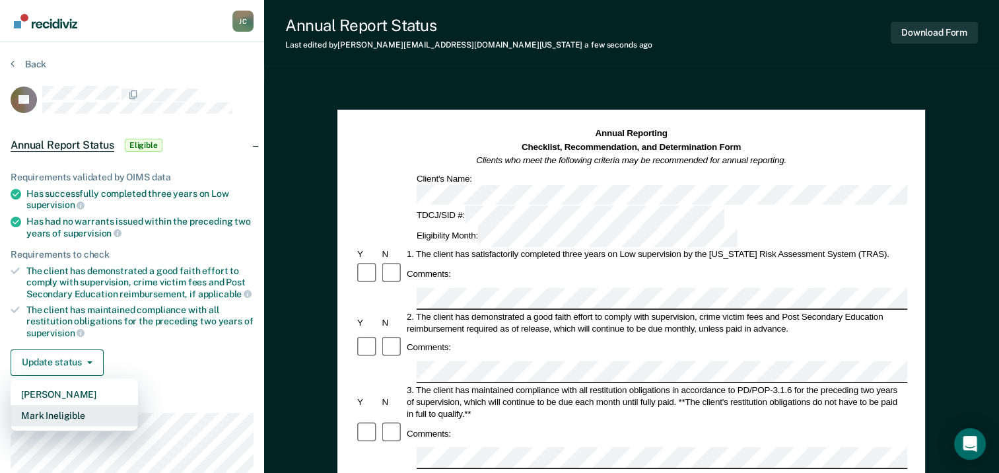
click at [51, 410] on button "Mark Ineligible" at bounding box center [74, 415] width 127 height 21
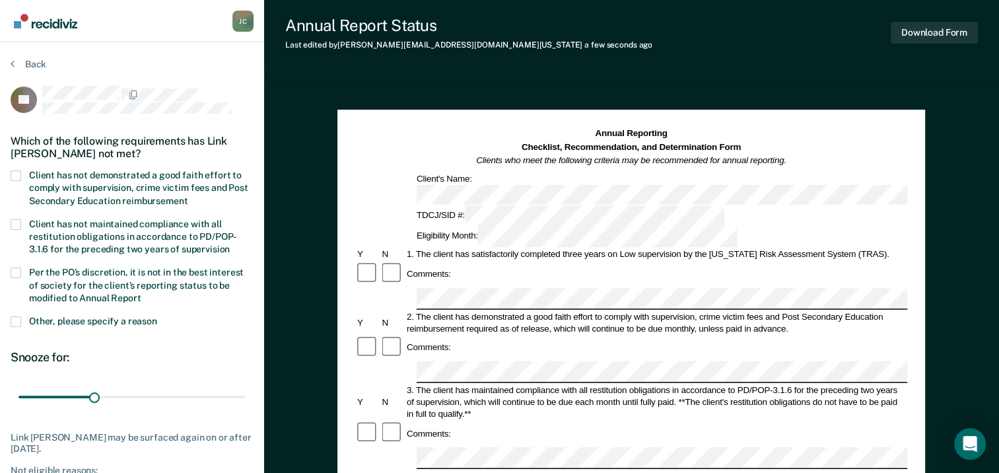
click at [17, 176] on span at bounding box center [16, 175] width 11 height 11
click at [188, 196] on input "Client has not demonstrated a good faith effort to comply with supervision, cri…" at bounding box center [188, 196] width 0 height 0
drag, startPoint x: 96, startPoint y: 398, endPoint x: 254, endPoint y: 399, distance: 157.8
type input "90"
click at [246, 399] on input "range" at bounding box center [131, 397] width 227 height 23
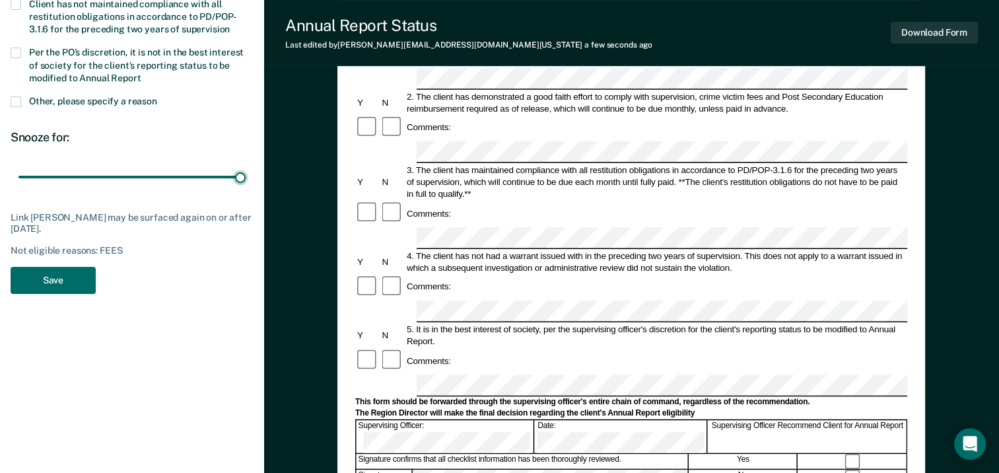
scroll to position [264, 0]
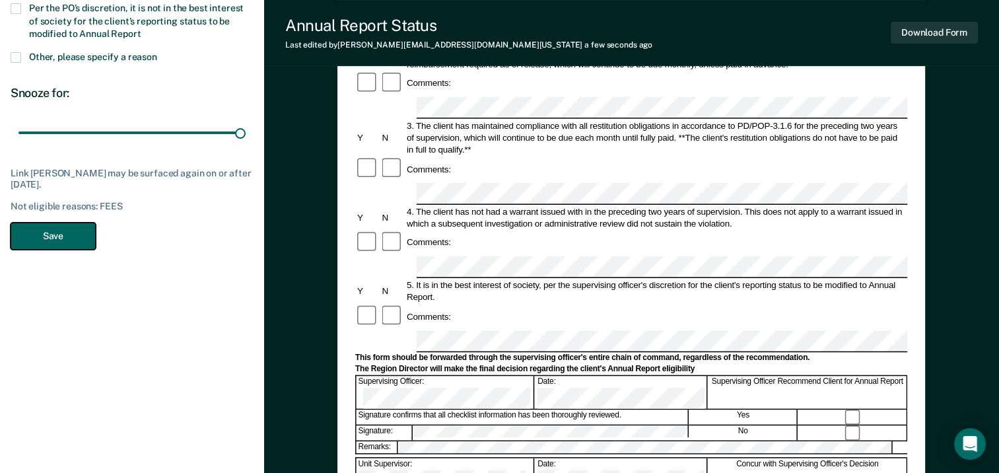
click at [78, 232] on button "Save" at bounding box center [53, 236] width 85 height 27
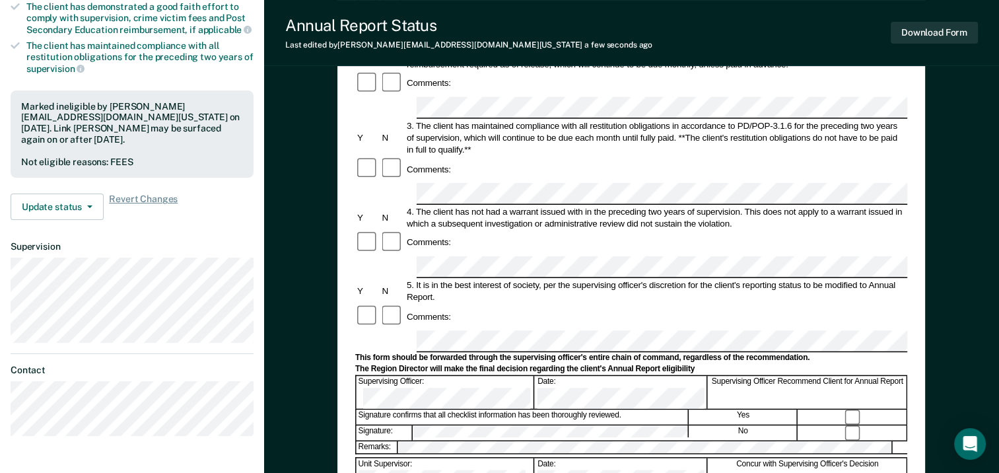
scroll to position [0, 0]
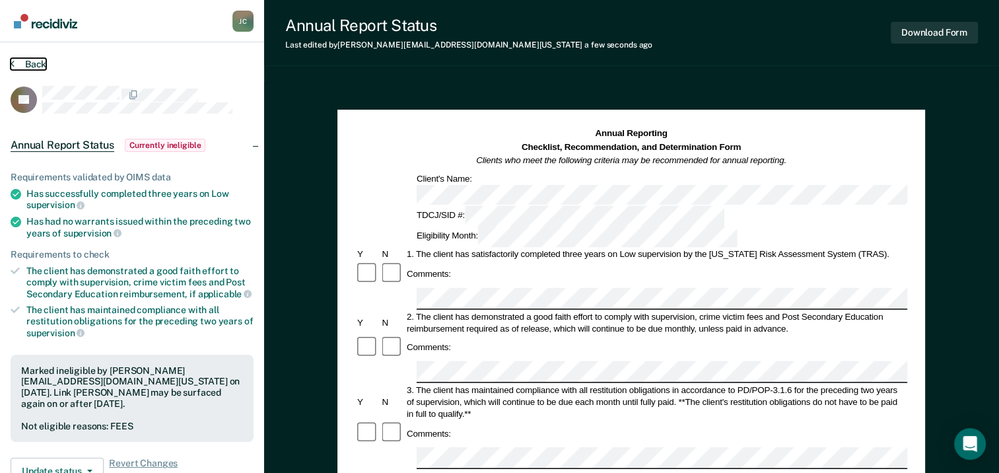
click at [39, 64] on button "Back" at bounding box center [29, 64] width 36 height 12
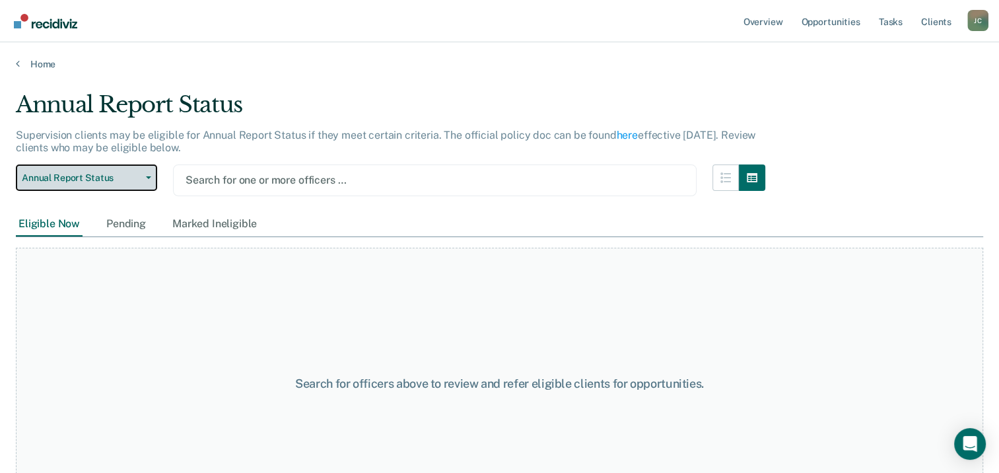
click at [128, 177] on span "Annual Report Status" at bounding box center [81, 177] width 119 height 11
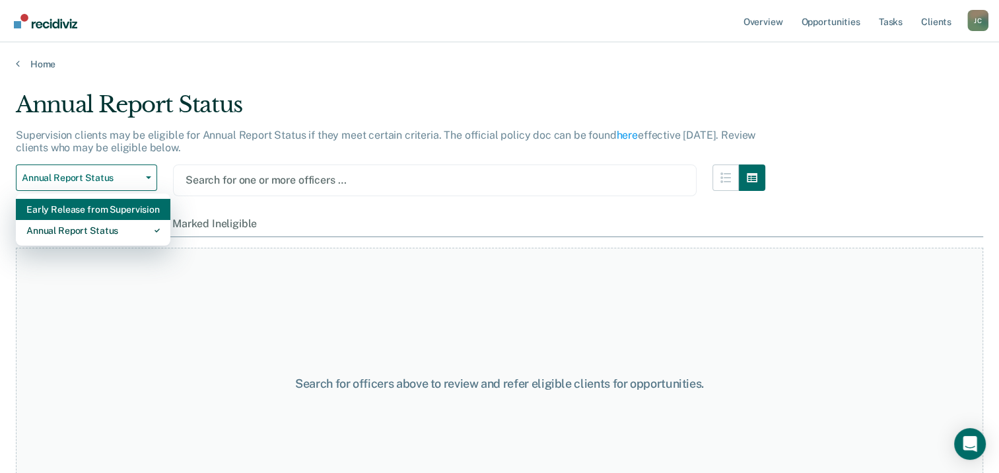
click at [126, 205] on div "Early Release from Supervision" at bounding box center [92, 209] width 133 height 21
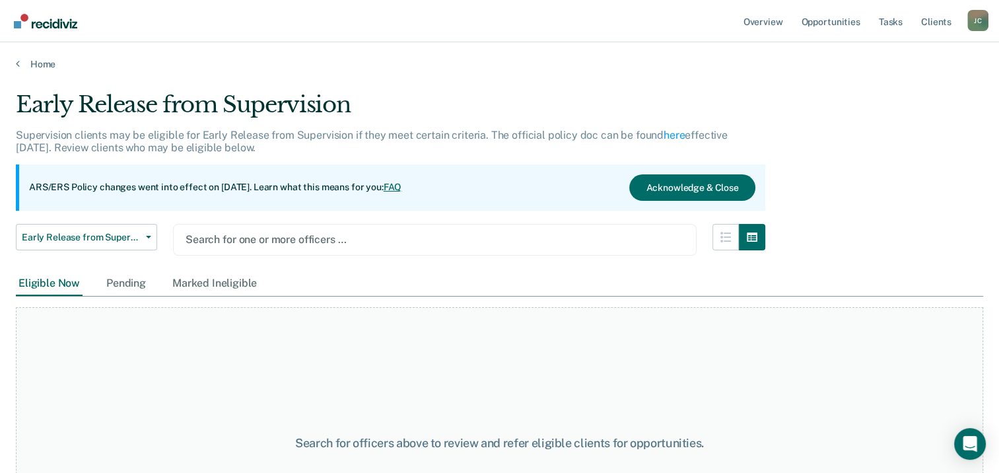
click at [260, 242] on div at bounding box center [435, 239] width 499 height 15
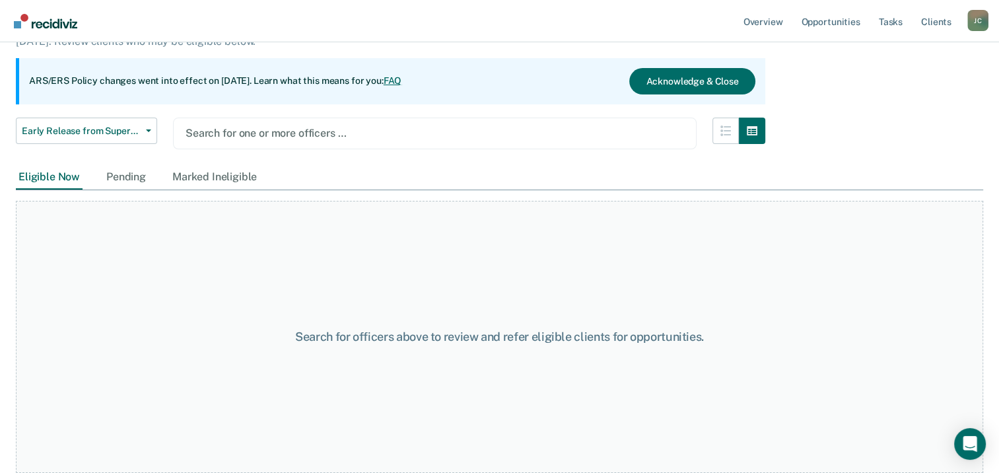
scroll to position [106, 0]
click at [256, 130] on div at bounding box center [435, 133] width 499 height 15
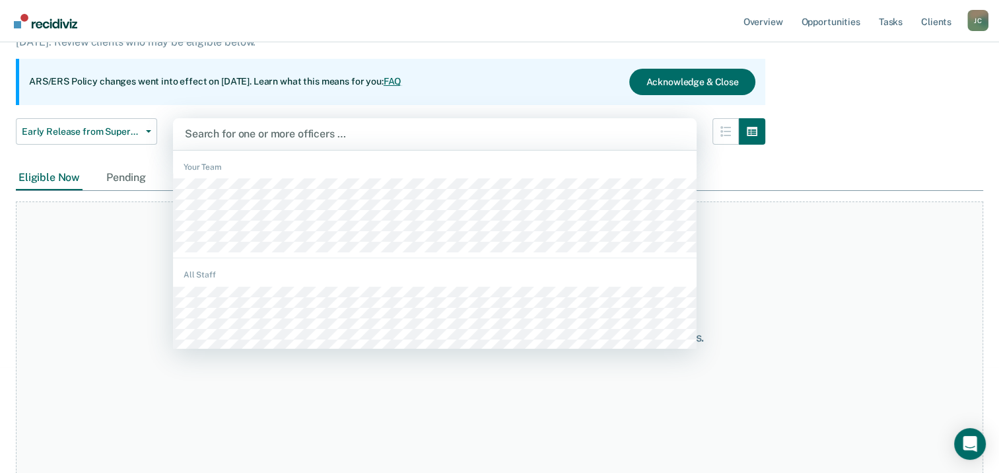
click at [273, 135] on div at bounding box center [435, 133] width 500 height 15
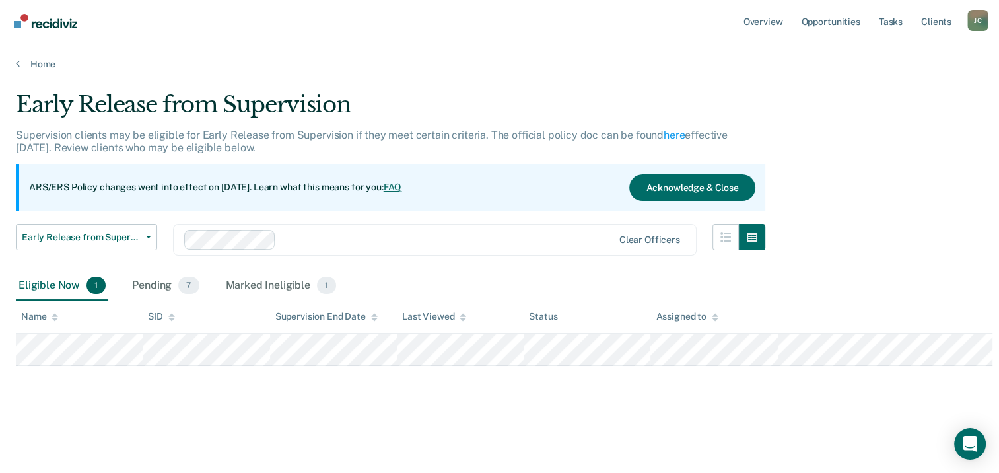
scroll to position [0, 0]
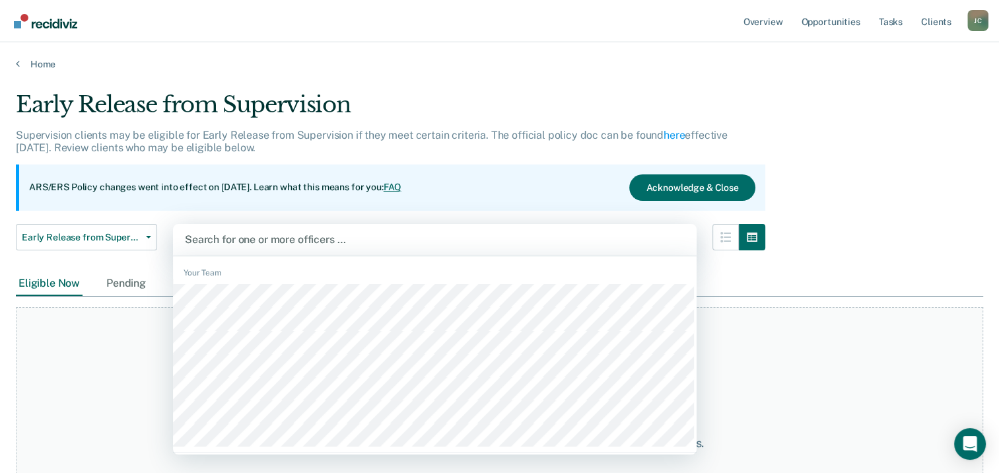
click at [264, 241] on div at bounding box center [435, 239] width 500 height 15
click at [267, 239] on div at bounding box center [435, 239] width 500 height 15
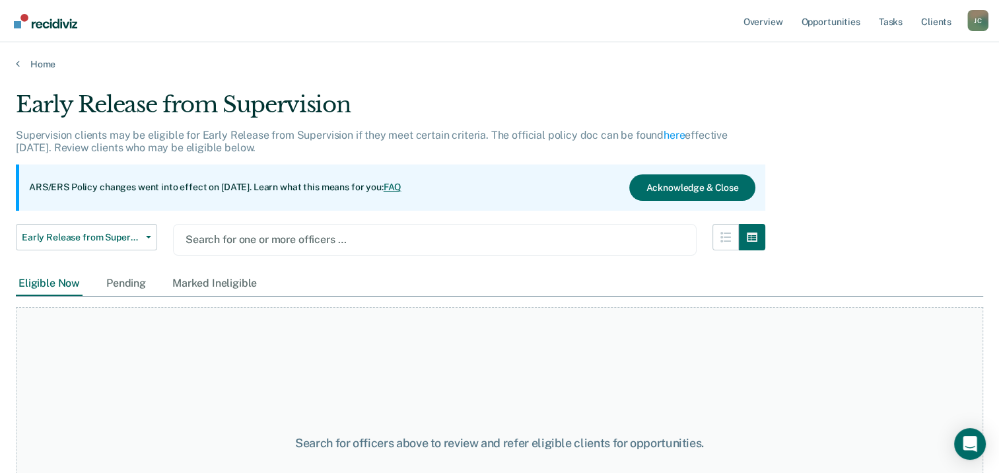
click at [267, 239] on div at bounding box center [435, 239] width 499 height 15
click at [263, 240] on div at bounding box center [435, 239] width 499 height 15
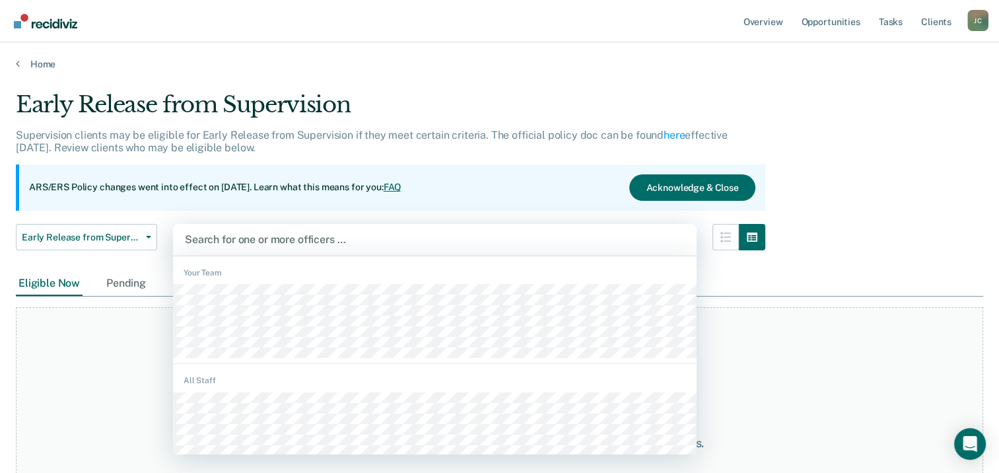
click at [241, 238] on div at bounding box center [435, 239] width 500 height 15
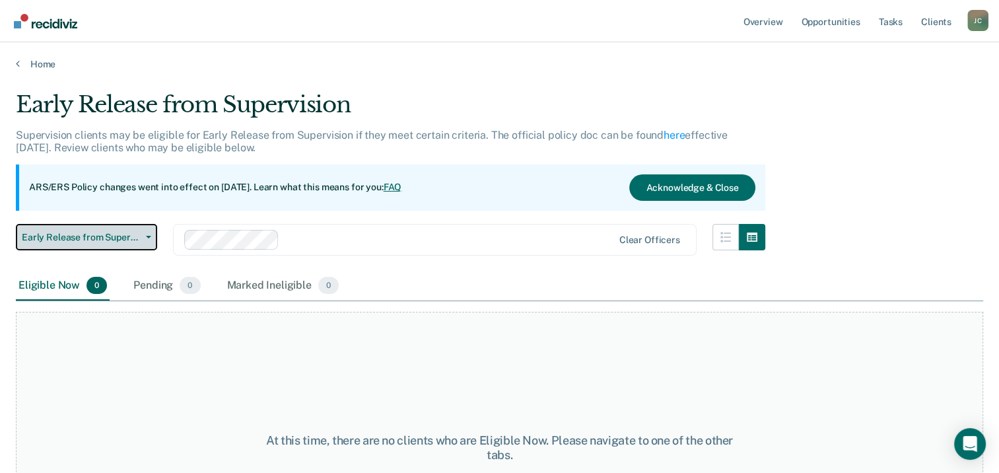
click at [139, 244] on button "Early Release from Supervision" at bounding box center [86, 237] width 141 height 26
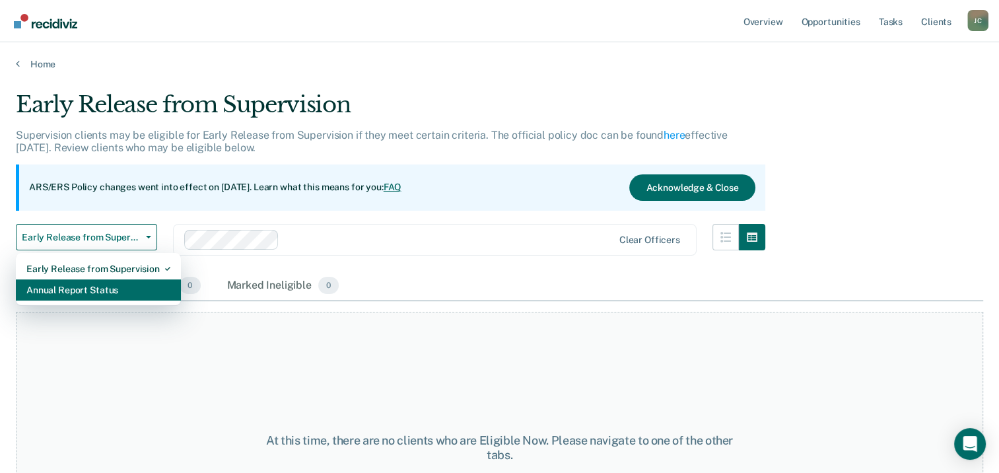
click at [129, 281] on div "Annual Report Status" at bounding box center [98, 289] width 144 height 21
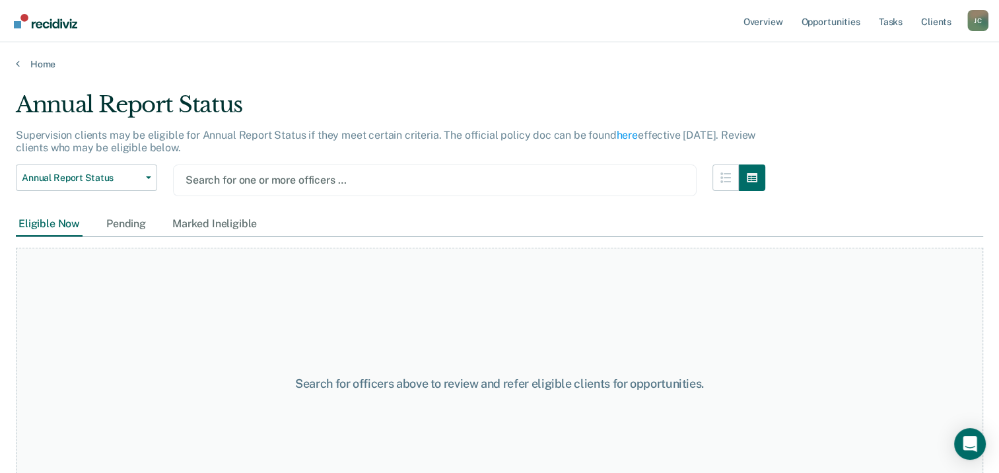
click at [264, 180] on div at bounding box center [435, 179] width 499 height 15
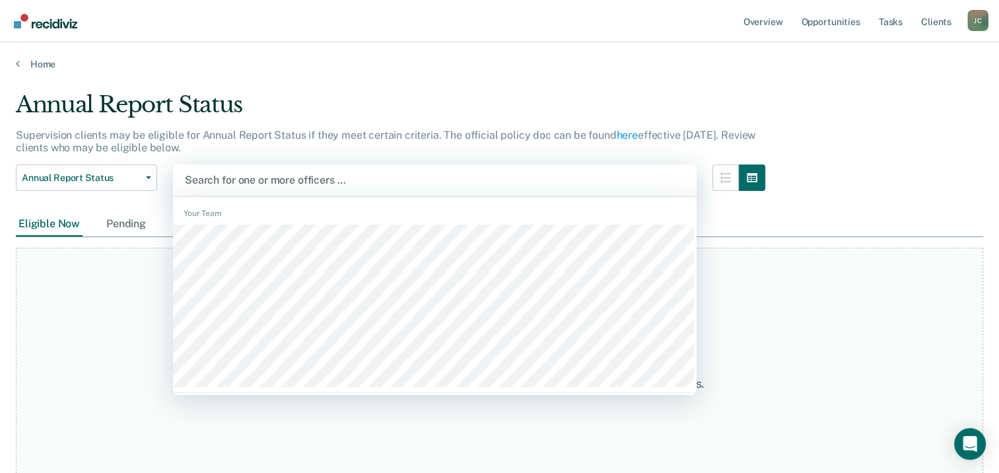
click at [256, 182] on div at bounding box center [435, 179] width 500 height 15
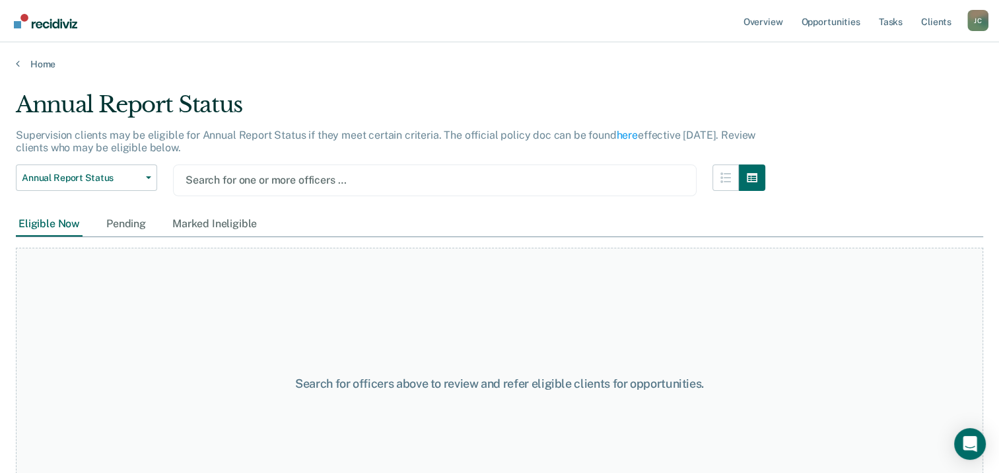
click at [275, 182] on div at bounding box center [435, 179] width 499 height 15
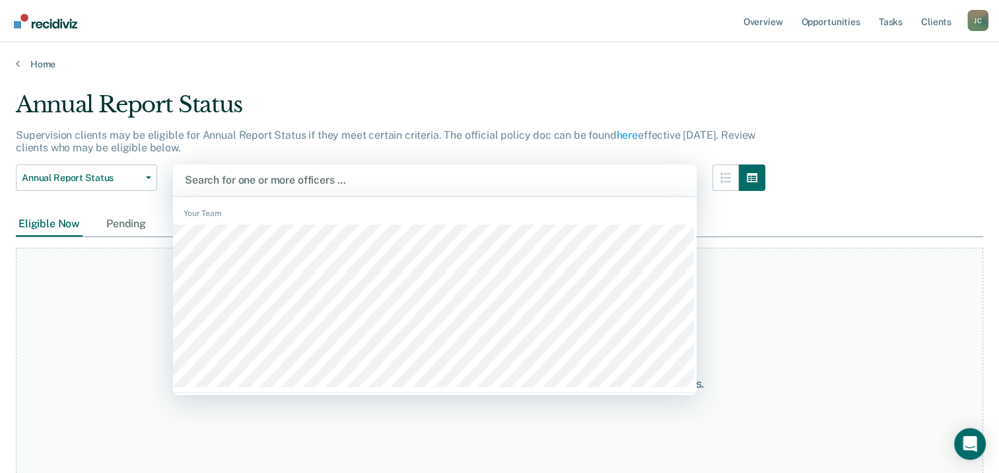
click at [264, 182] on div at bounding box center [435, 179] width 500 height 15
click at [267, 181] on div at bounding box center [435, 179] width 500 height 15
click at [281, 188] on div "Search for one or more officers …" at bounding box center [435, 180] width 503 height 18
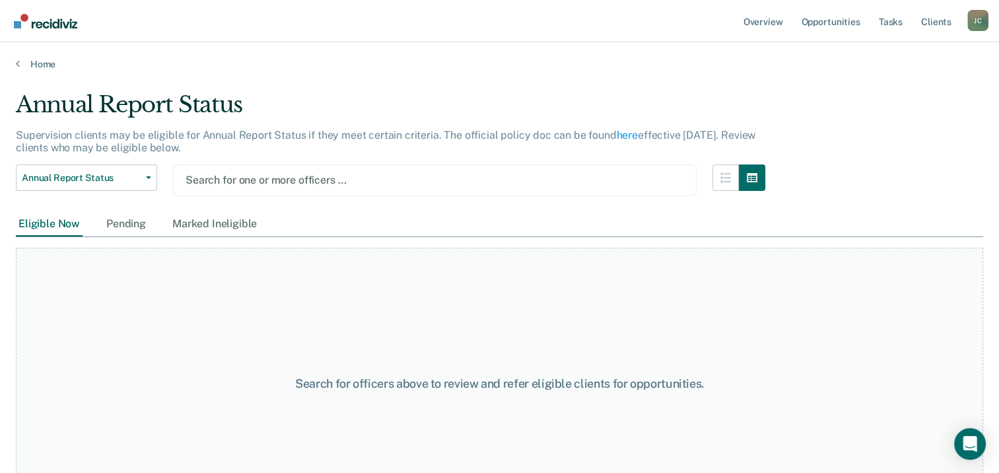
click at [244, 180] on div at bounding box center [435, 179] width 499 height 15
click at [53, 63] on link "Home" at bounding box center [499, 64] width 967 height 12
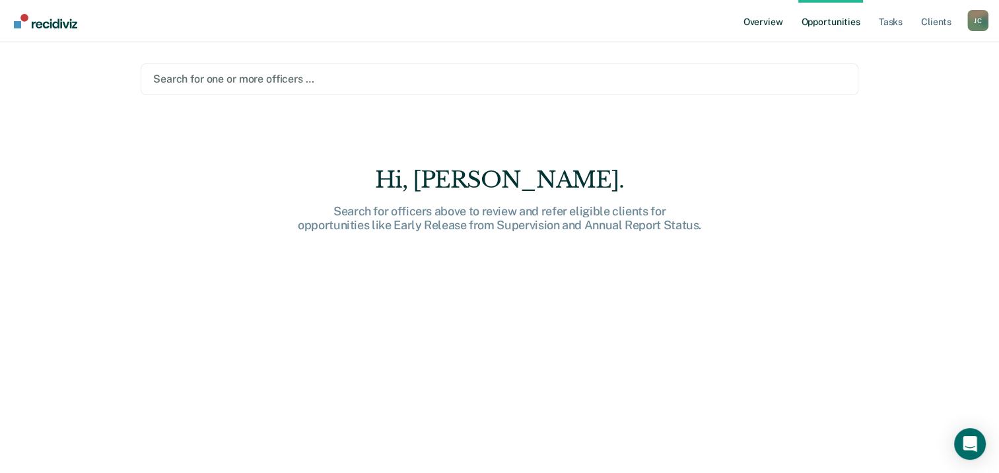
click at [769, 24] on link "Overview" at bounding box center [763, 21] width 45 height 42
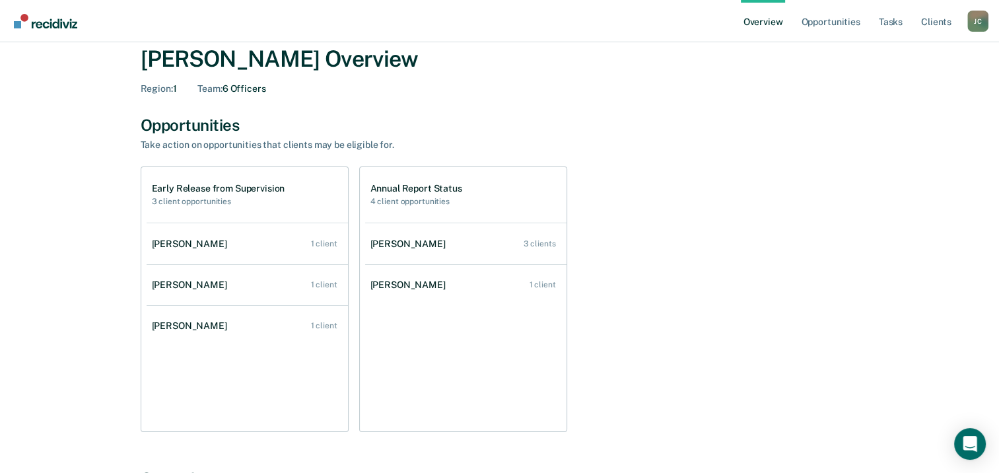
scroll to position [13, 0]
